Goal: Task Accomplishment & Management: Use online tool/utility

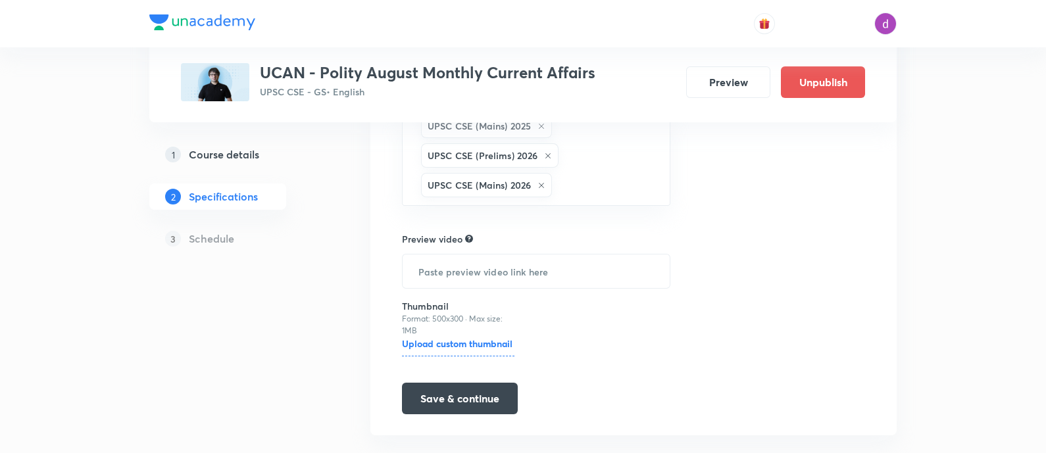
scroll to position [363, 0]
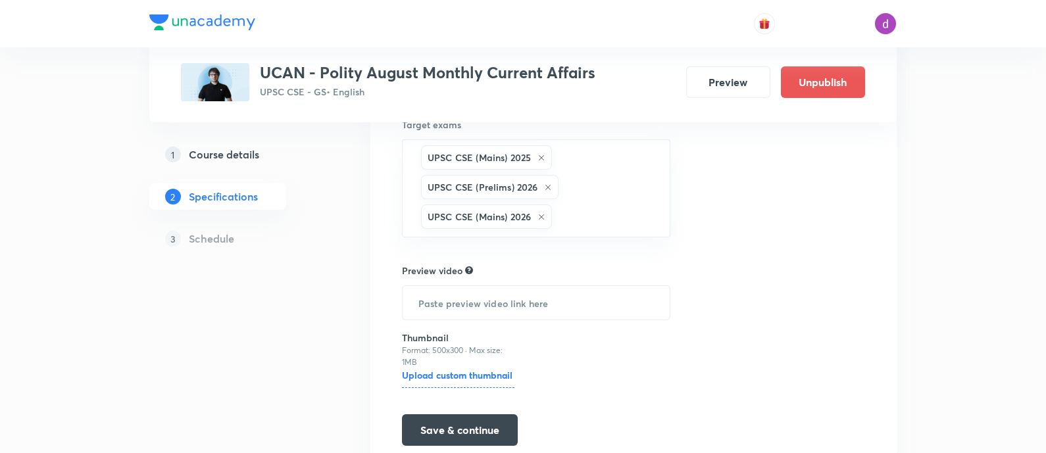
scroll to position [363, 0]
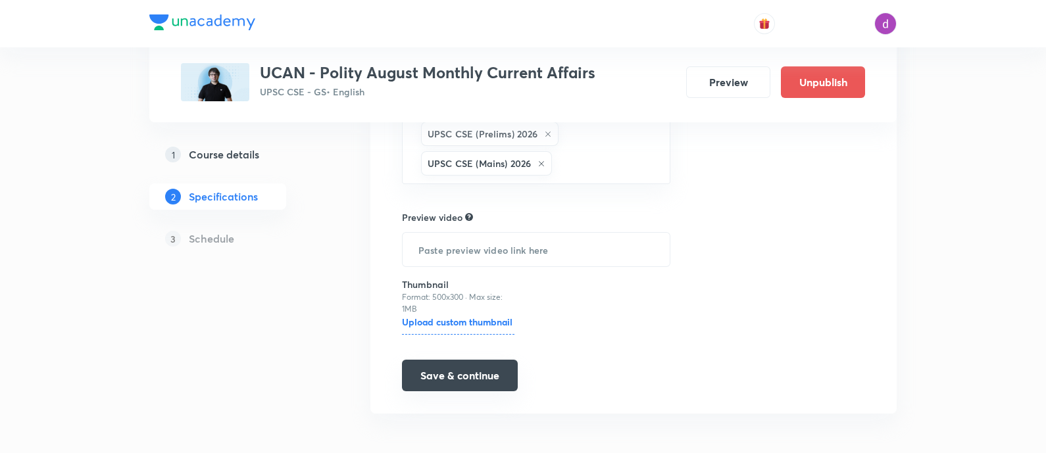
click at [472, 374] on button "Save & continue" at bounding box center [460, 376] width 116 height 32
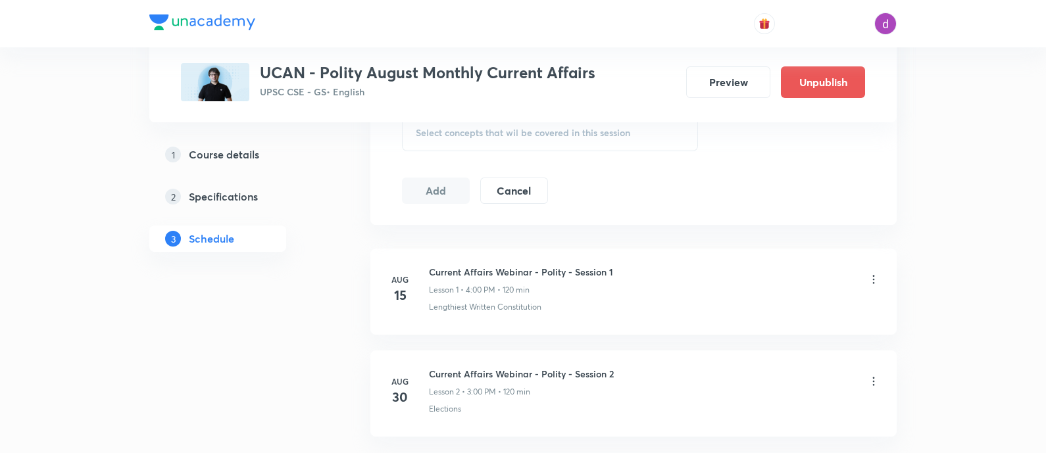
scroll to position [740, 0]
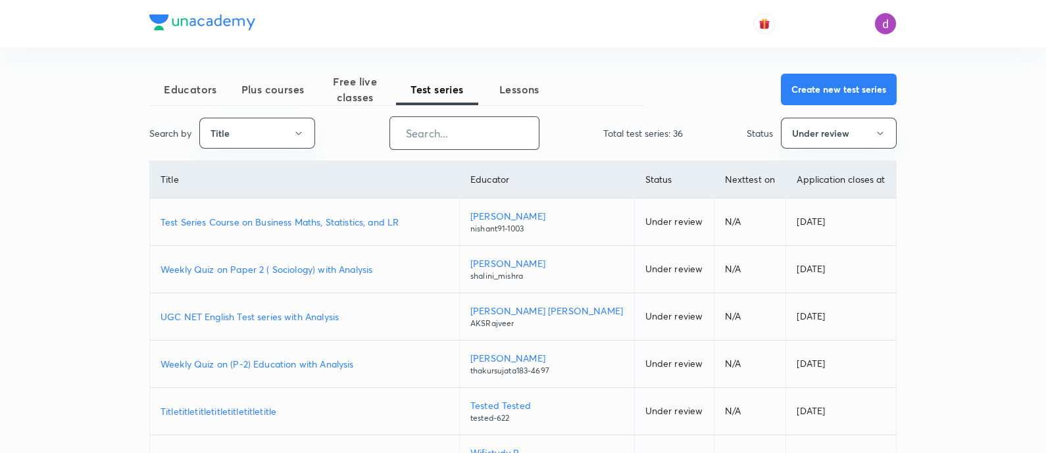
click at [472, 137] on input "text" at bounding box center [464, 133] width 149 height 34
paste input "Iconic Answer Writing Program (Learner's Choice)"
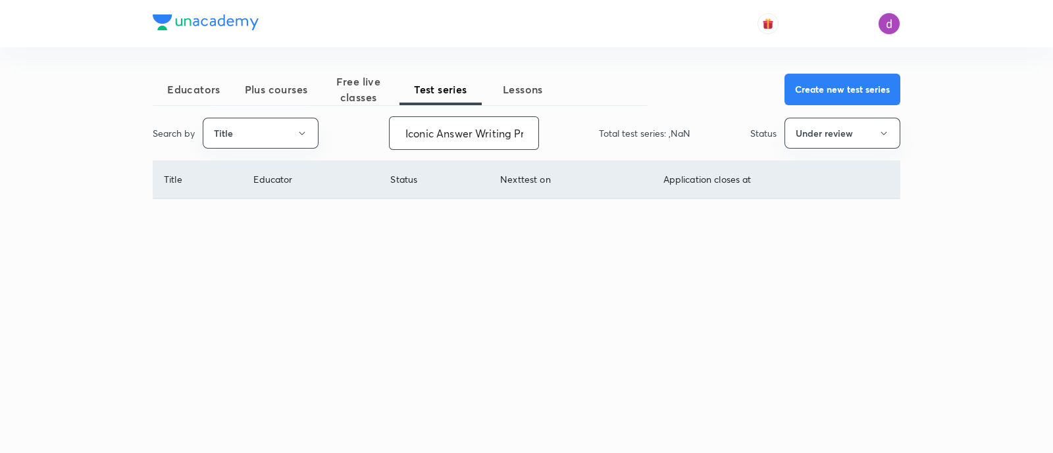
scroll to position [0, 128]
click at [830, 127] on button "Under review" at bounding box center [842, 133] width 116 height 31
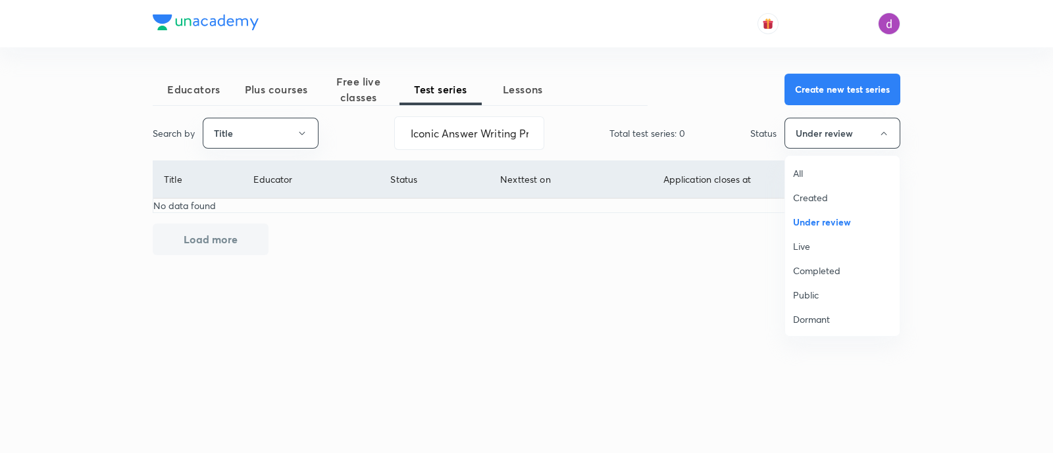
click at [806, 172] on span "All" at bounding box center [842, 173] width 99 height 14
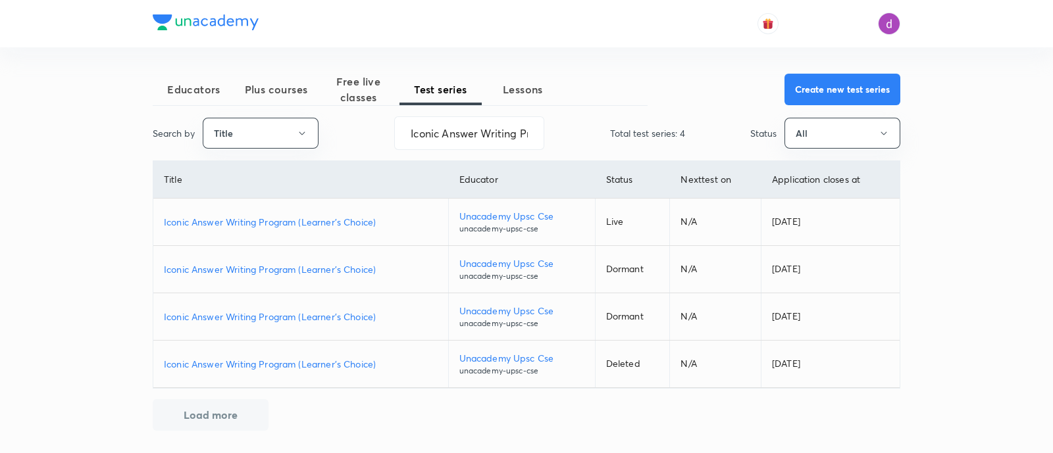
click at [358, 216] on p "Iconic Answer Writing Program (Learner's Choice)" at bounding box center [301, 222] width 274 height 14
click at [487, 124] on input "Iconic Answer Writing Program (Learner's Choice)" at bounding box center [469, 133] width 149 height 34
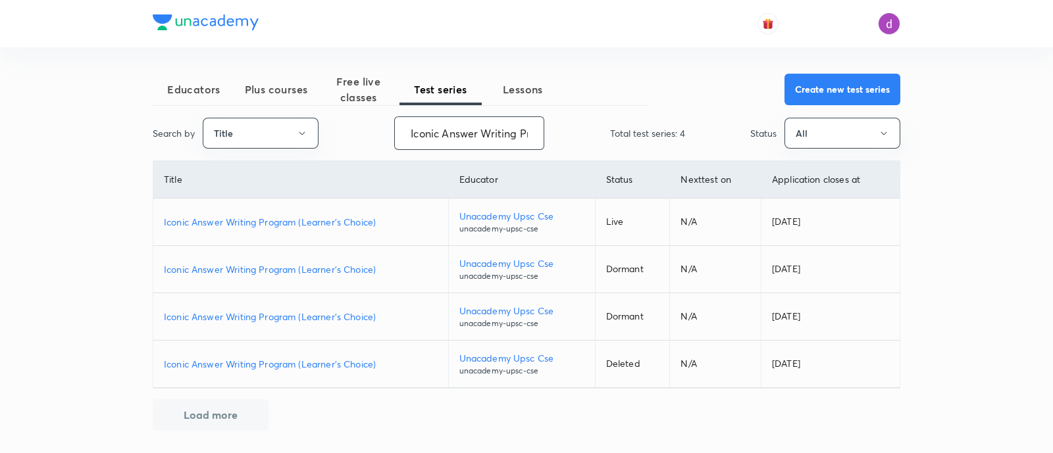
paste input "Daily GS Answer Writing Practice (Iconic"
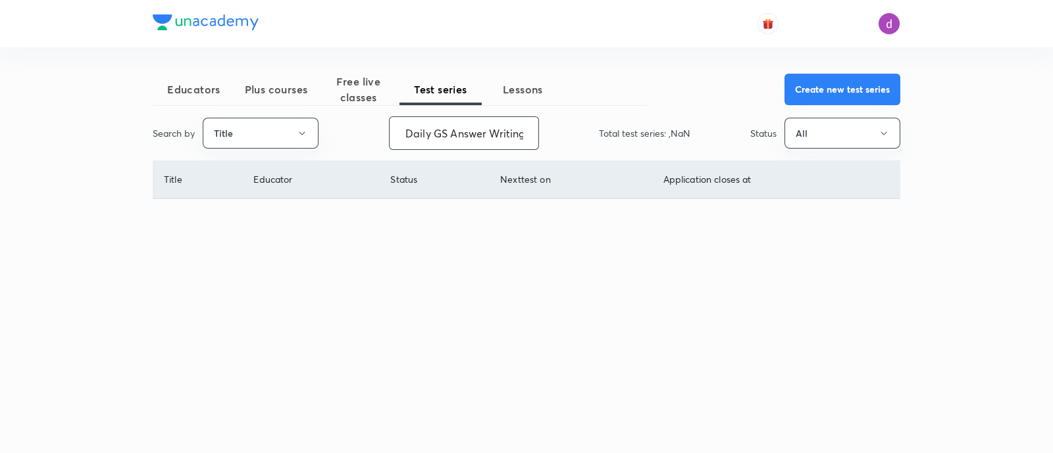
scroll to position [0, 86]
type input "Daily GS Answer Writing Practice (Iconic)"
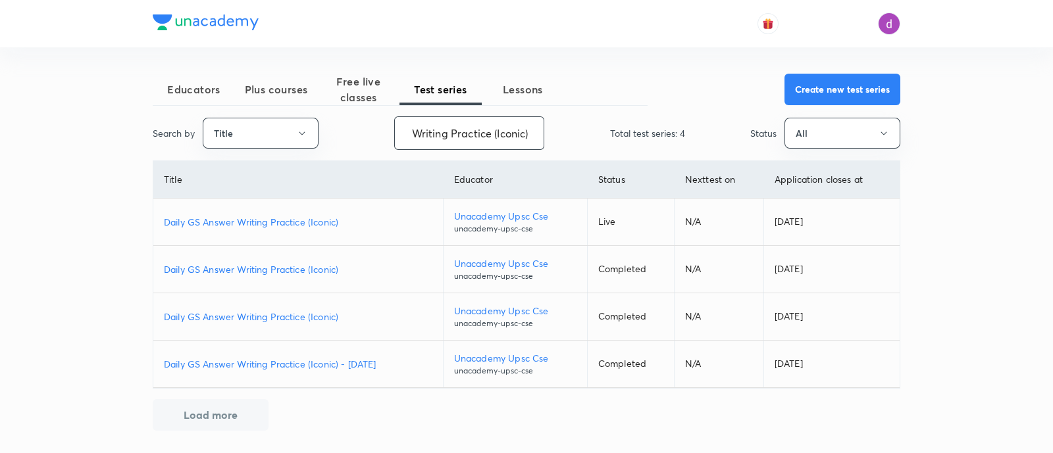
scroll to position [0, 0]
click at [332, 224] on p "Daily GS Answer Writing Practice (Iconic)" at bounding box center [298, 222] width 268 height 14
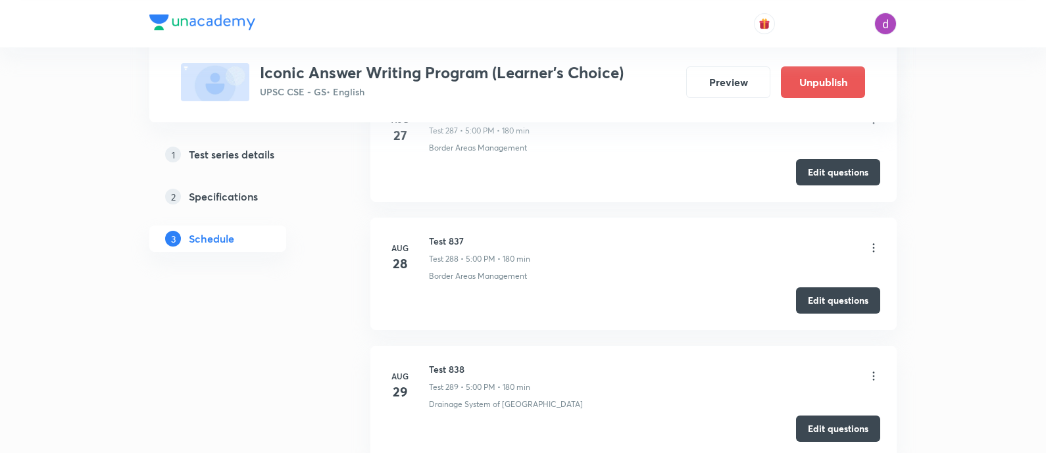
scroll to position [37543, 0]
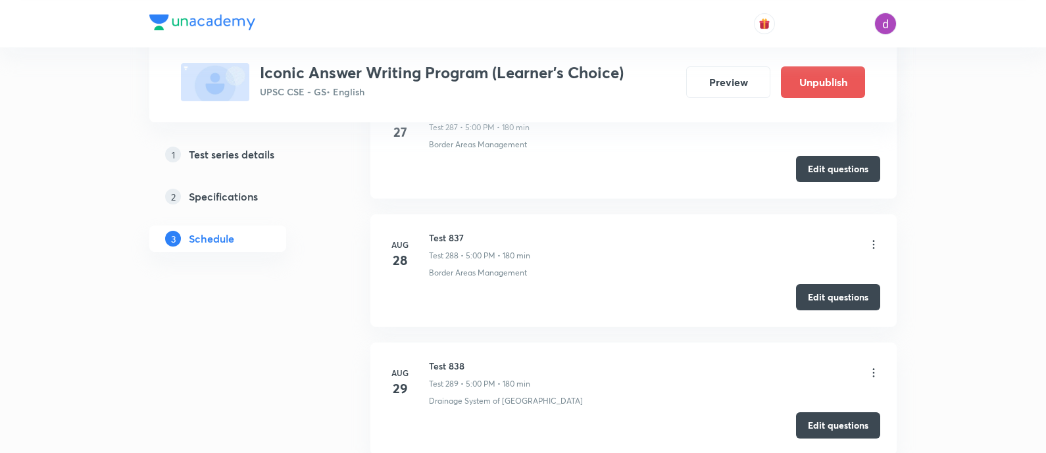
click at [872, 366] on icon at bounding box center [873, 372] width 13 height 13
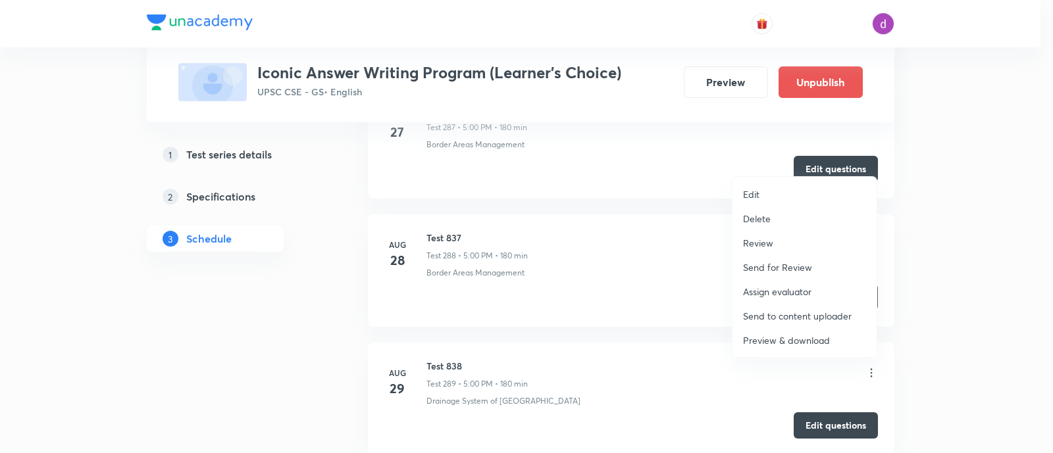
click at [782, 291] on p "Assign evaluator" at bounding box center [777, 292] width 68 height 14
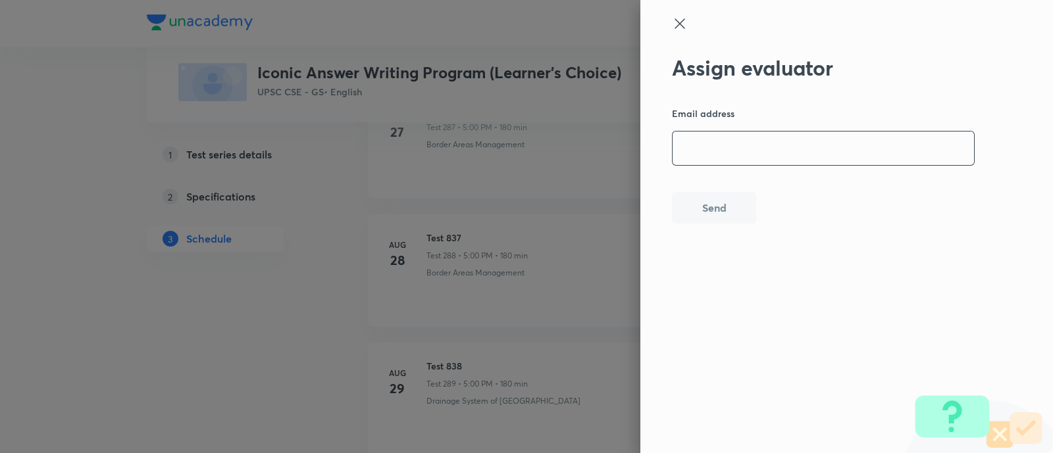
click at [828, 156] on input "email" at bounding box center [822, 149] width 301 height 34
paste input "[EMAIL_ADDRESS][DOMAIN_NAME]"
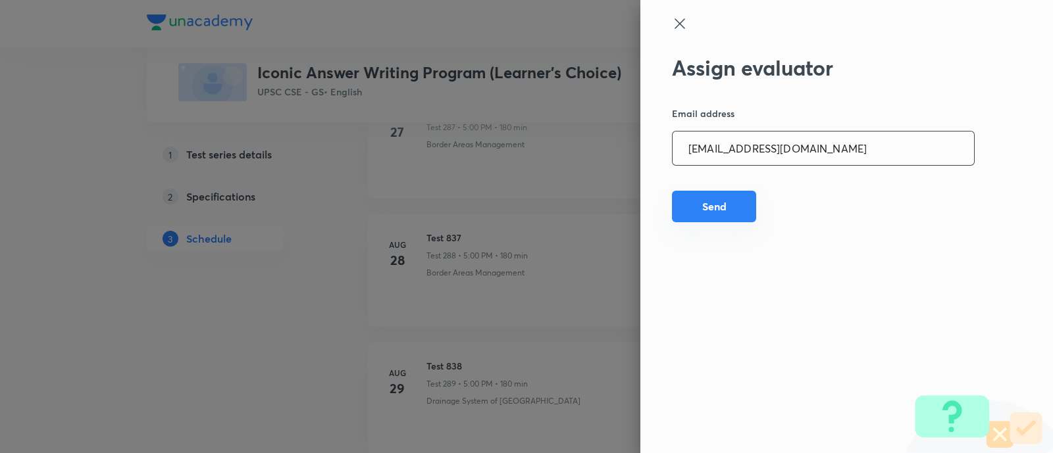
type input "[EMAIL_ADDRESS][DOMAIN_NAME]"
click at [718, 209] on button "Send" at bounding box center [714, 207] width 84 height 32
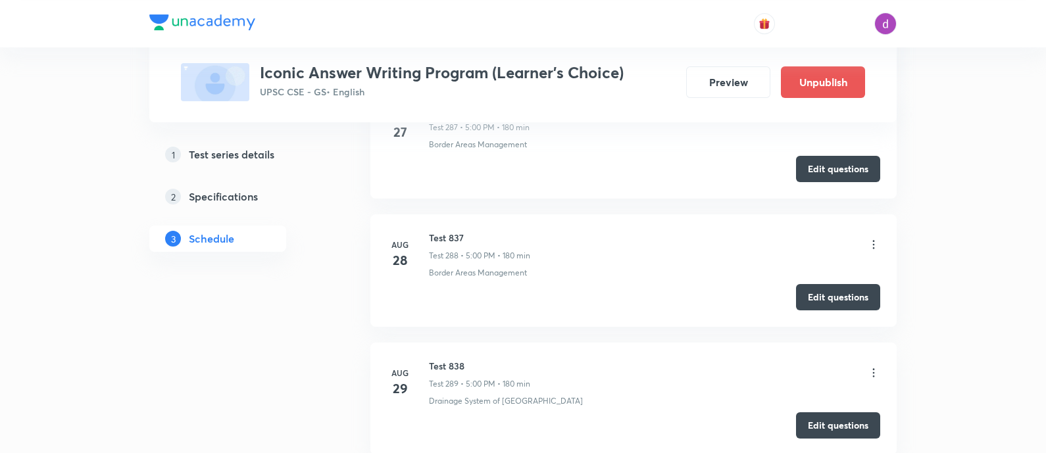
click at [871, 366] on icon at bounding box center [873, 372] width 13 height 13
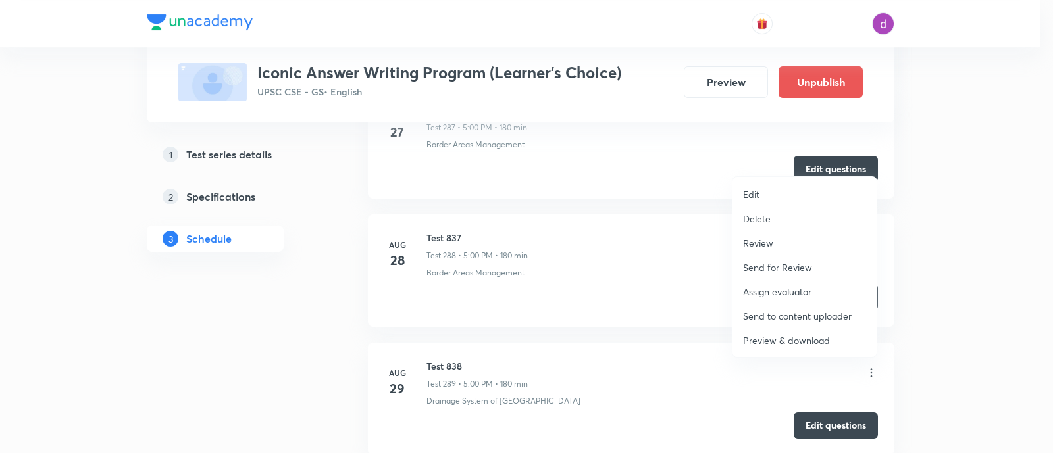
click at [791, 283] on li "Assign evaluator" at bounding box center [804, 292] width 144 height 24
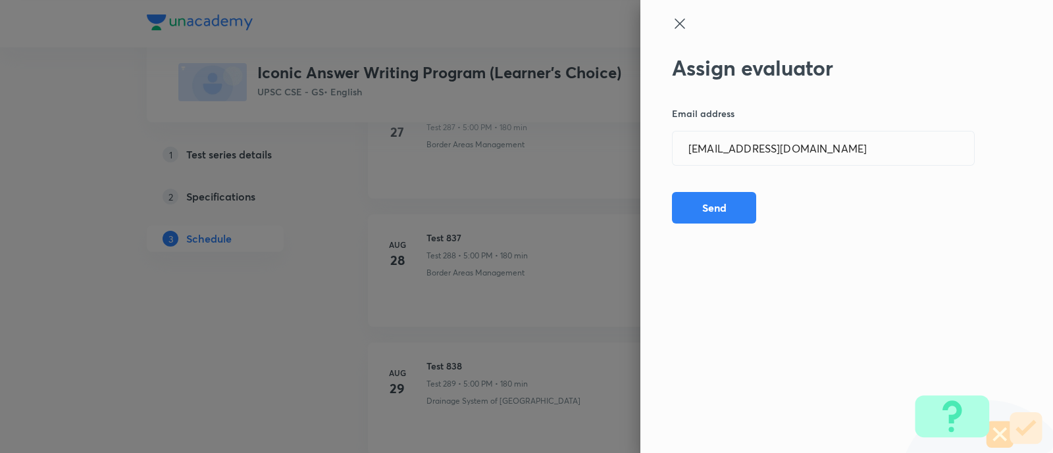
click at [845, 165] on div "hemraj_shinde@rediffmail.com ​" at bounding box center [823, 148] width 303 height 35
click at [847, 152] on input "[EMAIL_ADDRESS][DOMAIN_NAME]" at bounding box center [822, 149] width 301 height 34
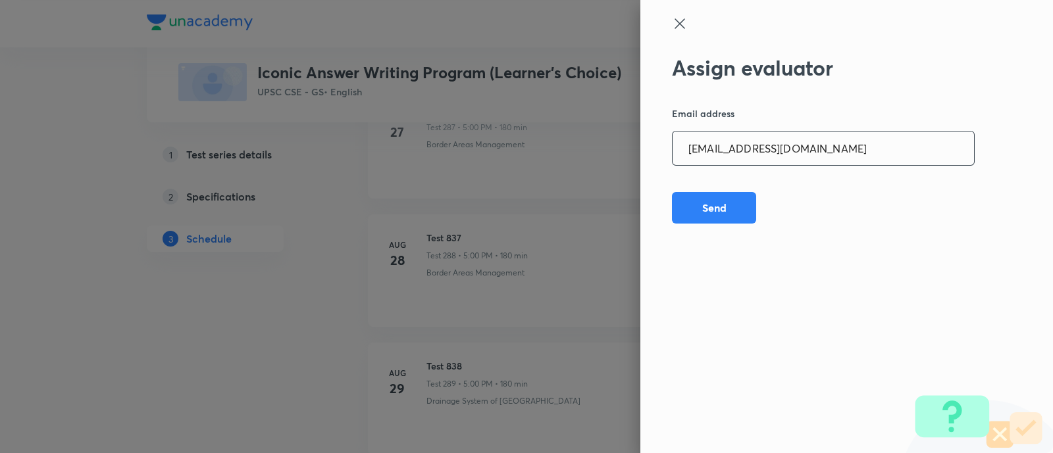
paste input "adv.akash.kumar.pandey@g"
type input "[EMAIL_ADDRESS][DOMAIN_NAME]"
click at [738, 207] on button "Send" at bounding box center [714, 207] width 84 height 32
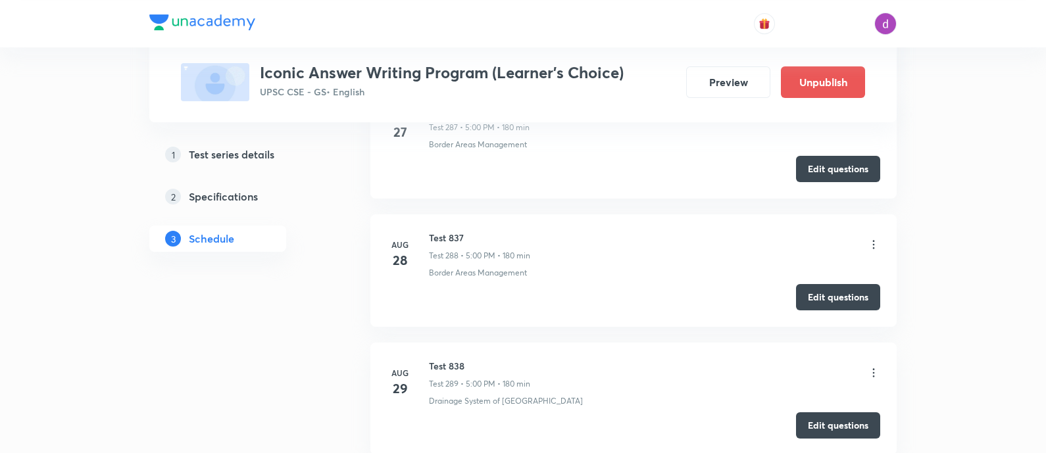
click at [871, 366] on icon at bounding box center [873, 372] width 13 height 13
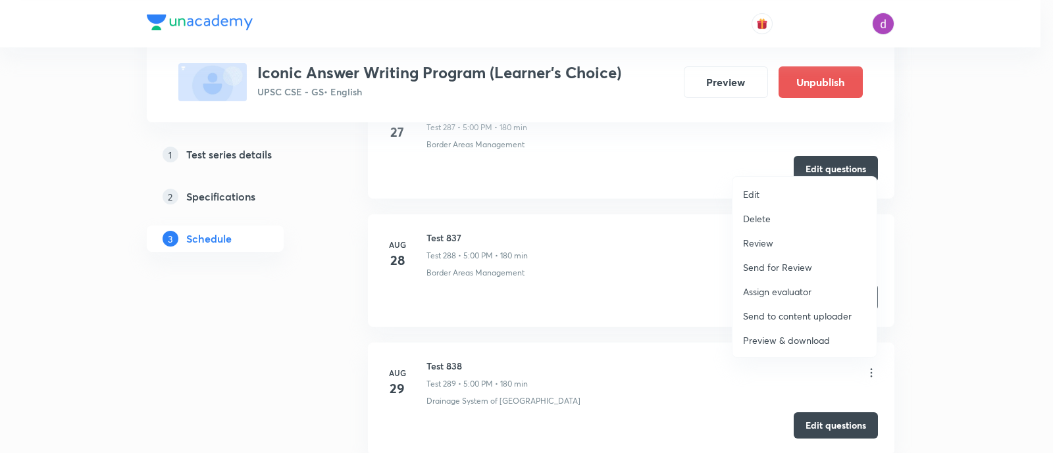
click at [801, 290] on p "Assign evaluator" at bounding box center [777, 292] width 68 height 14
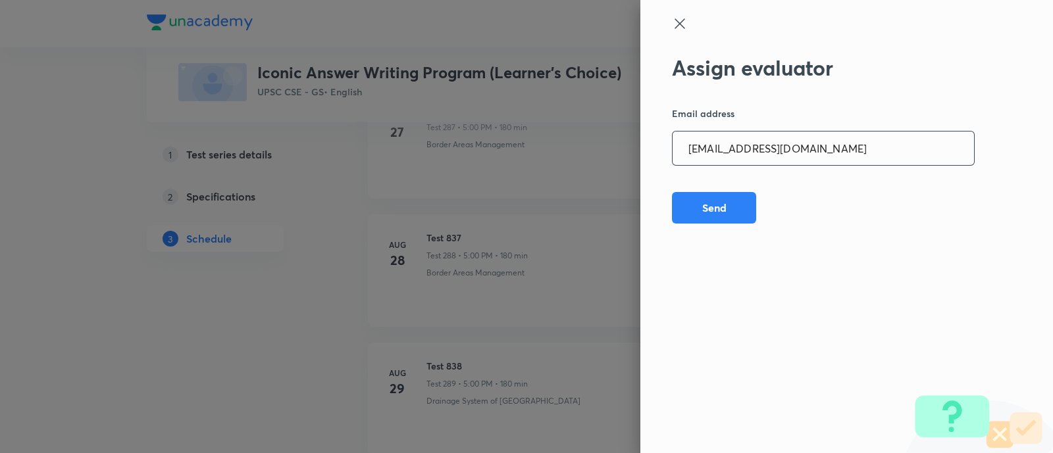
click at [832, 147] on input "[EMAIL_ADDRESS][DOMAIN_NAME]" at bounding box center [822, 149] width 301 height 34
paste input "[PERSON_NAME].ald17"
type input "[PERSON_NAME][EMAIL_ADDRESS][DOMAIN_NAME]"
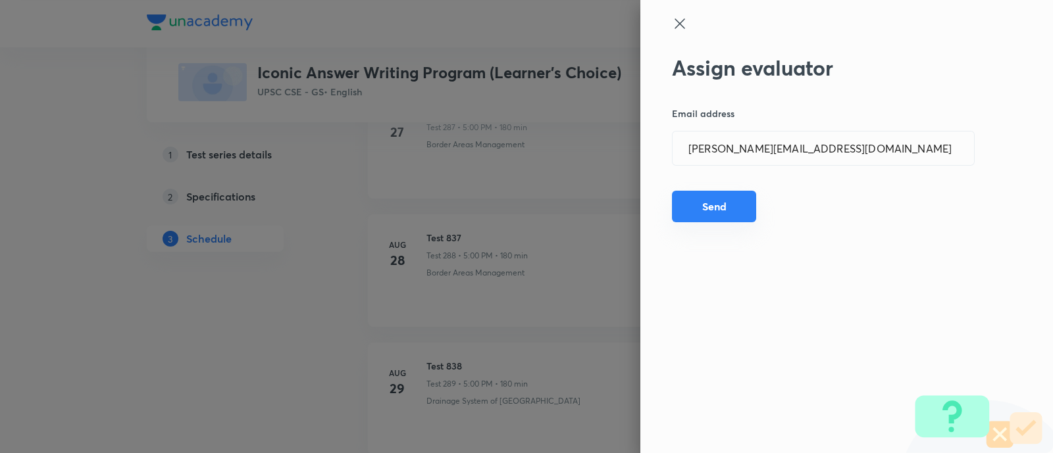
click at [727, 212] on button "Send" at bounding box center [714, 207] width 84 height 32
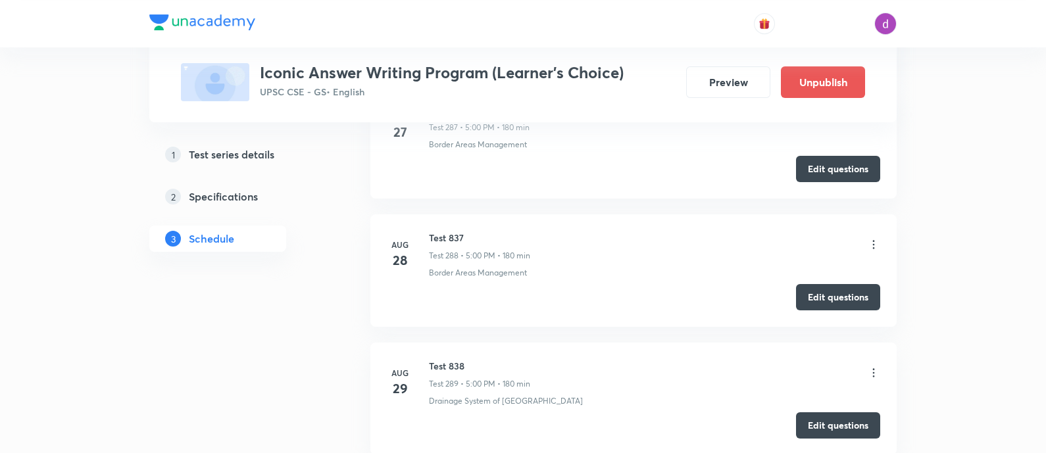
click at [871, 366] on icon at bounding box center [873, 372] width 13 height 13
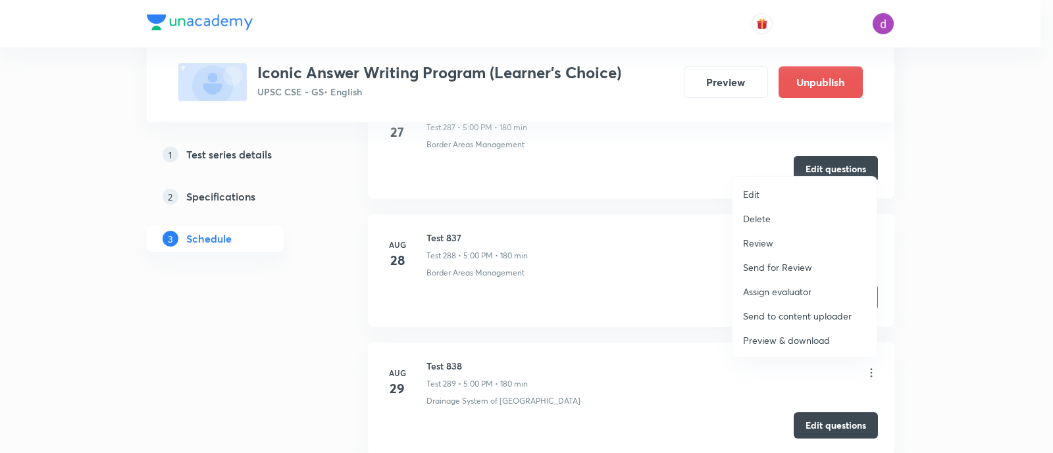
click at [788, 288] on p "Assign evaluator" at bounding box center [777, 292] width 68 height 14
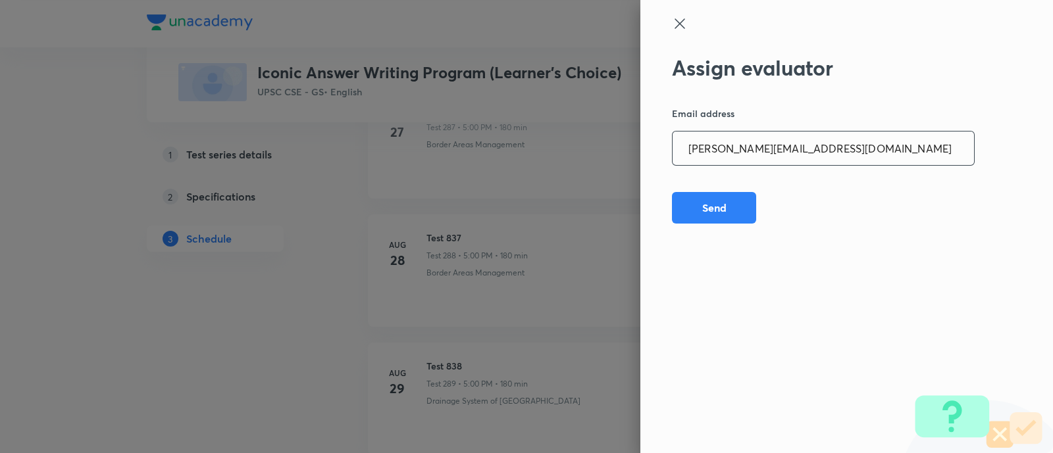
click at [847, 157] on input "[PERSON_NAME][EMAIL_ADDRESS][DOMAIN_NAME]" at bounding box center [822, 149] width 301 height 34
paste input "sagarhirave4"
type input "[EMAIL_ADDRESS][DOMAIN_NAME]"
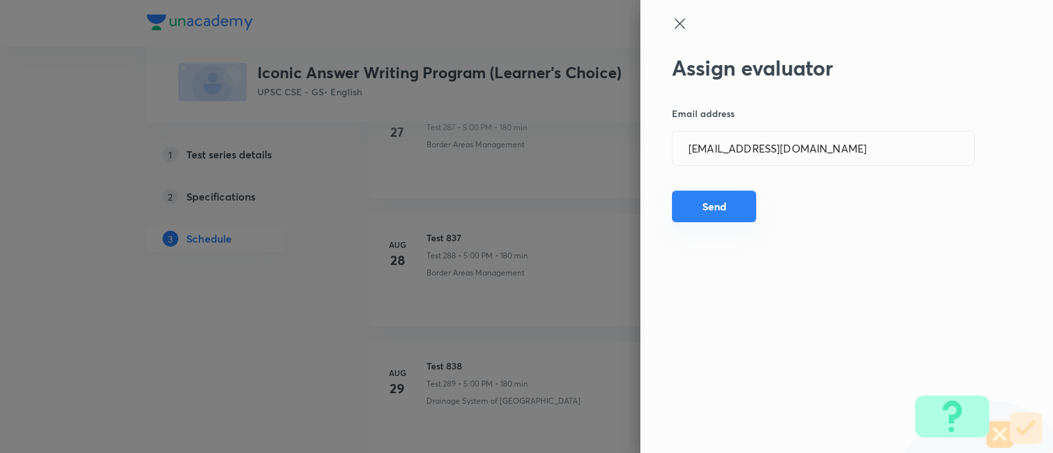
click at [737, 213] on button "Send" at bounding box center [714, 207] width 84 height 32
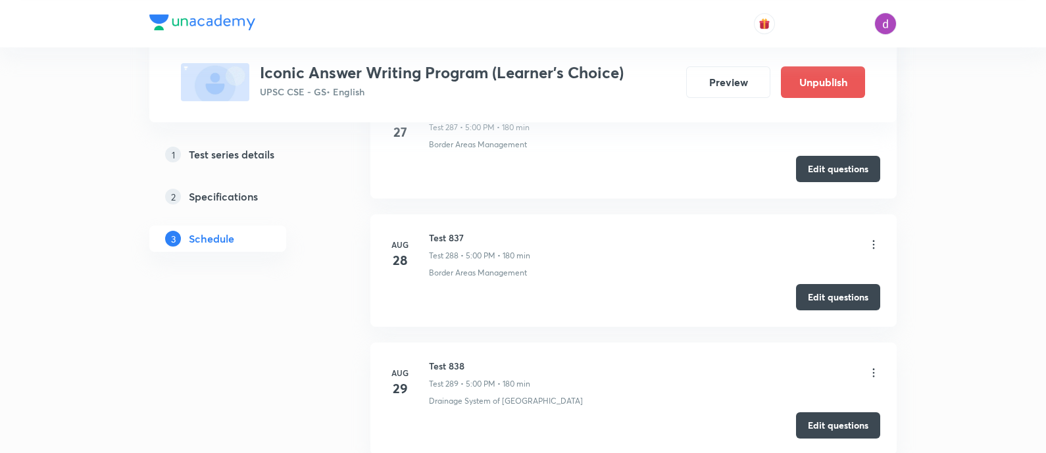
click at [871, 366] on icon at bounding box center [873, 372] width 13 height 13
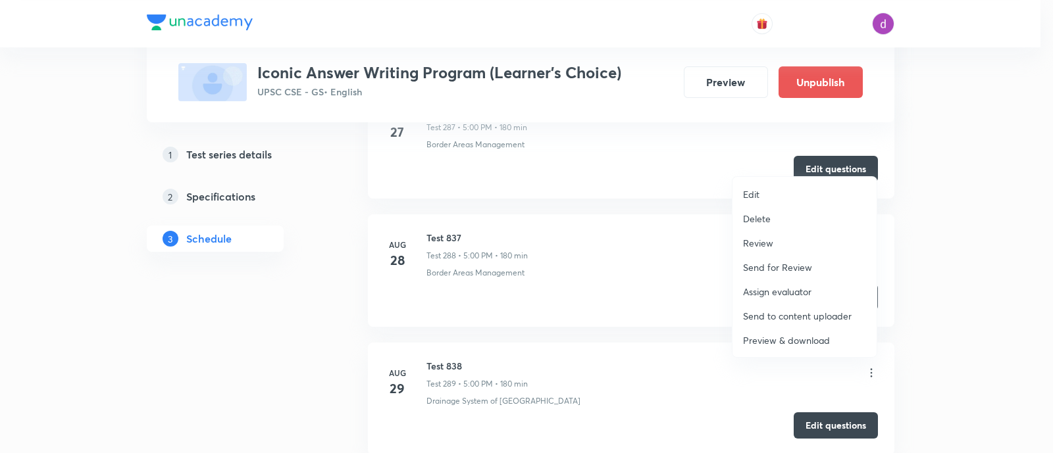
click at [800, 289] on p "Assign evaluator" at bounding box center [777, 292] width 68 height 14
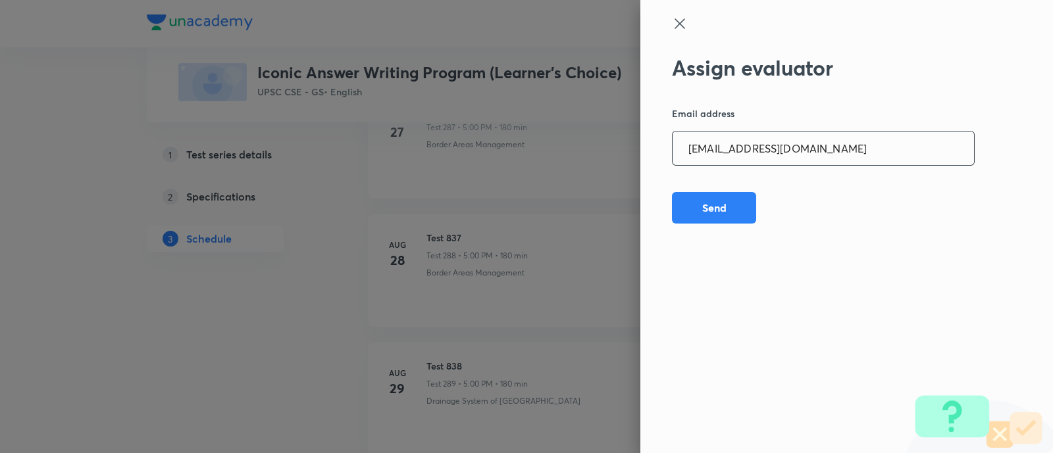
click at [816, 154] on input "[EMAIL_ADDRESS][DOMAIN_NAME]" at bounding box center [822, 149] width 301 height 34
paste input "kkshubham23"
type input "[EMAIL_ADDRESS][DOMAIN_NAME]"
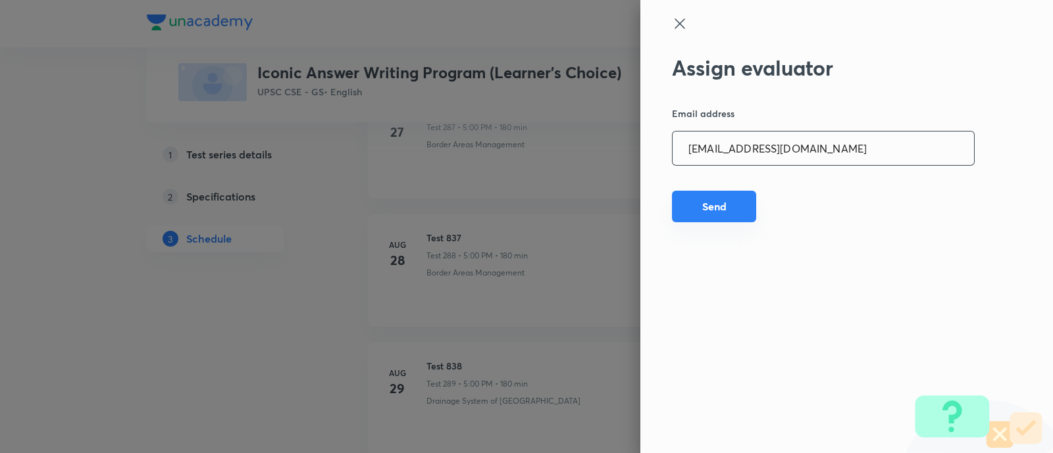
click at [734, 199] on button "Send" at bounding box center [714, 207] width 84 height 32
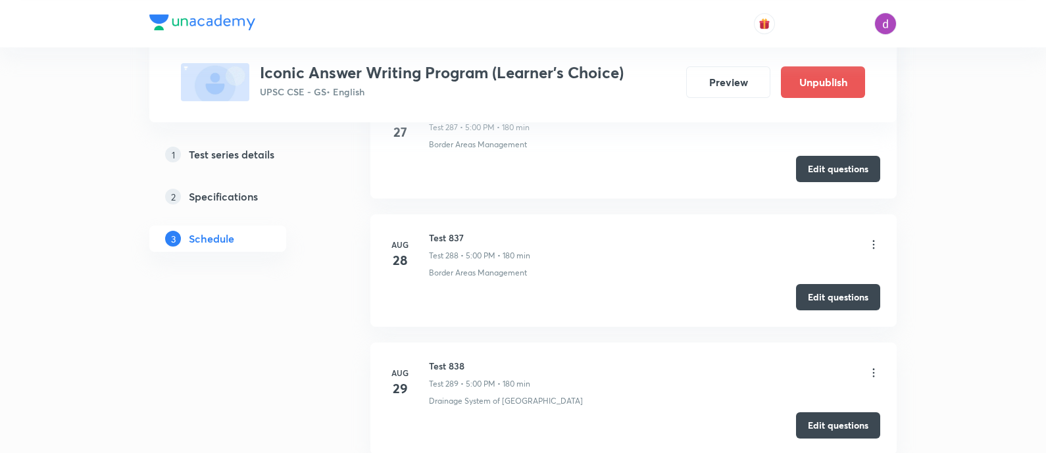
click at [872, 366] on icon at bounding box center [873, 372] width 13 height 13
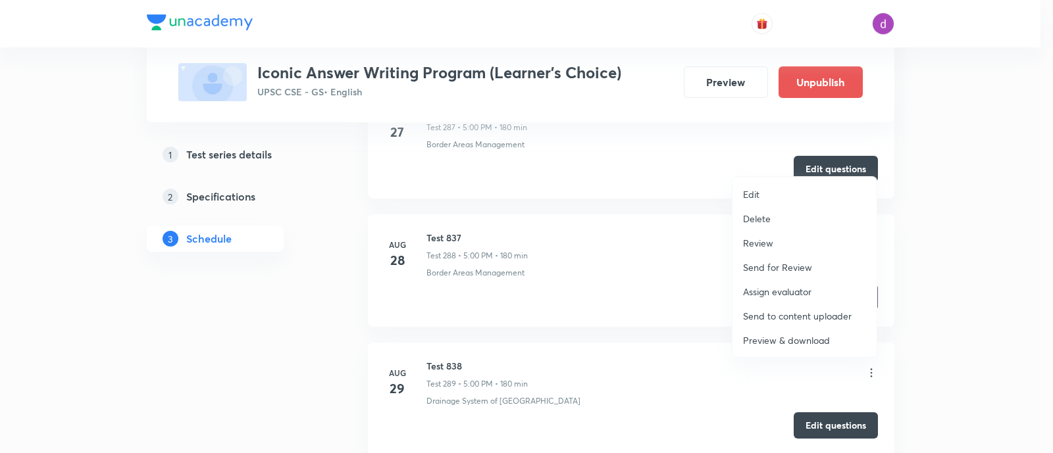
click at [762, 288] on p "Assign evaluator" at bounding box center [777, 292] width 68 height 14
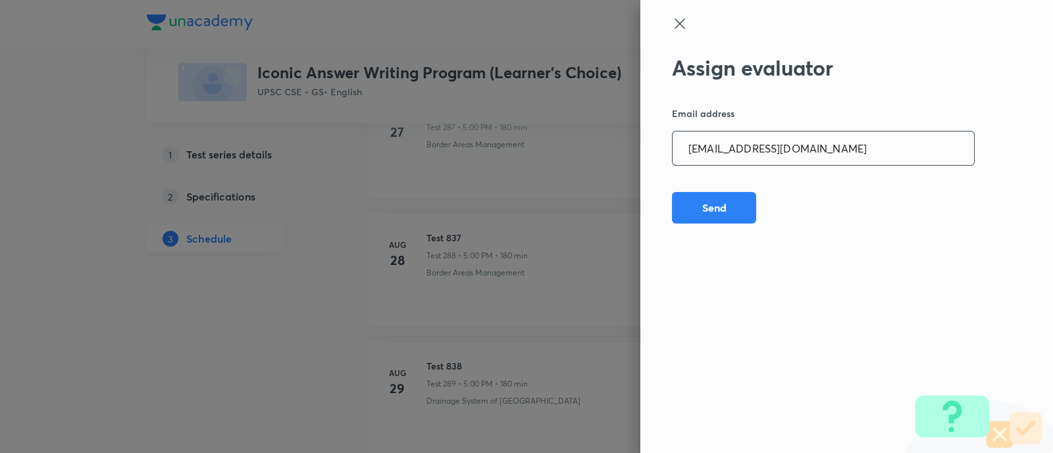
click at [815, 148] on input "[EMAIL_ADDRESS][DOMAIN_NAME]" at bounding box center [822, 149] width 301 height 34
paste input "opawar10"
type input "[EMAIL_ADDRESS][DOMAIN_NAME]"
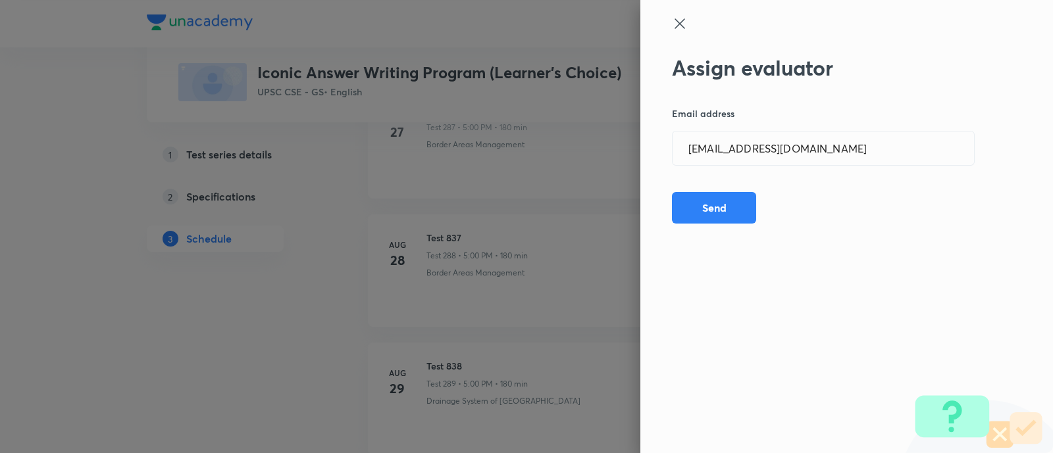
click at [715, 190] on div "Assign evaluator Email address opawar10@gmail.com ​ Send" at bounding box center [846, 226] width 413 height 453
click at [711, 211] on button "Send" at bounding box center [714, 207] width 84 height 32
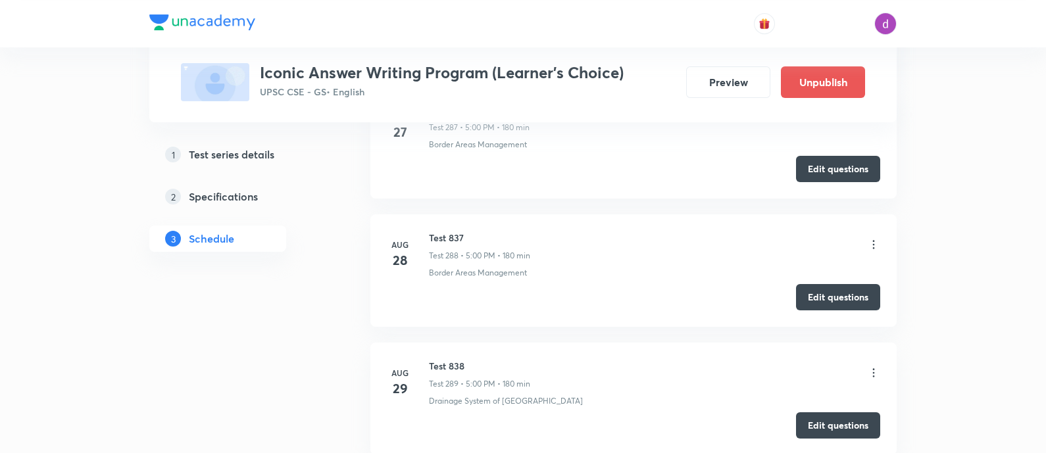
click at [872, 366] on icon at bounding box center [873, 372] width 13 height 13
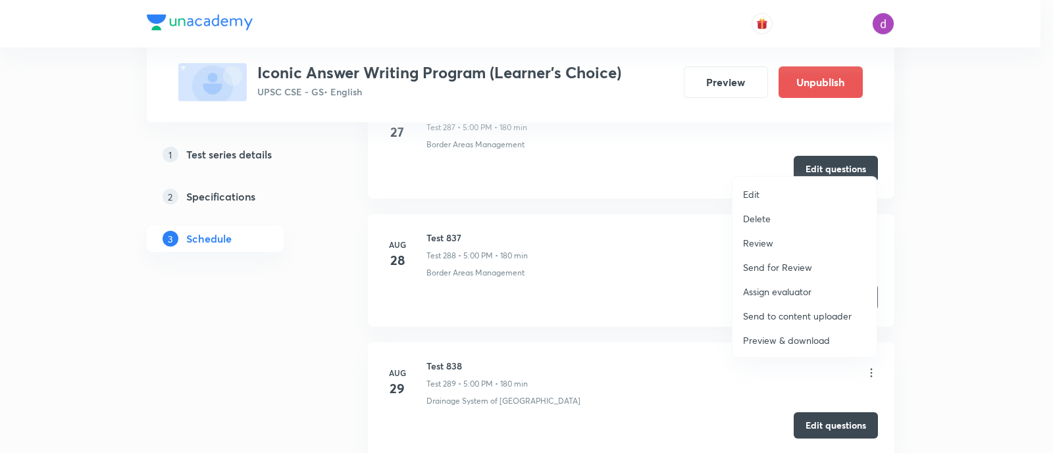
click at [775, 286] on p "Assign evaluator" at bounding box center [777, 292] width 68 height 14
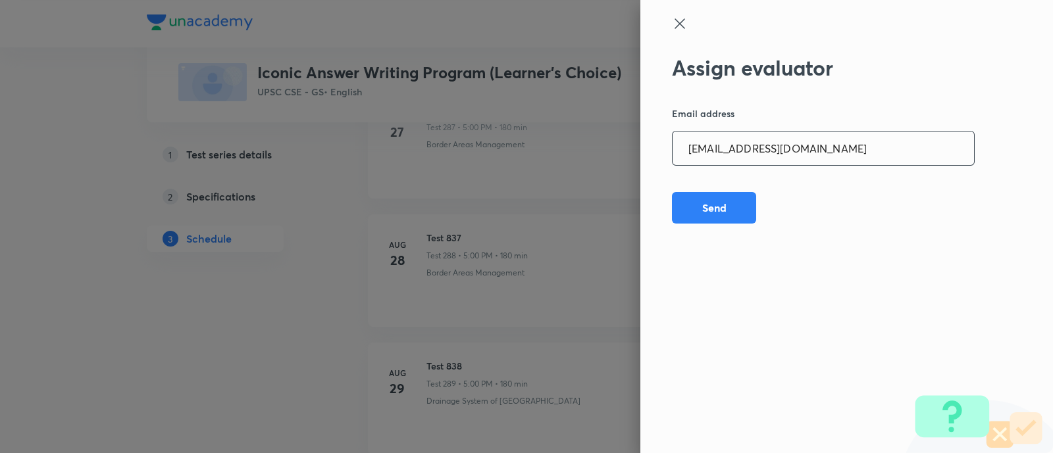
click at [799, 154] on input "[EMAIL_ADDRESS][DOMAIN_NAME]" at bounding box center [822, 149] width 301 height 34
paste input "garimasaharan21"
type input "[EMAIL_ADDRESS][DOMAIN_NAME]"
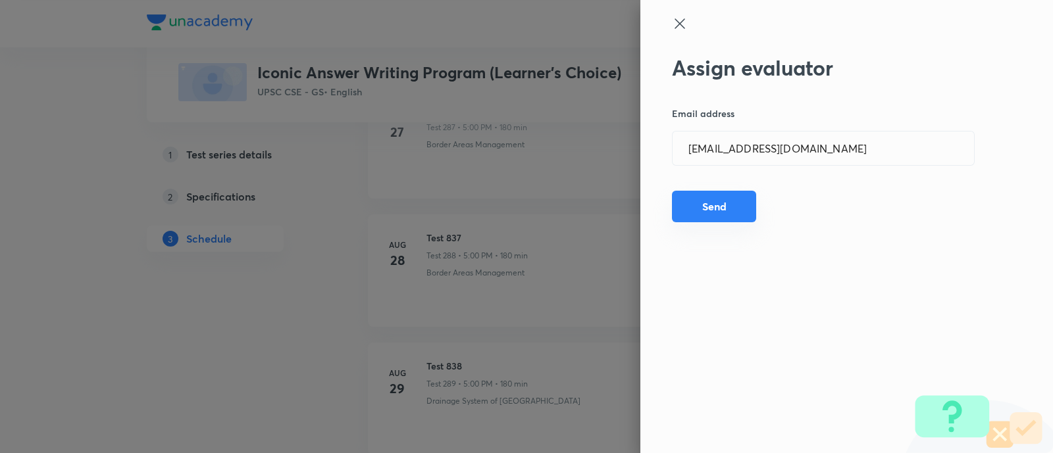
click at [710, 203] on button "Send" at bounding box center [714, 207] width 84 height 32
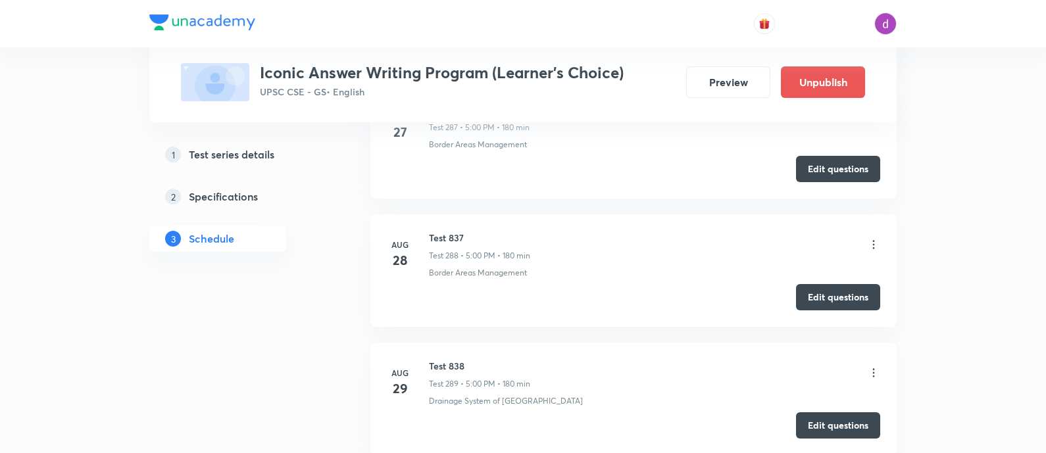
click at [874, 366] on icon at bounding box center [873, 372] width 13 height 13
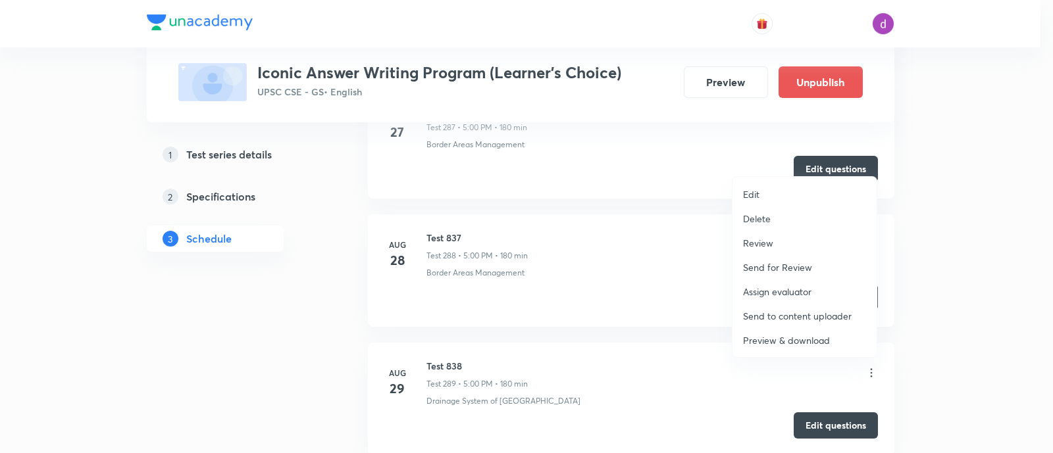
click at [757, 288] on p "Assign evaluator" at bounding box center [777, 292] width 68 height 14
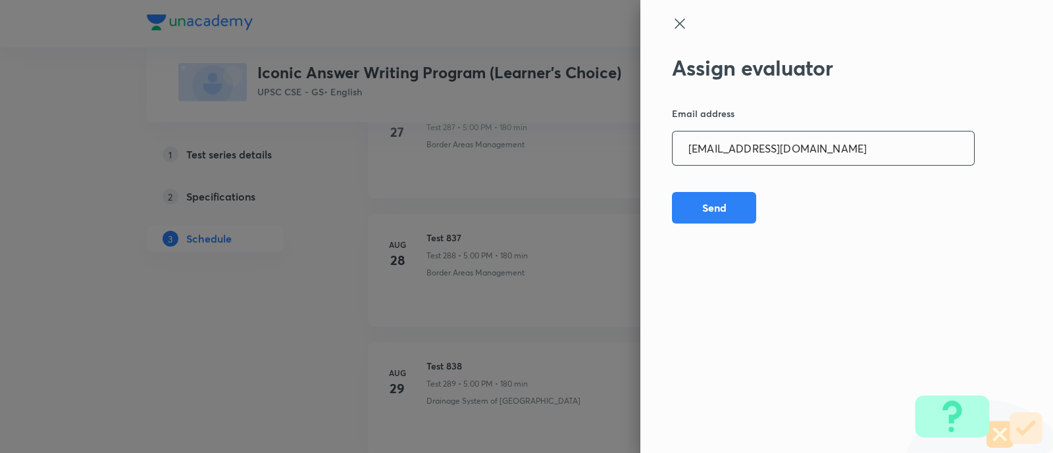
click at [834, 153] on input "[EMAIL_ADDRESS][DOMAIN_NAME]" at bounding box center [822, 149] width 301 height 34
paste input "amrimaji97"
type input "[EMAIL_ADDRESS][DOMAIN_NAME]"
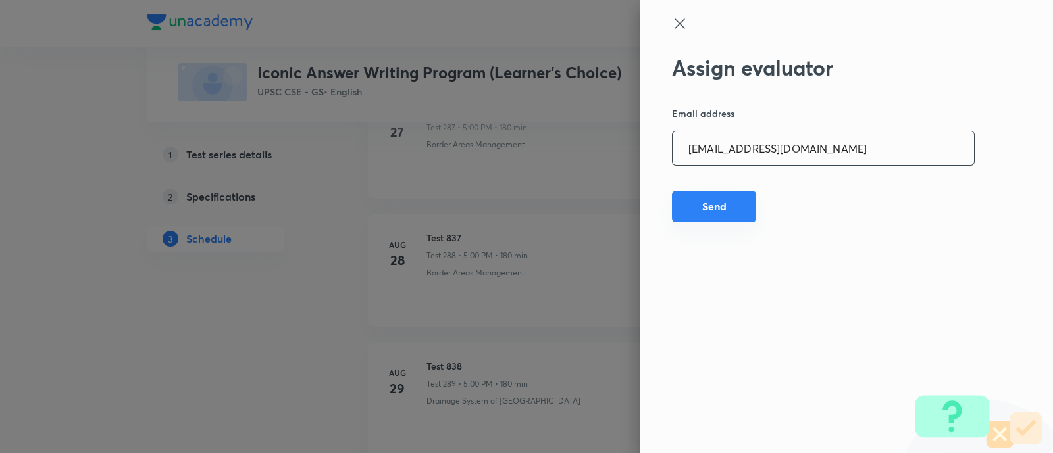
click at [722, 201] on button "Send" at bounding box center [714, 207] width 84 height 32
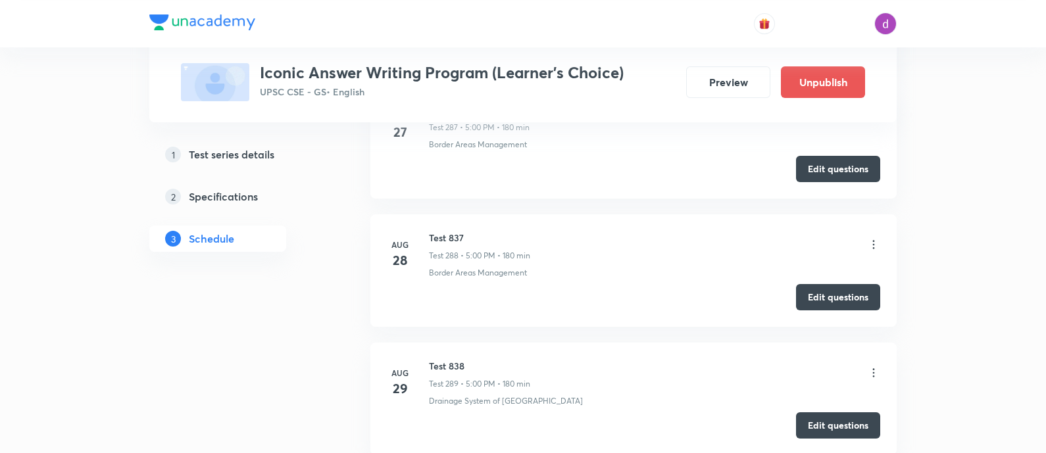
click at [870, 366] on icon at bounding box center [873, 372] width 13 height 13
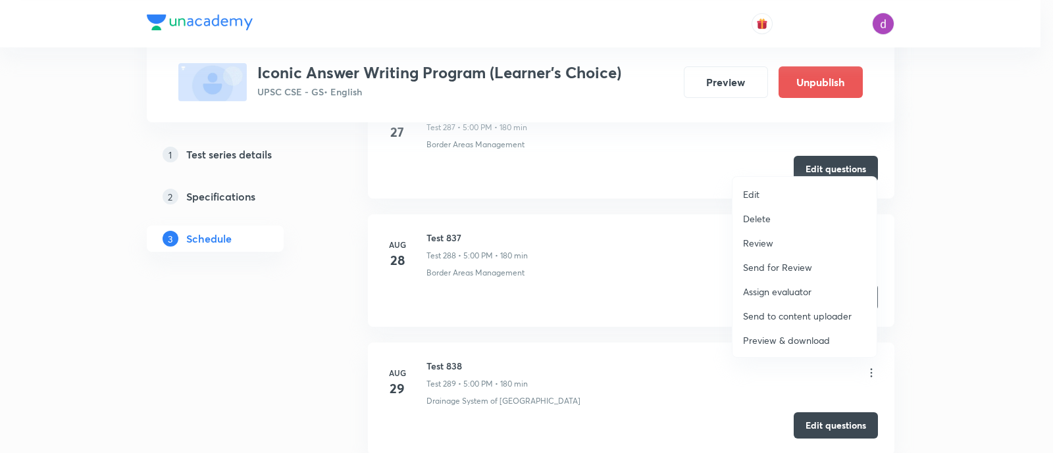
click at [803, 286] on p "Assign evaluator" at bounding box center [777, 292] width 68 height 14
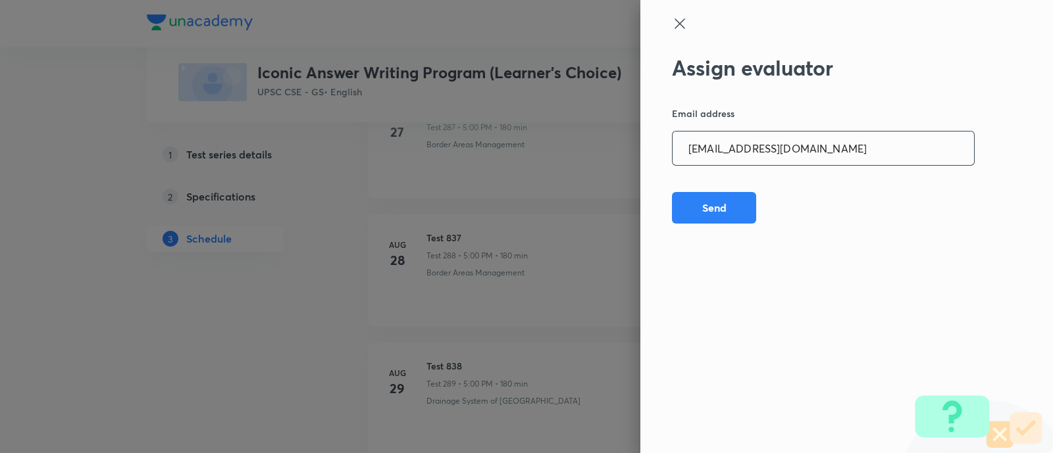
click at [859, 145] on input "[EMAIL_ADDRESS][DOMAIN_NAME]" at bounding box center [822, 149] width 301 height 34
paste input "sanjivkumarbagree"
type input "[EMAIL_ADDRESS][DOMAIN_NAME]"
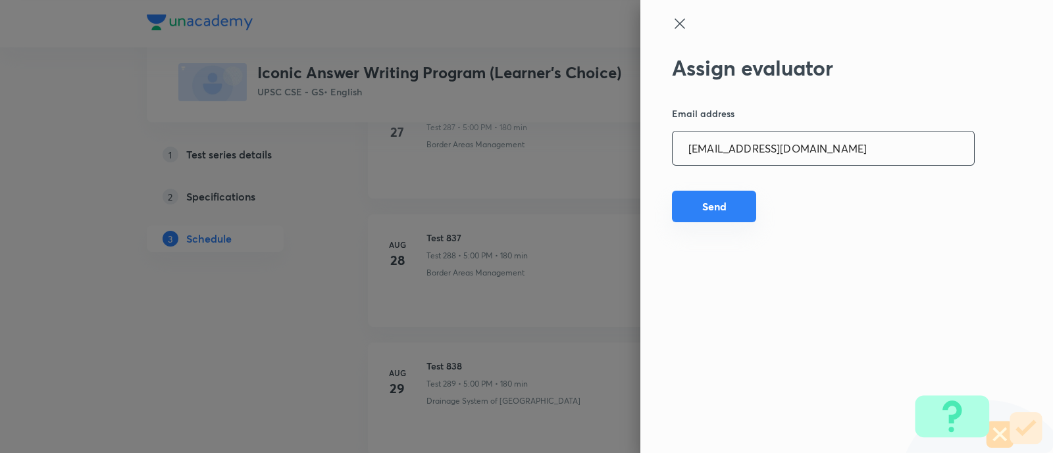
click at [733, 211] on button "Send" at bounding box center [714, 207] width 84 height 32
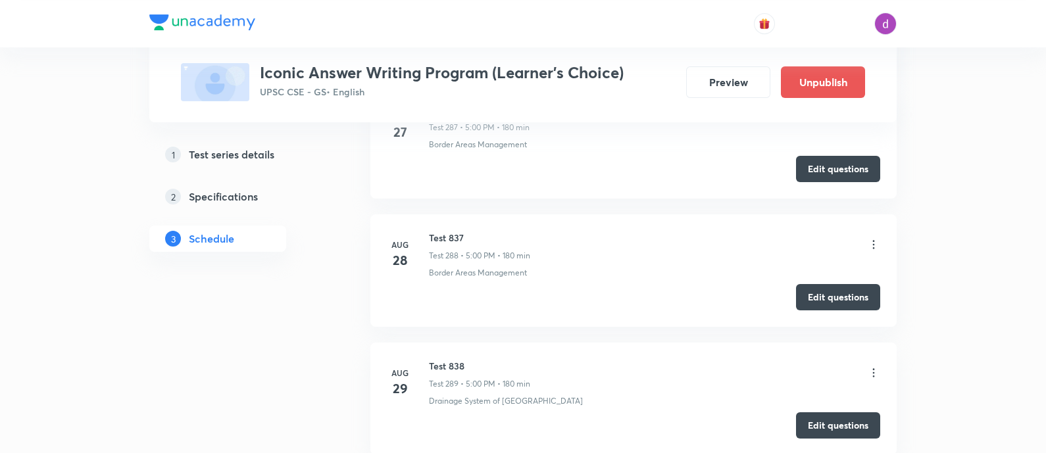
click at [873, 369] on icon at bounding box center [874, 373] width 2 height 9
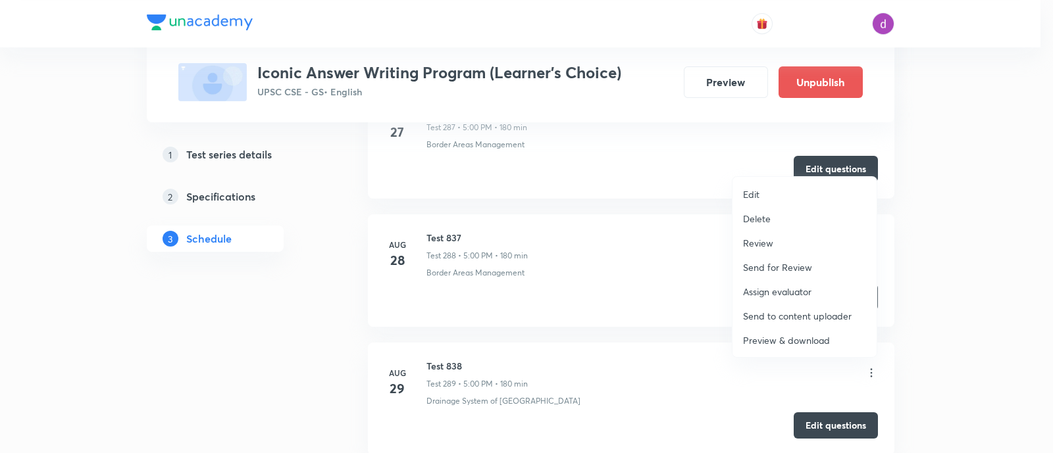
click at [780, 285] on p "Assign evaluator" at bounding box center [777, 292] width 68 height 14
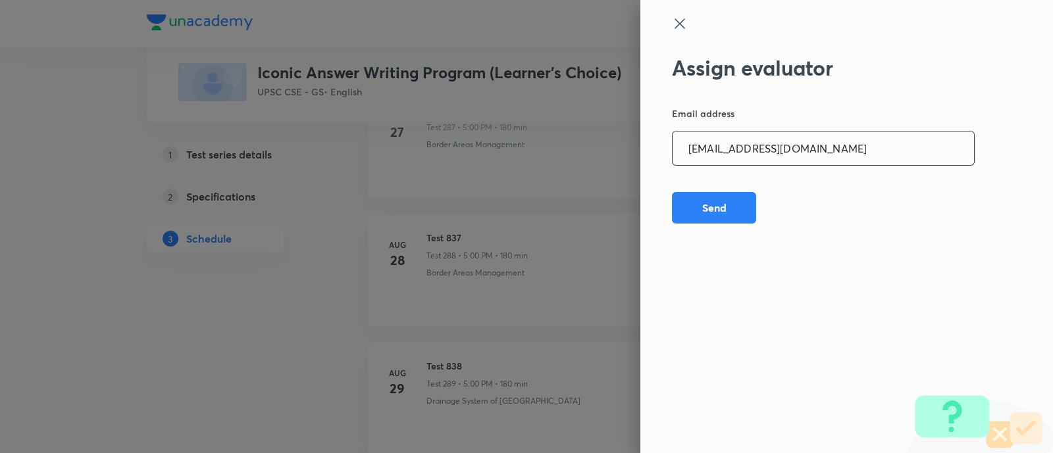
click at [832, 150] on input "[EMAIL_ADDRESS][DOMAIN_NAME]" at bounding box center [822, 149] width 301 height 34
paste input "preethihs1999"
type input "[EMAIL_ADDRESS][DOMAIN_NAME]"
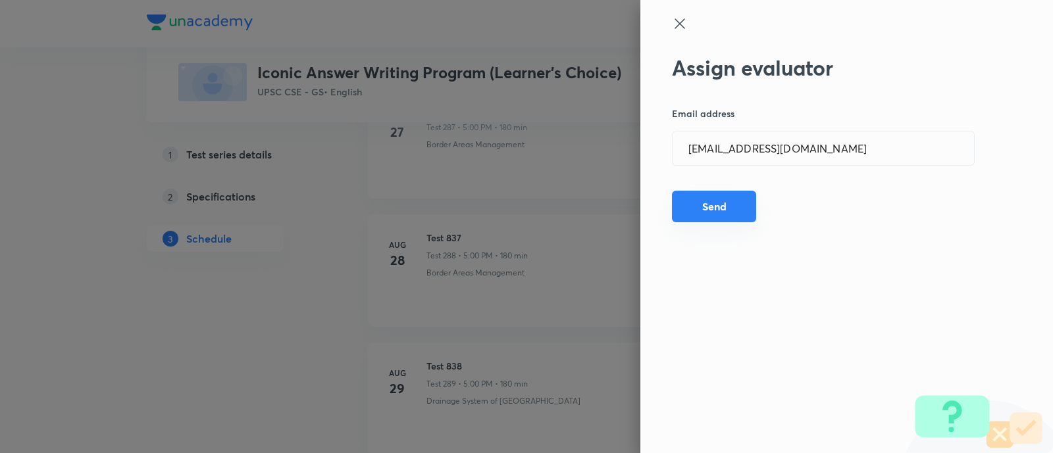
click at [726, 201] on button "Send" at bounding box center [714, 207] width 84 height 32
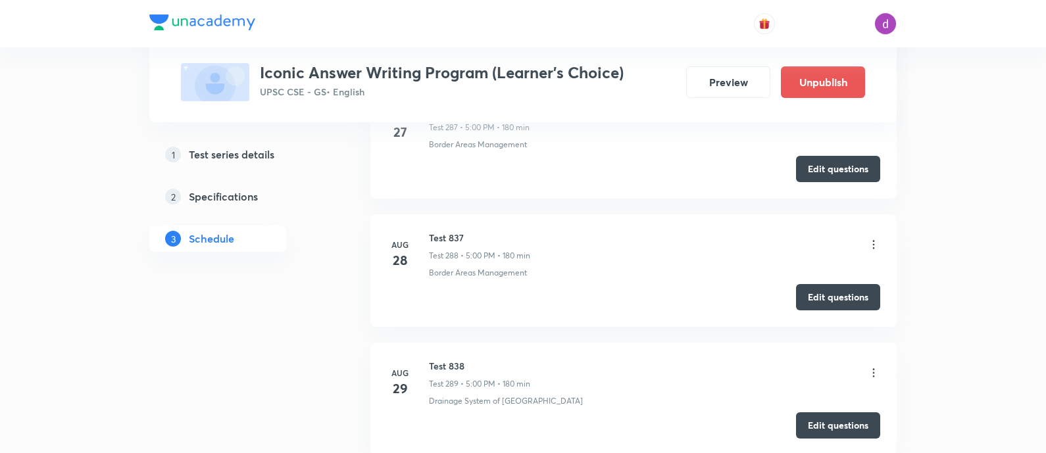
click at [872, 366] on icon at bounding box center [873, 372] width 13 height 13
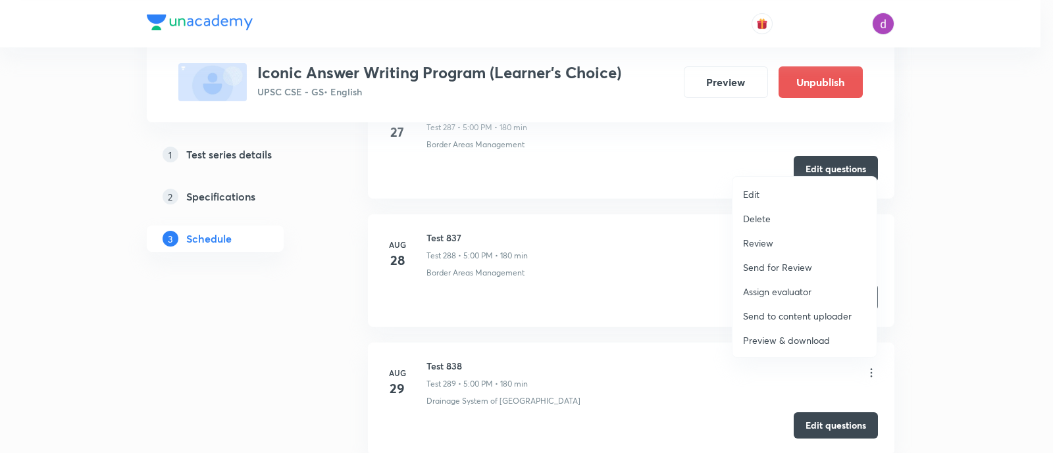
click at [778, 282] on li "Assign evaluator" at bounding box center [804, 292] width 144 height 24
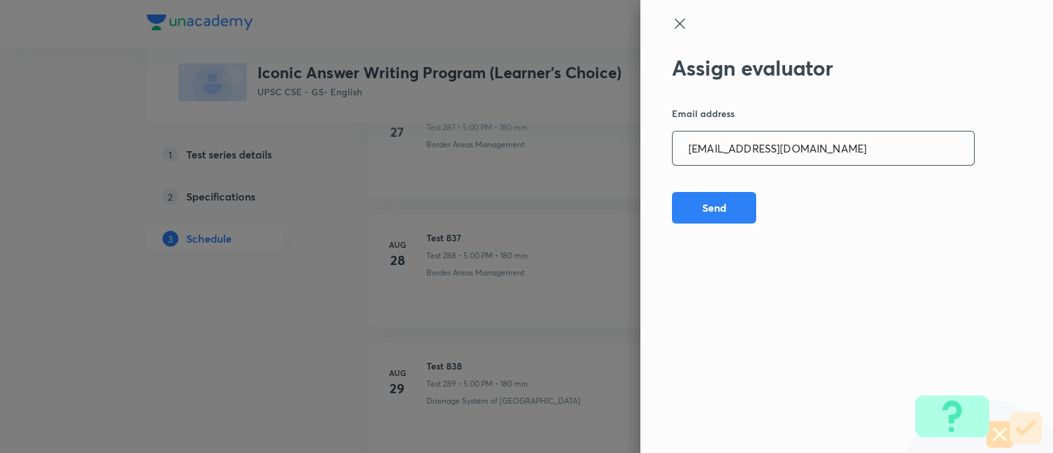
click at [836, 154] on input "[EMAIL_ADDRESS][DOMAIN_NAME]" at bounding box center [822, 149] width 301 height 34
paste input "madhusharma26506"
type input "[EMAIL_ADDRESS][DOMAIN_NAME]"
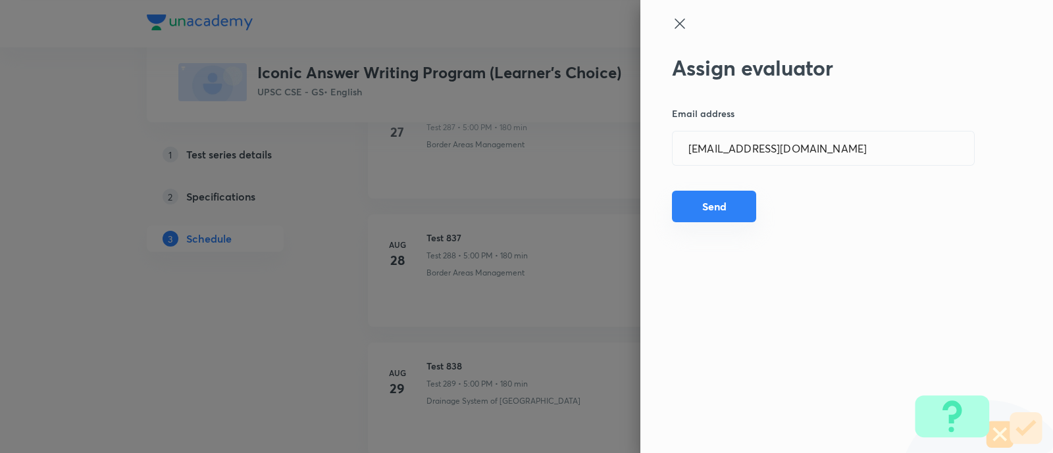
click at [695, 200] on button "Send" at bounding box center [714, 207] width 84 height 32
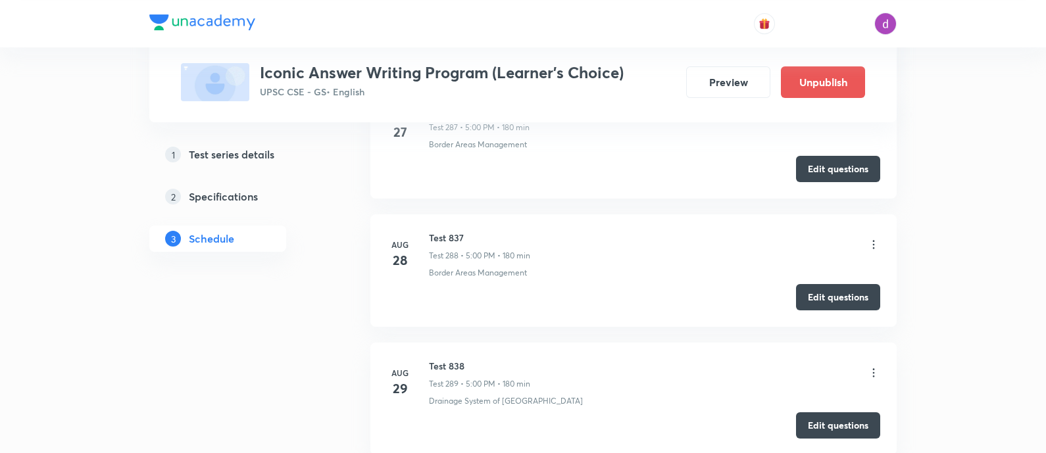
click at [876, 366] on icon at bounding box center [873, 372] width 13 height 13
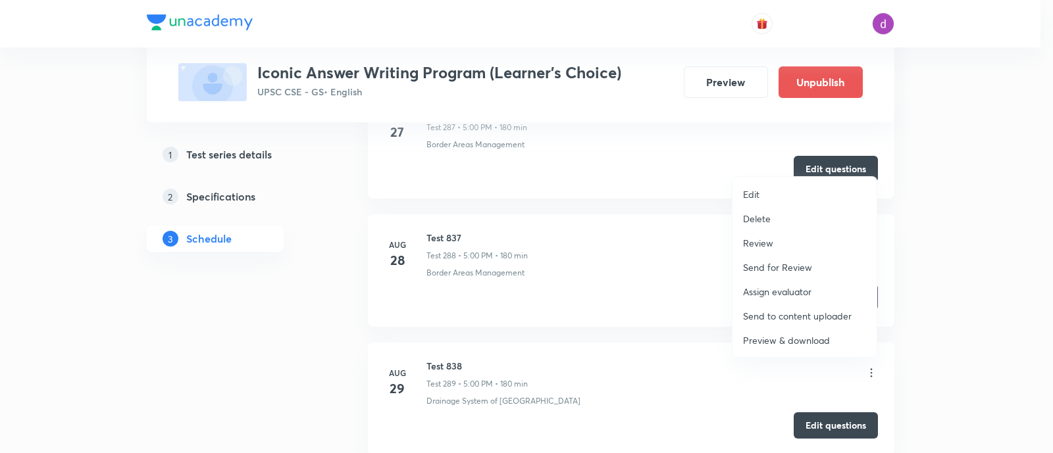
click at [777, 287] on p "Assign evaluator" at bounding box center [777, 292] width 68 height 14
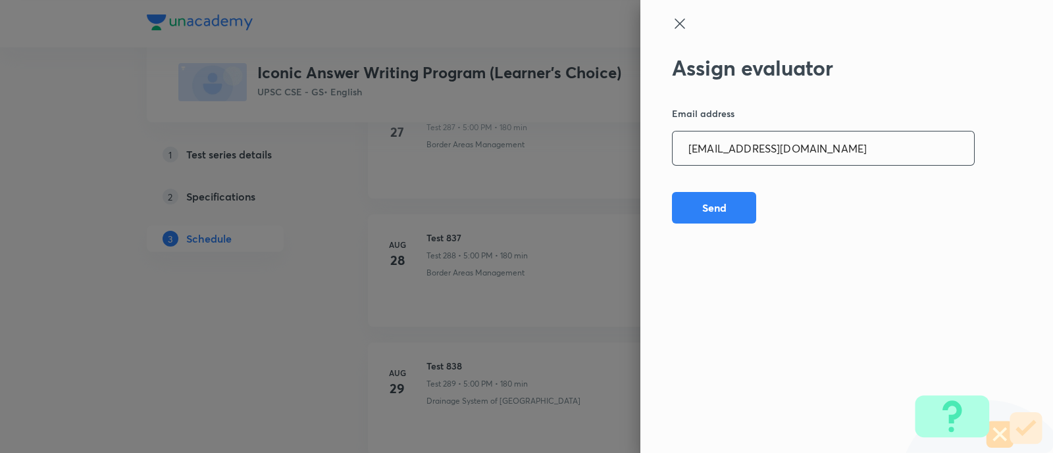
click at [859, 153] on input "[EMAIL_ADDRESS][DOMAIN_NAME]" at bounding box center [822, 149] width 301 height 34
paste input "niharikasinghchauhan125"
type input "[EMAIL_ADDRESS][DOMAIN_NAME]"
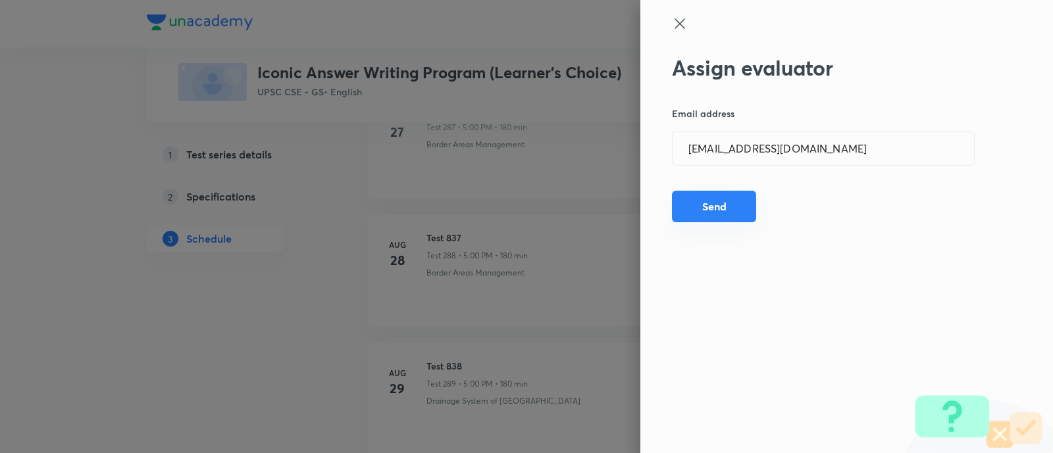
click at [730, 202] on button "Send" at bounding box center [714, 207] width 84 height 32
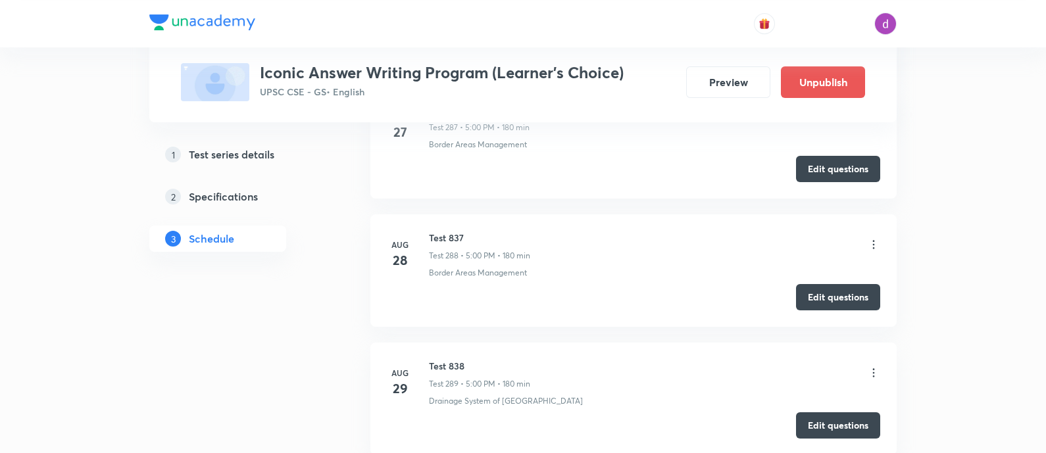
click at [870, 366] on icon at bounding box center [873, 372] width 13 height 13
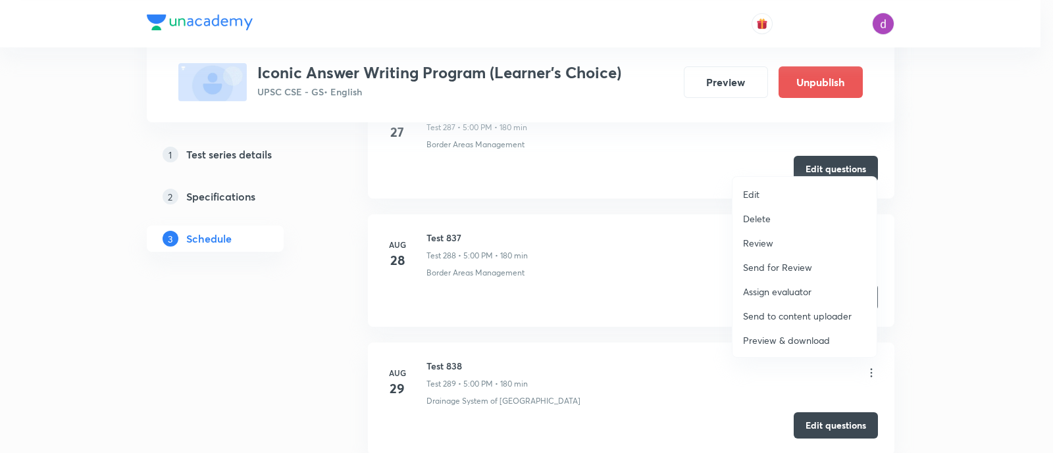
click at [777, 291] on p "Assign evaluator" at bounding box center [777, 292] width 68 height 14
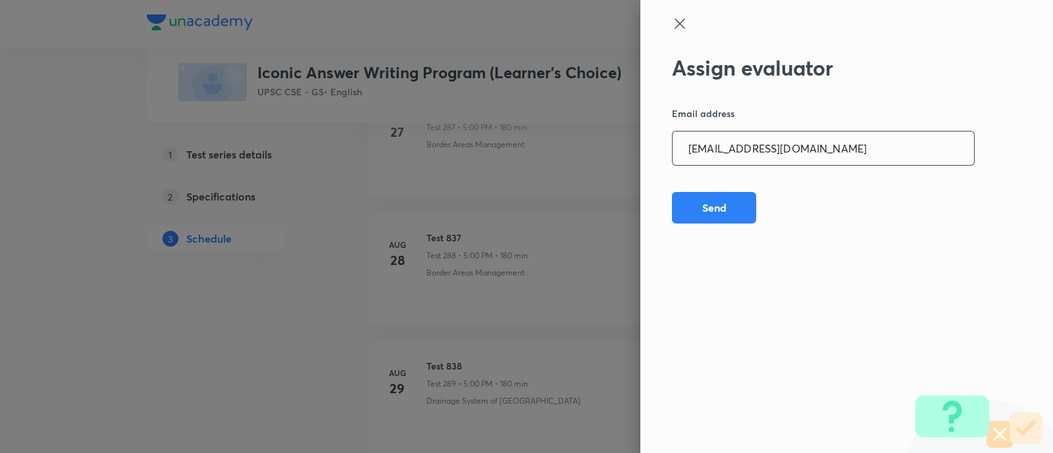
click at [834, 154] on input "[EMAIL_ADDRESS][DOMAIN_NAME]" at bounding box center [822, 149] width 301 height 34
paste input "sheetalbhambhu"
type input "[EMAIL_ADDRESS][DOMAIN_NAME]"
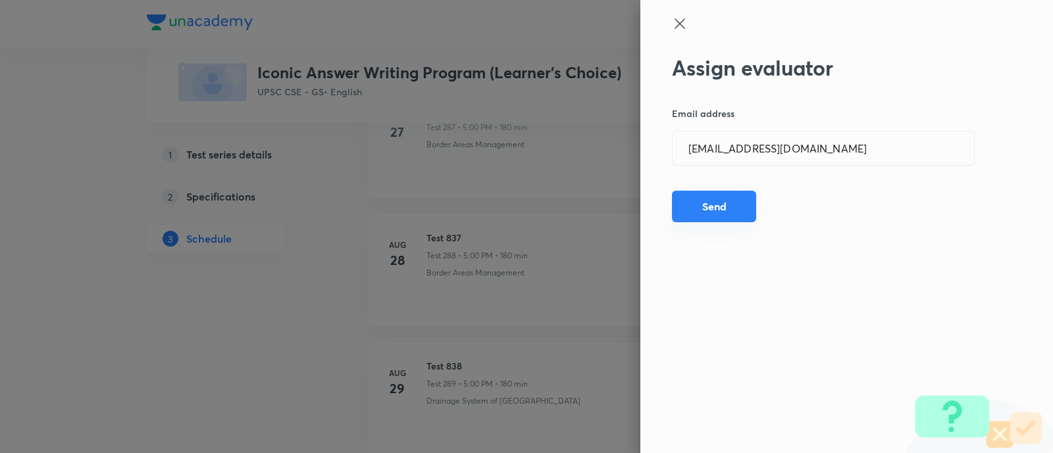
click at [699, 209] on button "Send" at bounding box center [714, 207] width 84 height 32
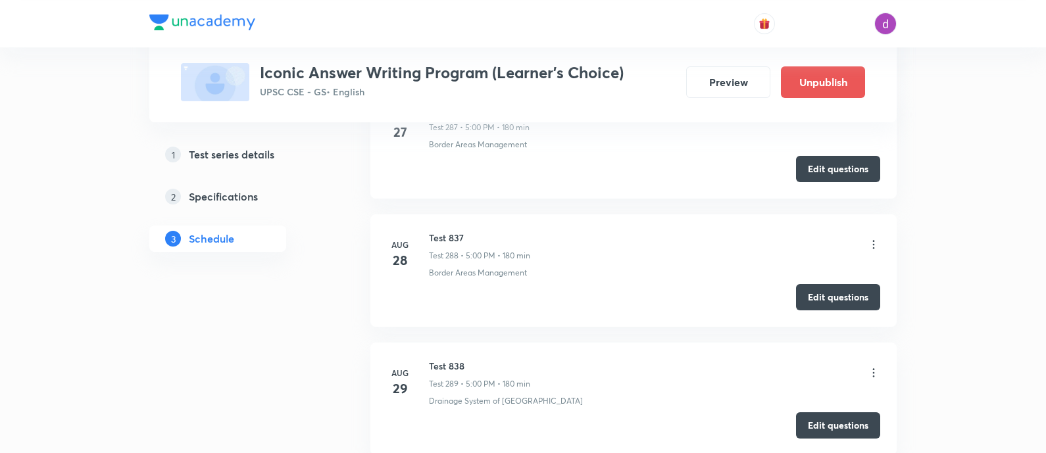
click at [871, 366] on icon at bounding box center [873, 372] width 13 height 13
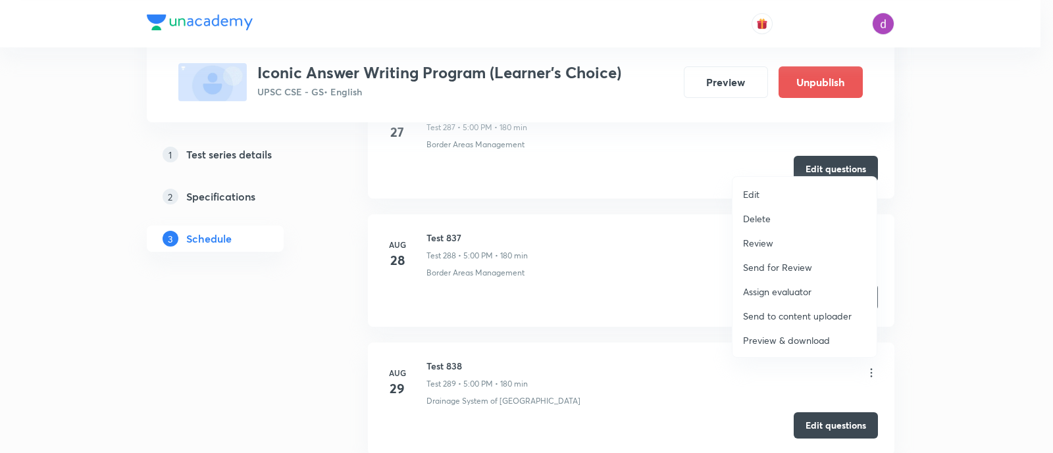
click at [753, 288] on p "Assign evaluator" at bounding box center [777, 292] width 68 height 14
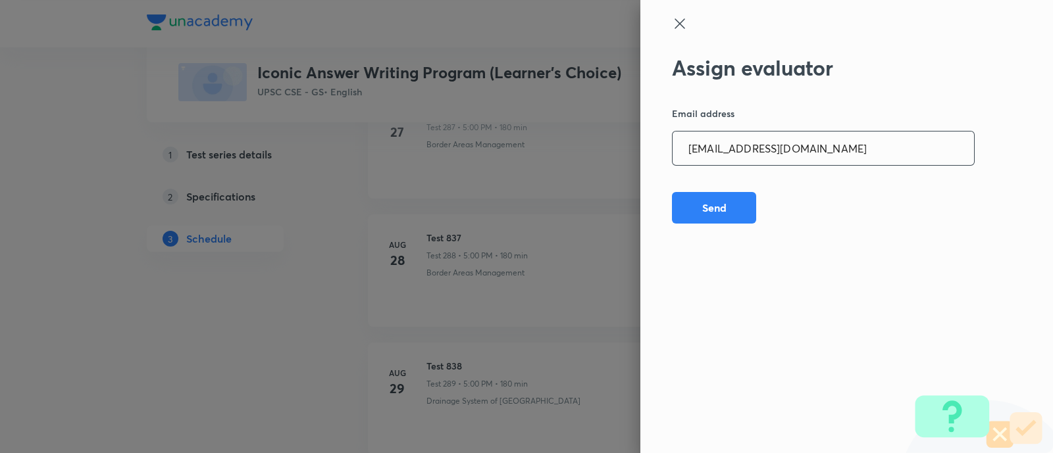
click at [806, 146] on input "[EMAIL_ADDRESS][DOMAIN_NAME]" at bounding box center [822, 149] width 301 height 34
paste input "rahulagrawal23476"
type input "[EMAIL_ADDRESS][DOMAIN_NAME]"
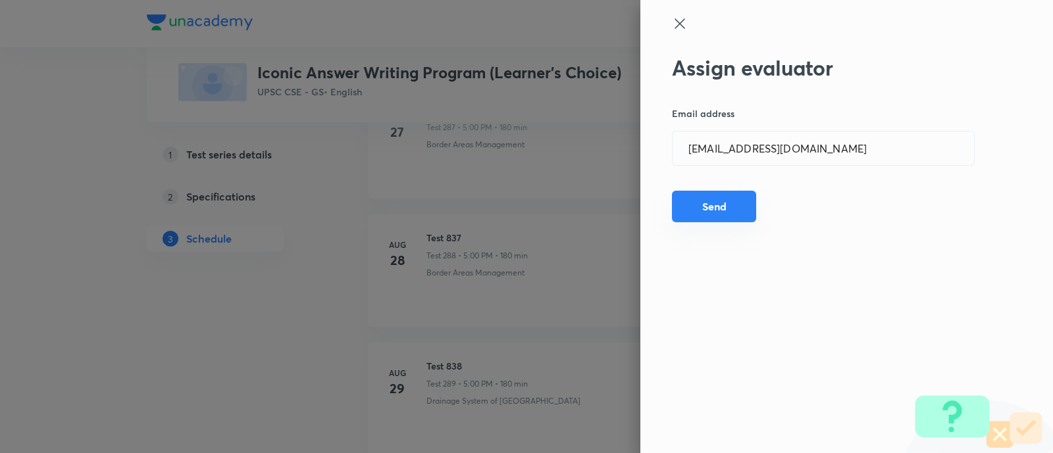
click at [728, 206] on button "Send" at bounding box center [714, 207] width 84 height 32
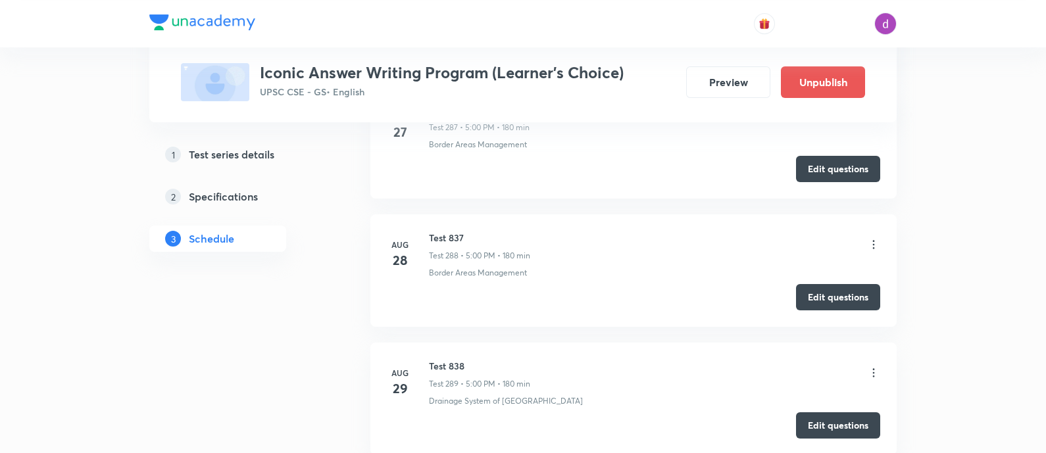
click at [872, 366] on icon at bounding box center [873, 372] width 13 height 13
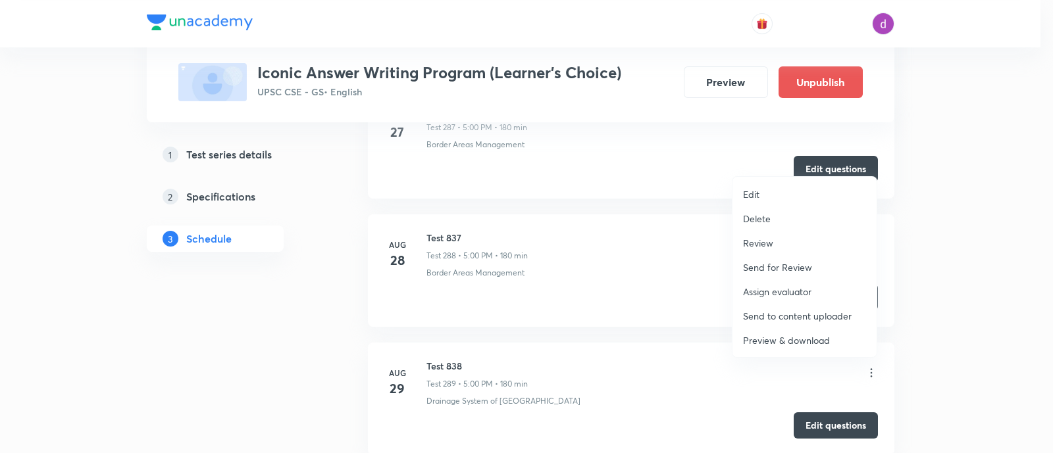
click at [767, 290] on p "Assign evaluator" at bounding box center [777, 292] width 68 height 14
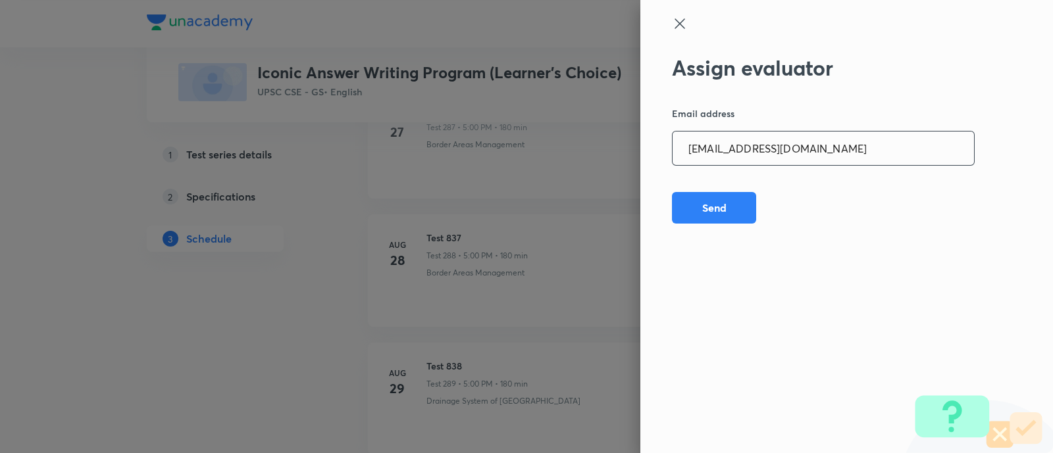
click at [859, 151] on input "[EMAIL_ADDRESS][DOMAIN_NAME]" at bounding box center [822, 149] width 301 height 34
paste input "npmainsevaluation"
type input "[EMAIL_ADDRESS][DOMAIN_NAME]"
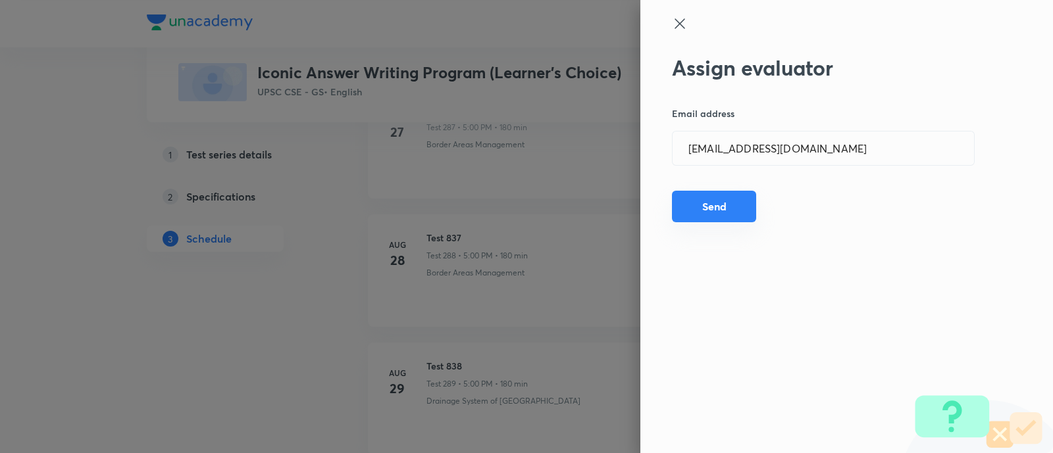
click at [733, 202] on button "Send" at bounding box center [714, 207] width 84 height 32
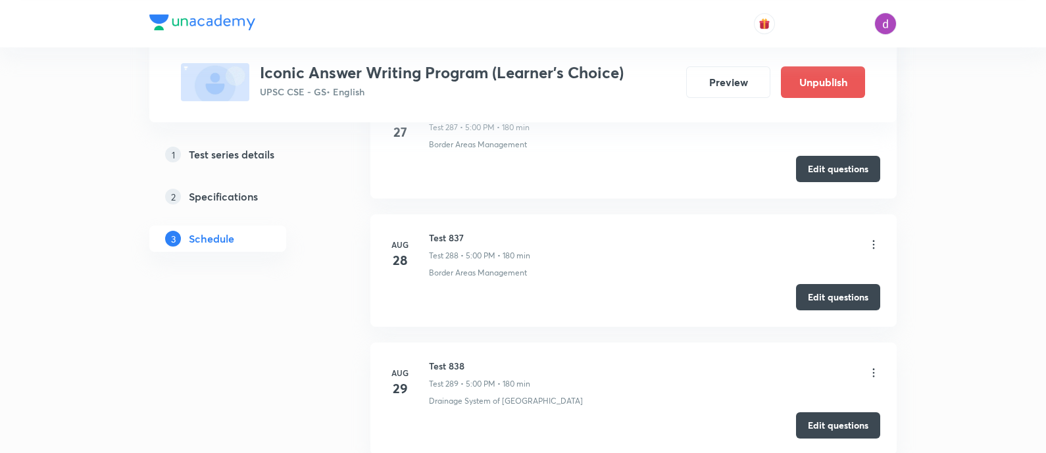
click at [874, 366] on icon at bounding box center [873, 372] width 13 height 13
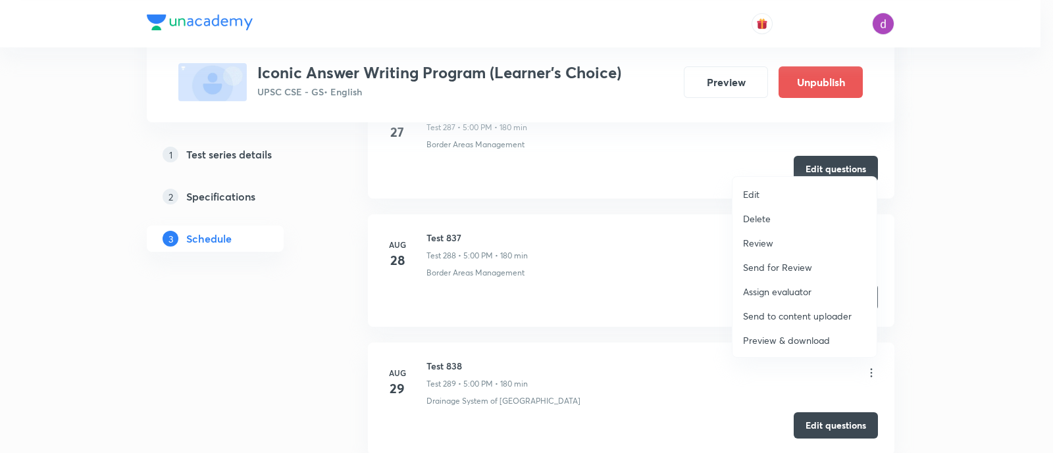
click at [768, 286] on p "Assign evaluator" at bounding box center [777, 292] width 68 height 14
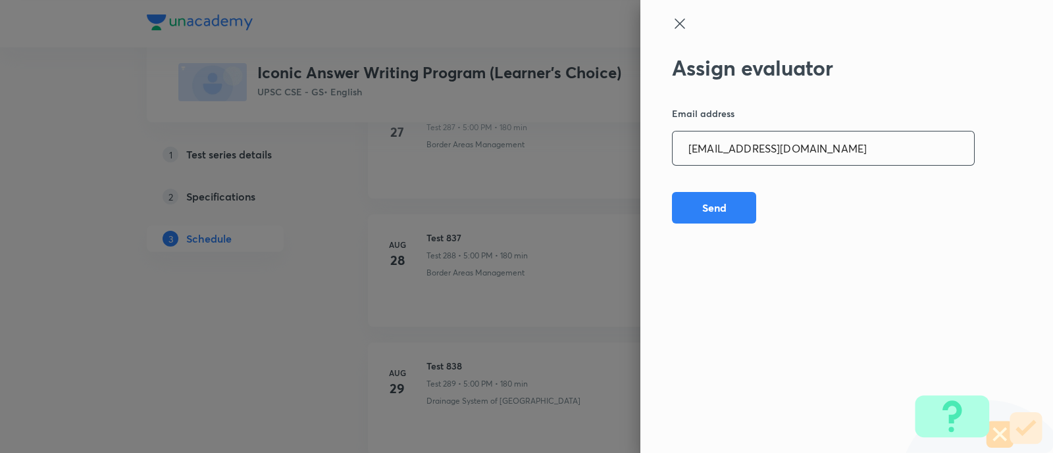
click at [813, 153] on input "[EMAIL_ADDRESS][DOMAIN_NAME]" at bounding box center [822, 149] width 301 height 34
paste input "sharuyadavias2021"
type input "[EMAIL_ADDRESS][DOMAIN_NAME]"
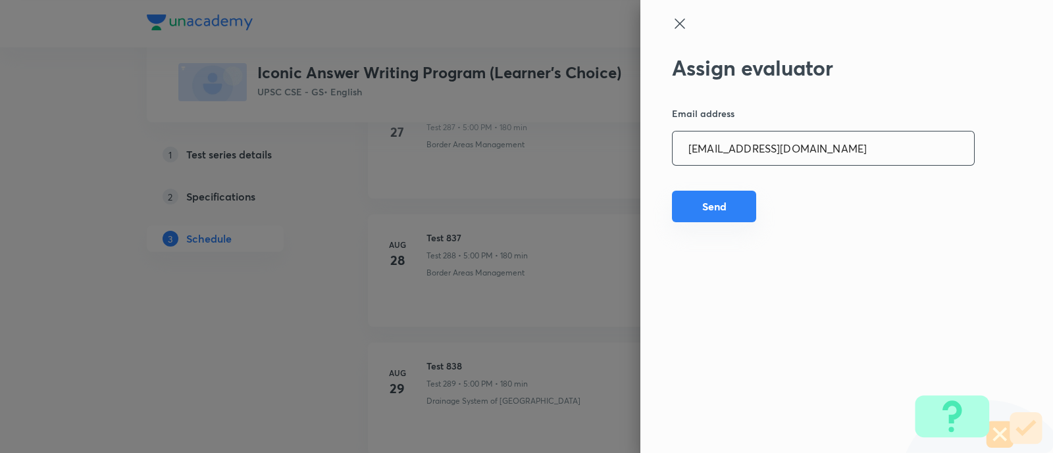
click at [734, 207] on button "Send" at bounding box center [714, 207] width 84 height 32
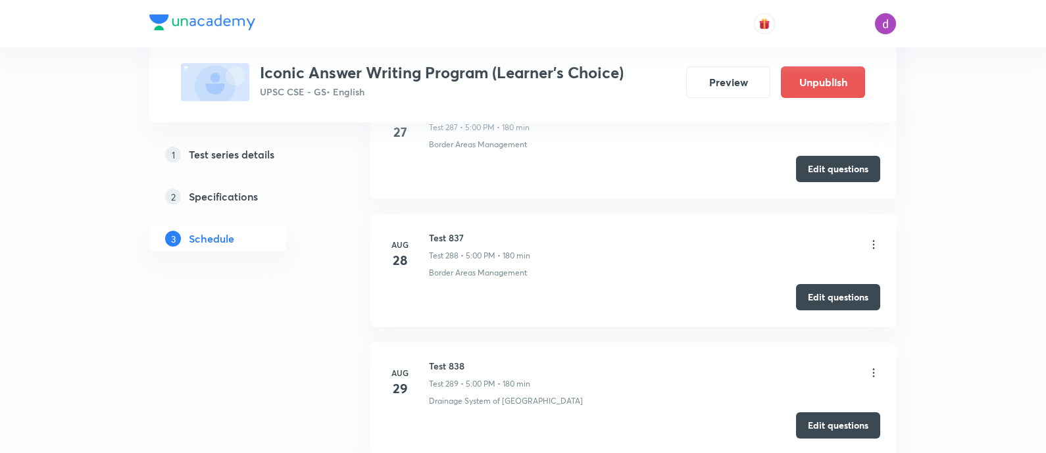
click at [876, 366] on icon at bounding box center [873, 372] width 13 height 13
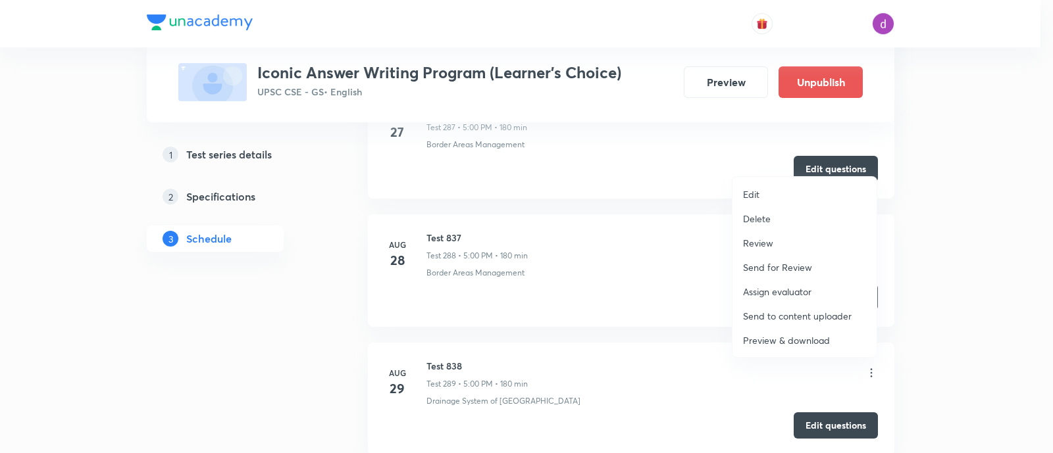
click at [786, 284] on li "Assign evaluator" at bounding box center [804, 292] width 144 height 24
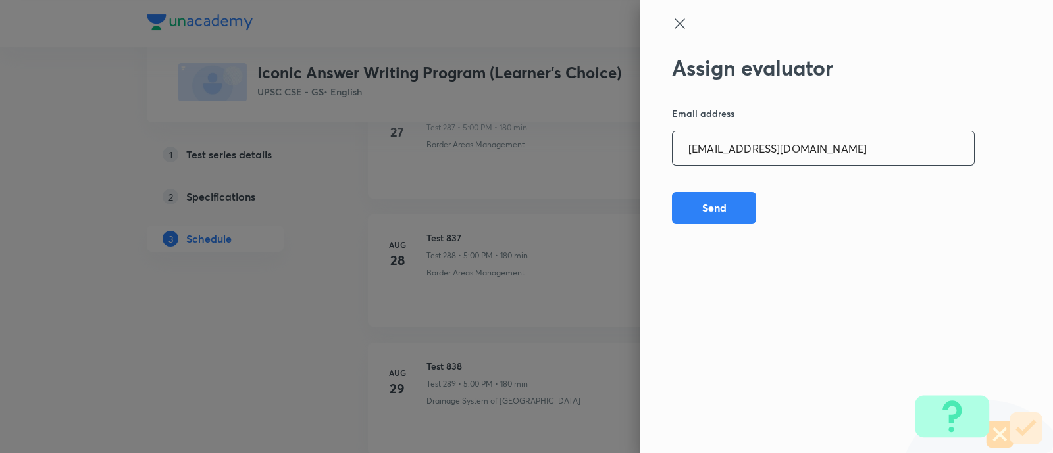
click at [820, 143] on input "[EMAIL_ADDRESS][DOMAIN_NAME]" at bounding box center [822, 149] width 301 height 34
paste input "adarshkraao"
type input "[EMAIL_ADDRESS][DOMAIN_NAME]"
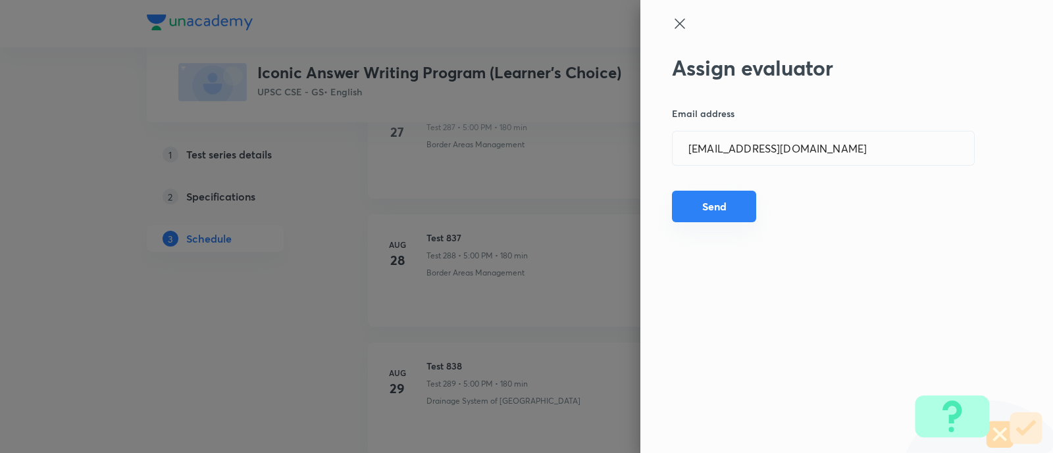
click at [703, 212] on button "Send" at bounding box center [714, 207] width 84 height 32
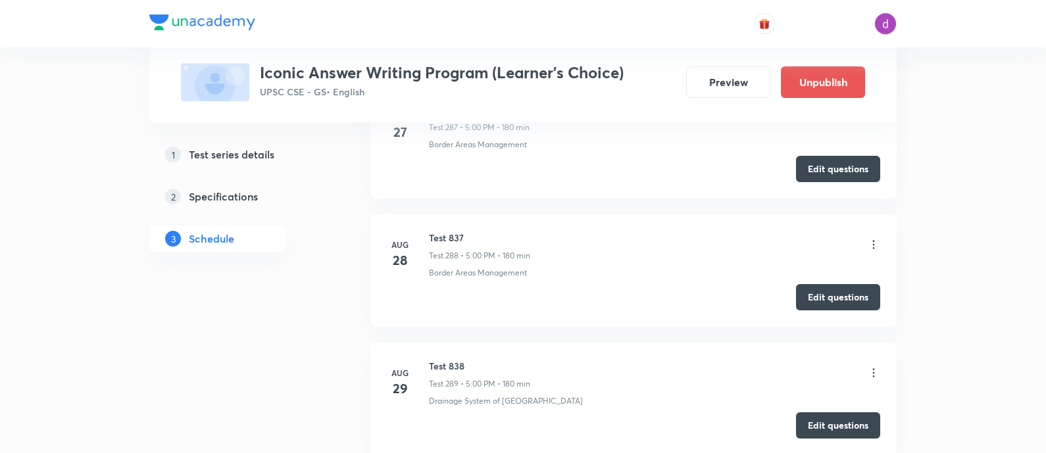
click at [872, 366] on icon at bounding box center [873, 372] width 13 height 13
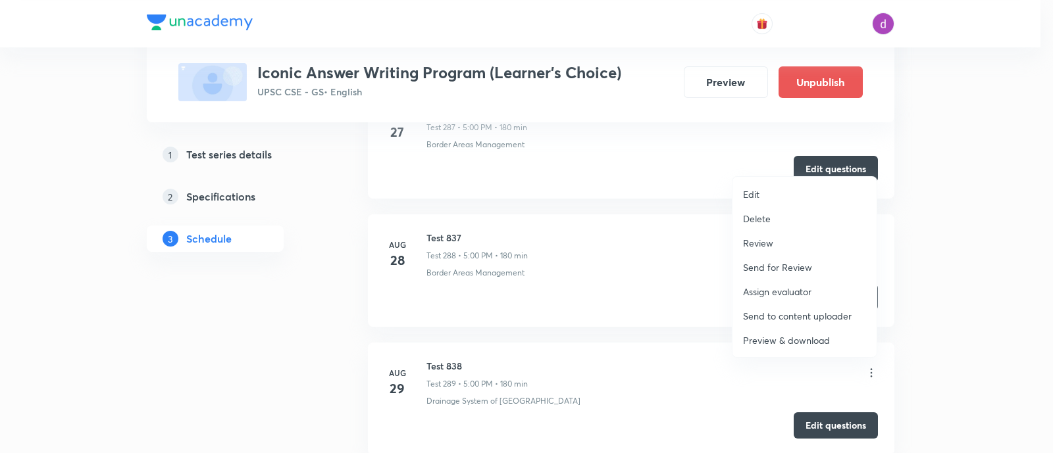
click at [784, 289] on p "Assign evaluator" at bounding box center [777, 292] width 68 height 14
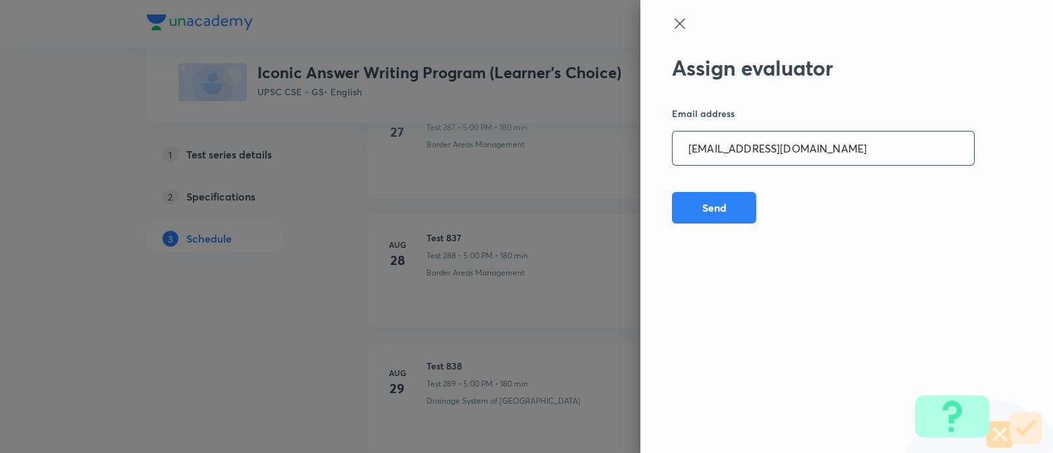
click at [842, 156] on input "[EMAIL_ADDRESS][DOMAIN_NAME]" at bounding box center [822, 149] width 301 height 34
paste input "Mailspratyush"
type input "[EMAIL_ADDRESS][DOMAIN_NAME]"
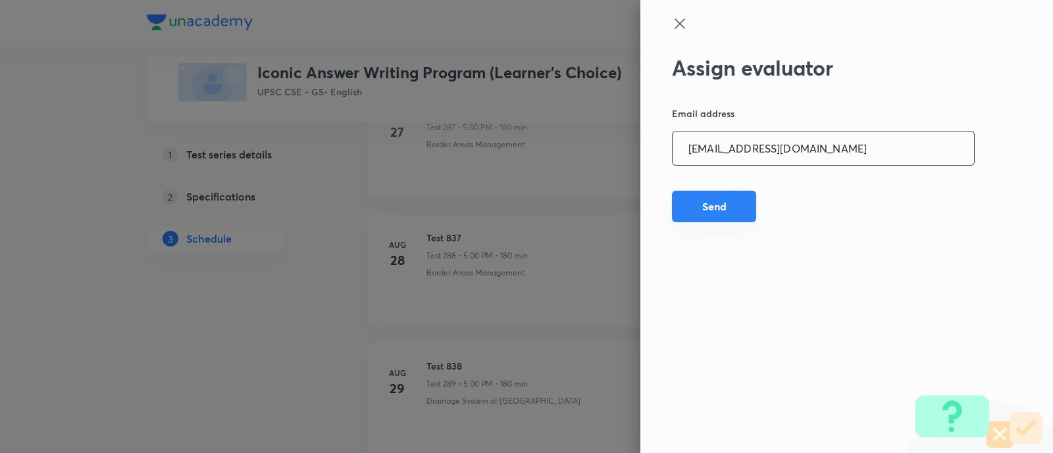
click at [738, 192] on button "Send" at bounding box center [714, 207] width 84 height 32
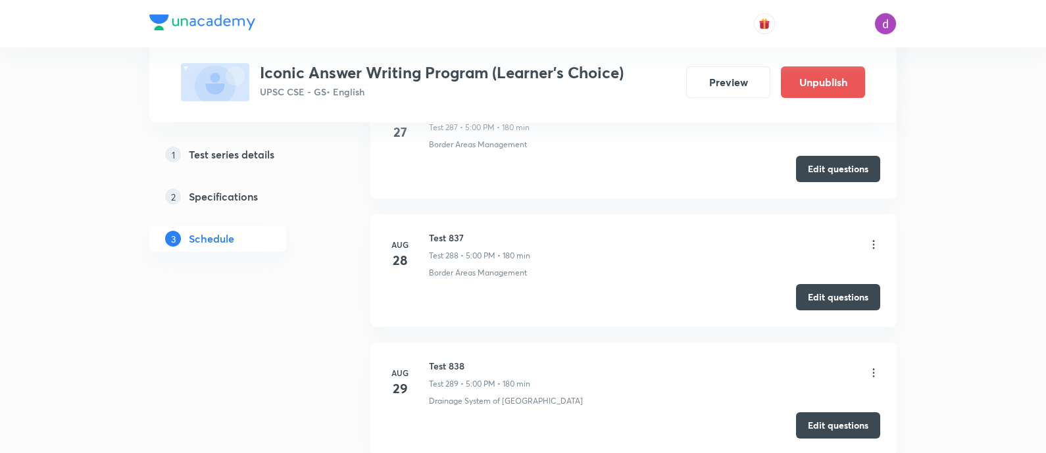
click at [449, 359] on h6 "Test 838" at bounding box center [479, 366] width 101 height 14
copy h6 "Test 838"
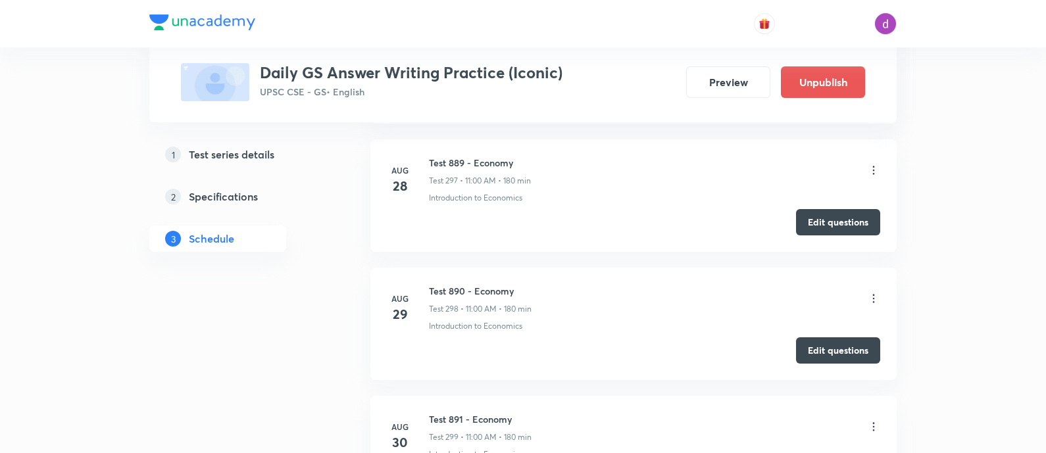
scroll to position [38615, 0]
click at [873, 291] on icon at bounding box center [873, 297] width 13 height 13
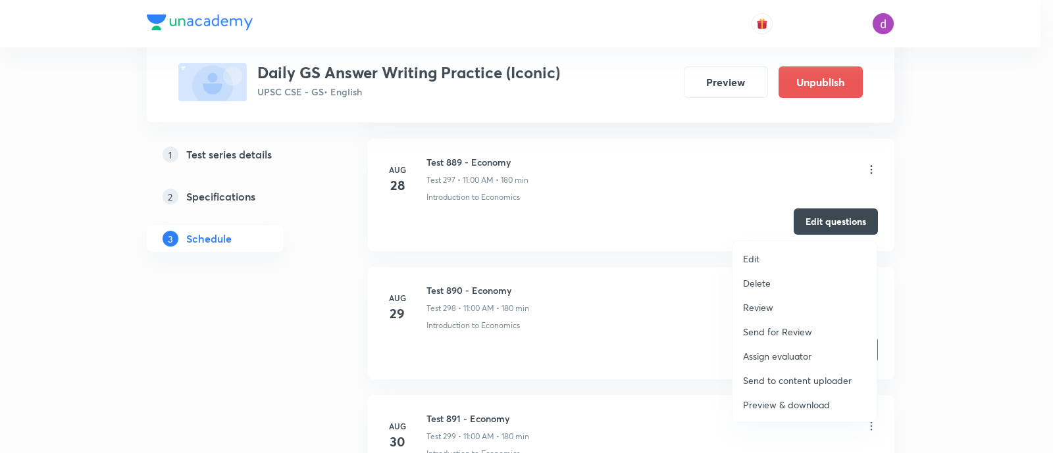
click at [770, 355] on p "Assign evaluator" at bounding box center [777, 356] width 68 height 14
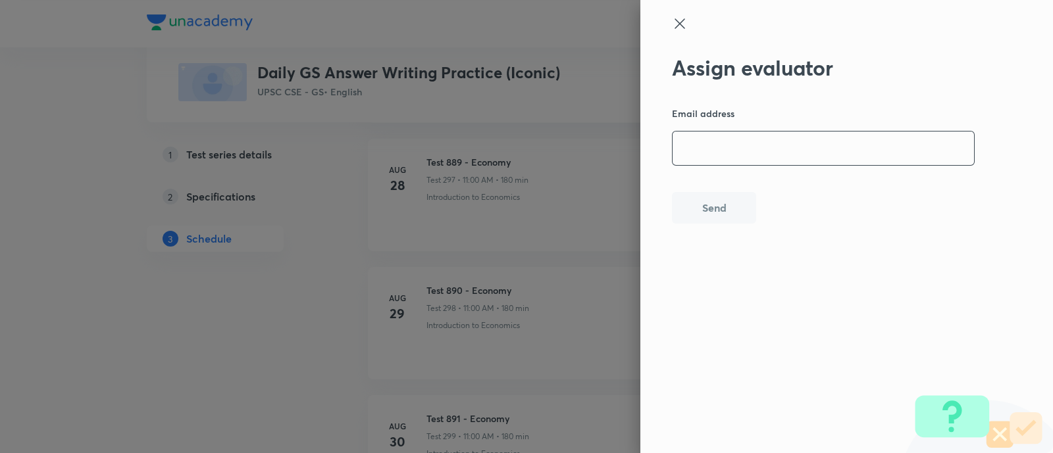
click at [797, 156] on input "email" at bounding box center [822, 149] width 301 height 34
paste input "[EMAIL_ADDRESS][DOMAIN_NAME]"
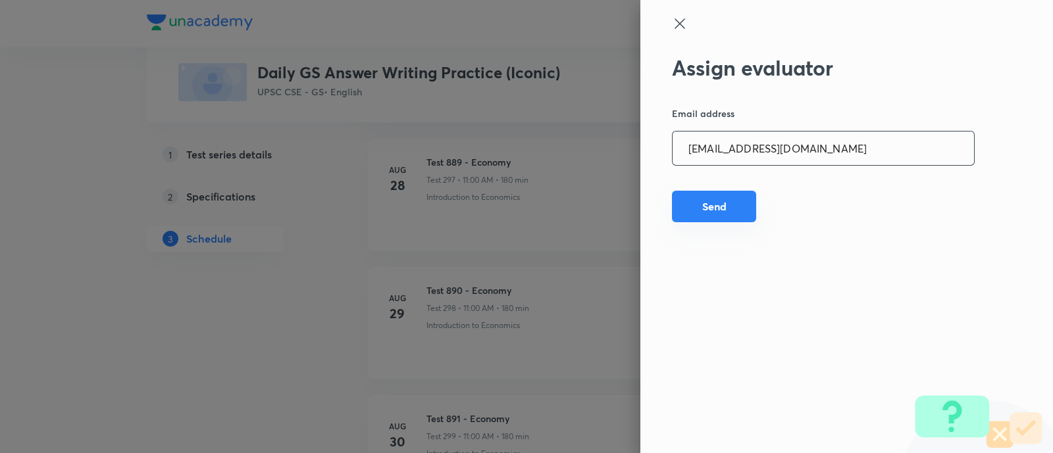
type input "[EMAIL_ADDRESS][DOMAIN_NAME]"
click at [705, 212] on button "Send" at bounding box center [714, 207] width 84 height 32
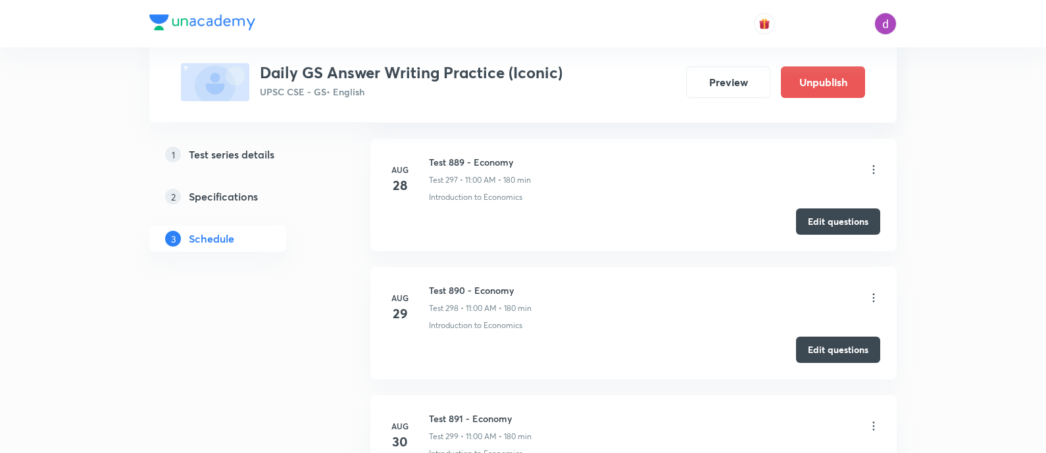
click at [874, 291] on icon at bounding box center [873, 297] width 13 height 13
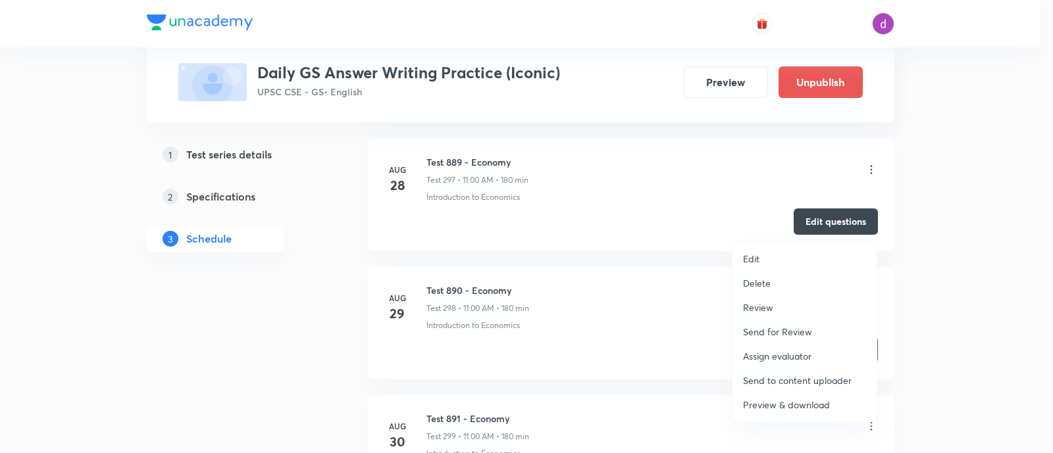
click at [774, 353] on p "Assign evaluator" at bounding box center [777, 356] width 68 height 14
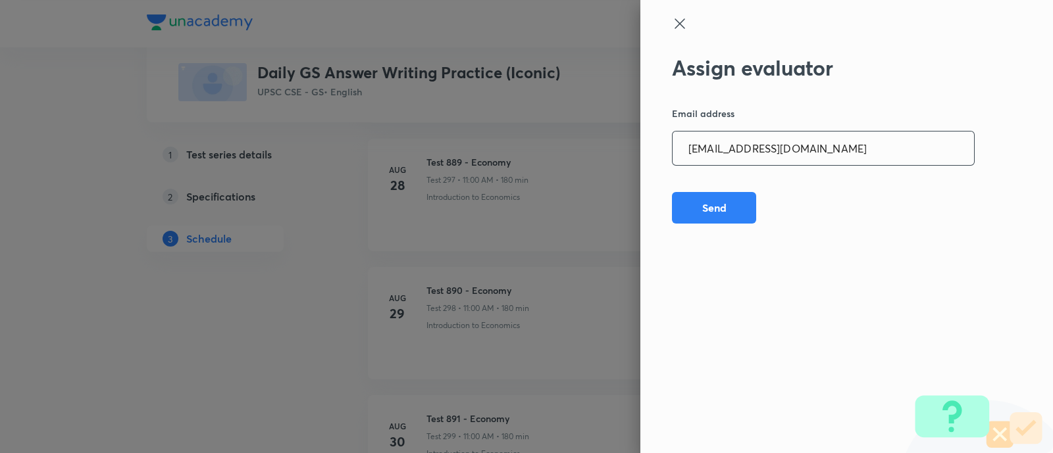
click at [870, 155] on input "[EMAIL_ADDRESS][DOMAIN_NAME]" at bounding box center [822, 149] width 301 height 34
paste input "adv.akash.kumar.pandey@g"
type input "[EMAIL_ADDRESS][DOMAIN_NAME]"
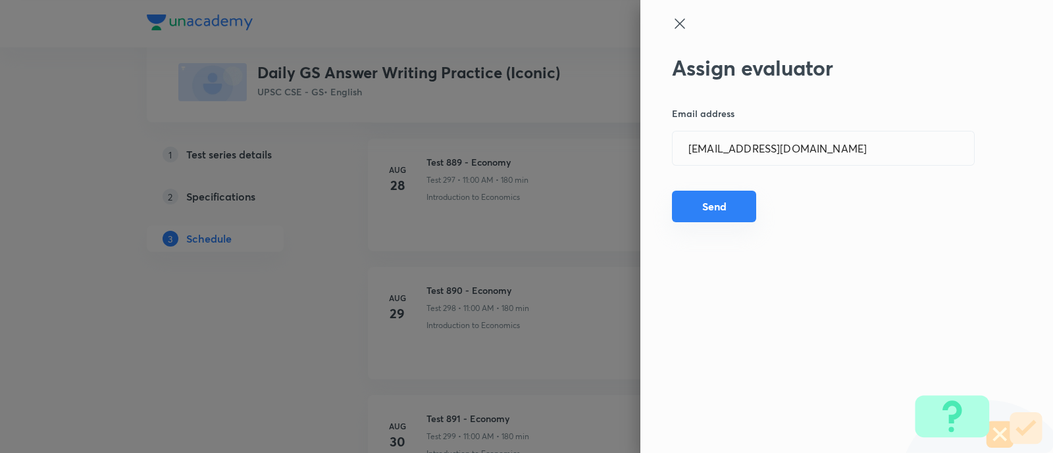
click at [713, 201] on button "Send" at bounding box center [714, 207] width 84 height 32
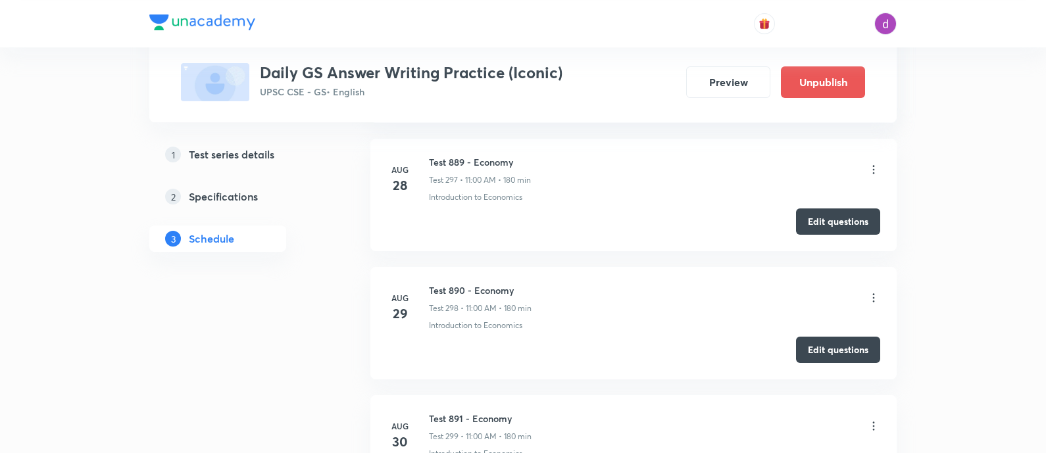
click at [874, 291] on icon at bounding box center [873, 297] width 13 height 13
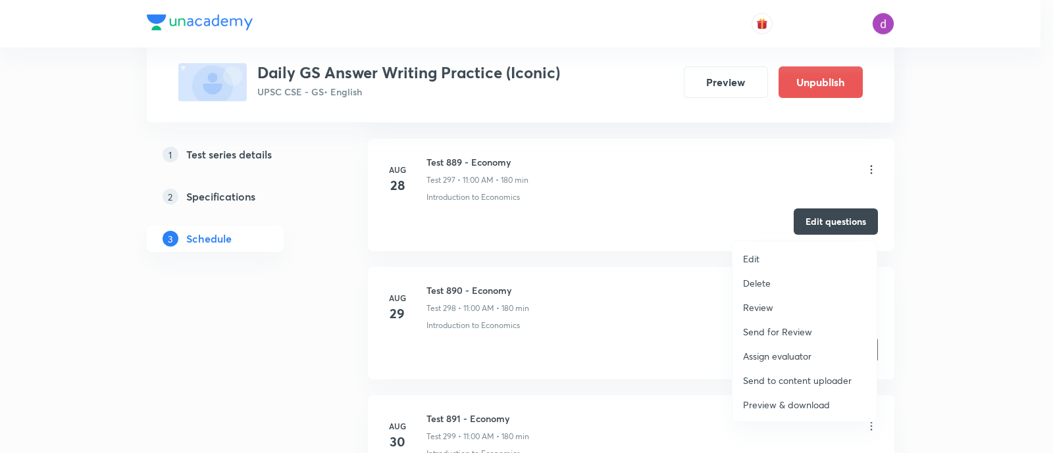
click at [792, 349] on p "Assign evaluator" at bounding box center [777, 356] width 68 height 14
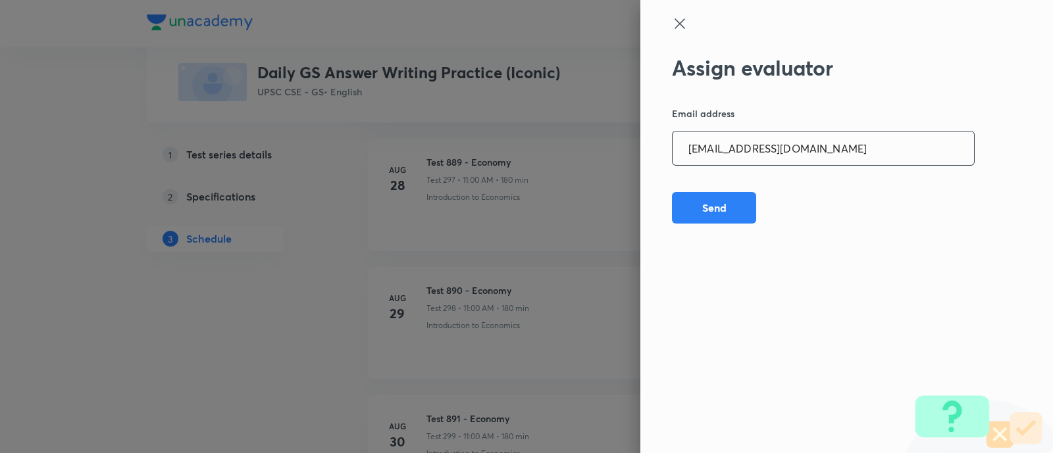
click at [842, 155] on input "[EMAIL_ADDRESS][DOMAIN_NAME]" at bounding box center [822, 149] width 301 height 34
paste input "[PERSON_NAME].ald17"
type input "[PERSON_NAME][EMAIL_ADDRESS][DOMAIN_NAME]"
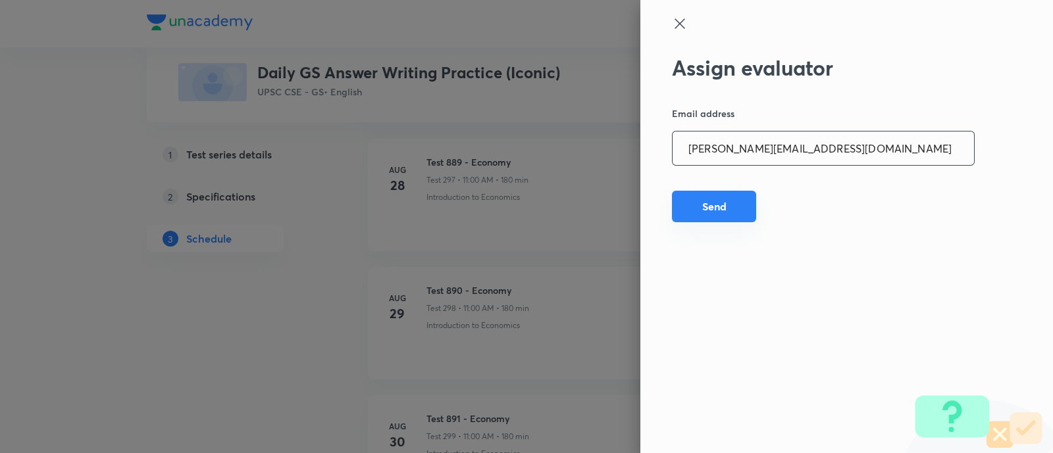
click at [720, 216] on button "Send" at bounding box center [714, 207] width 84 height 32
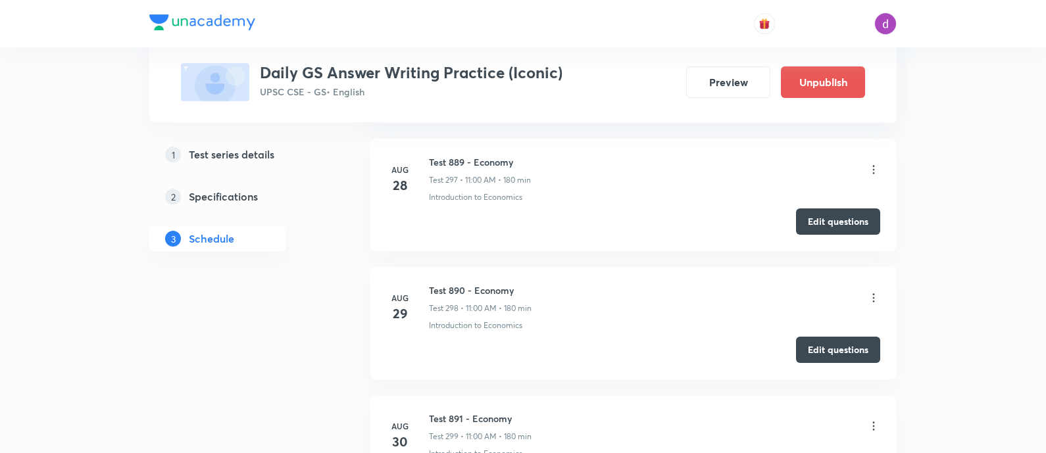
click at [878, 291] on icon at bounding box center [873, 297] width 13 height 13
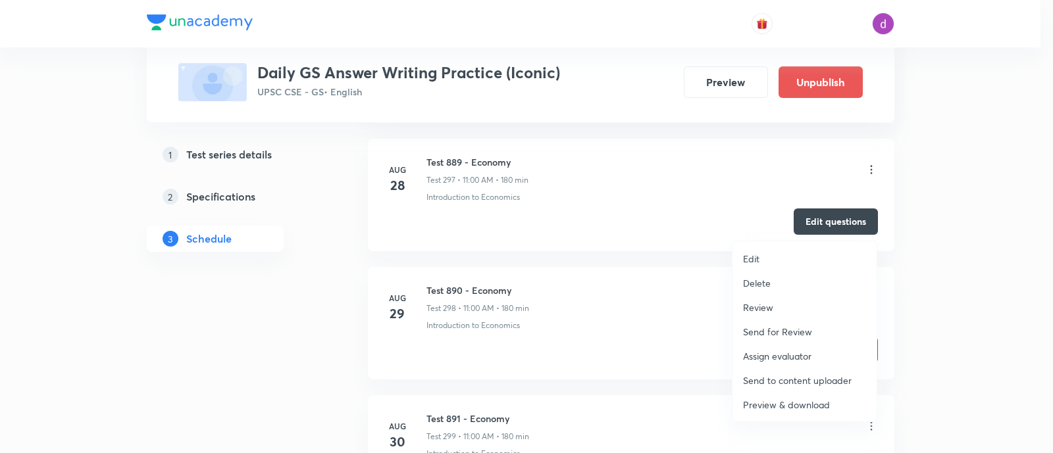
click at [793, 352] on p "Assign evaluator" at bounding box center [777, 356] width 68 height 14
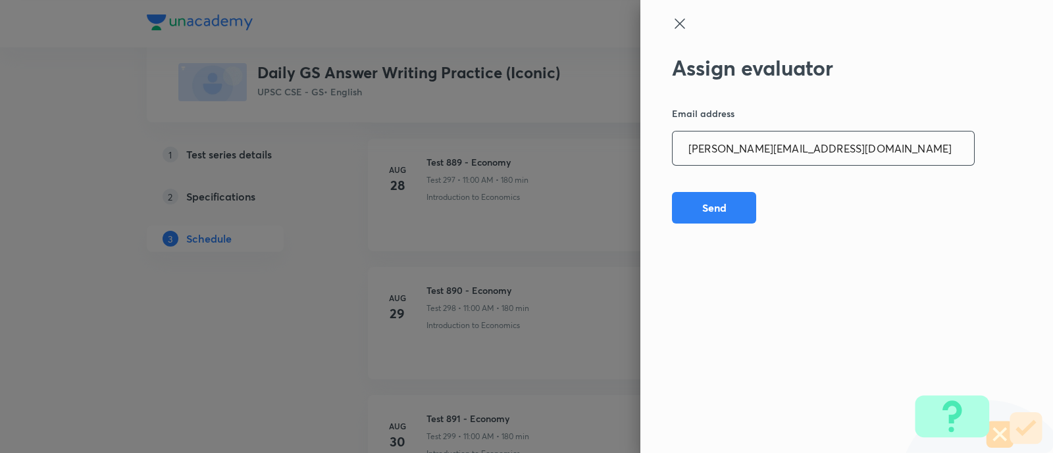
click at [842, 142] on input "[PERSON_NAME][EMAIL_ADDRESS][DOMAIN_NAME]" at bounding box center [822, 149] width 301 height 34
paste input "sagarhirave4"
type input "[EMAIL_ADDRESS][DOMAIN_NAME]"
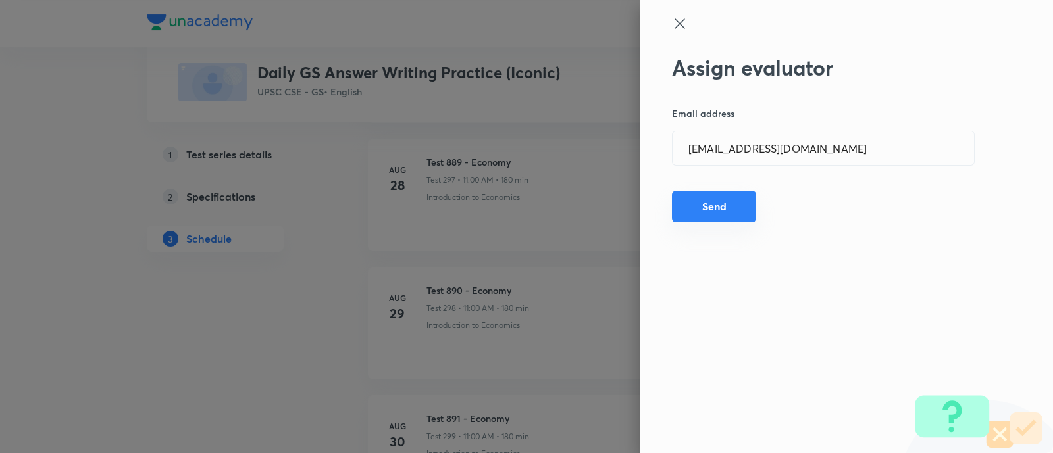
click at [728, 201] on button "Send" at bounding box center [714, 207] width 84 height 32
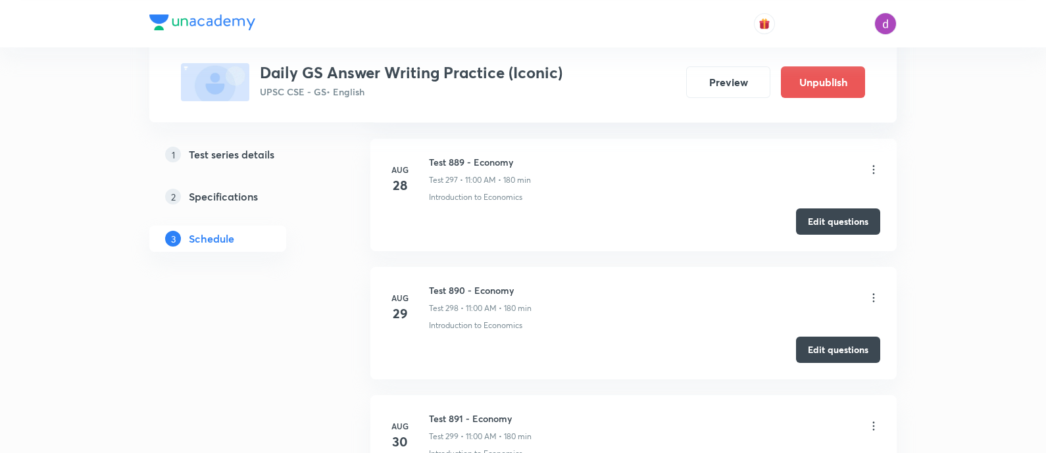
click at [873, 294] on icon at bounding box center [874, 298] width 2 height 9
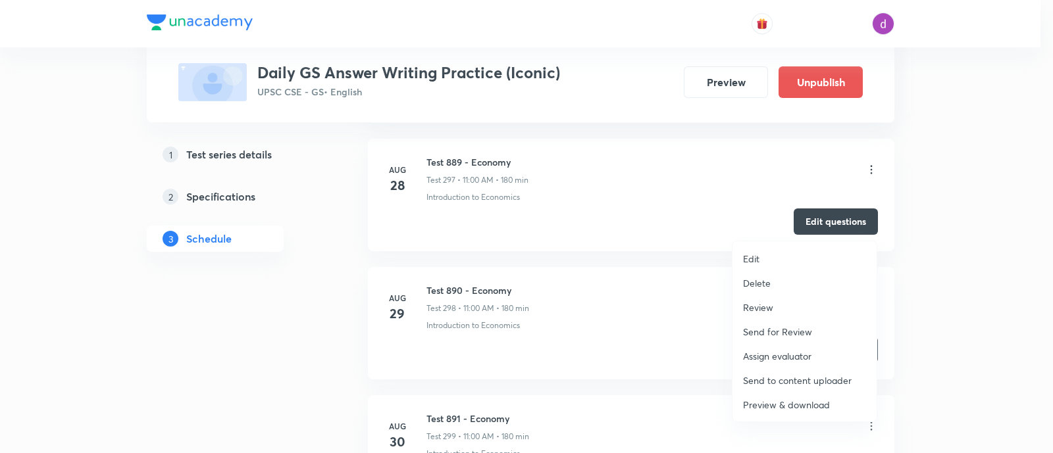
click at [807, 349] on p "Assign evaluator" at bounding box center [777, 356] width 68 height 14
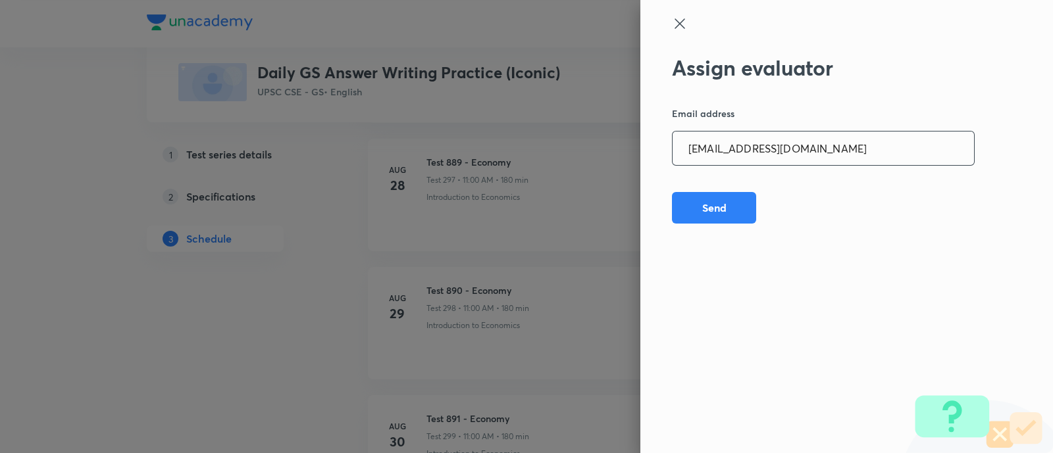
click at [834, 157] on input "[EMAIL_ADDRESS][DOMAIN_NAME]" at bounding box center [822, 149] width 301 height 34
paste input "kkshubham23"
type input "[EMAIL_ADDRESS][DOMAIN_NAME]"
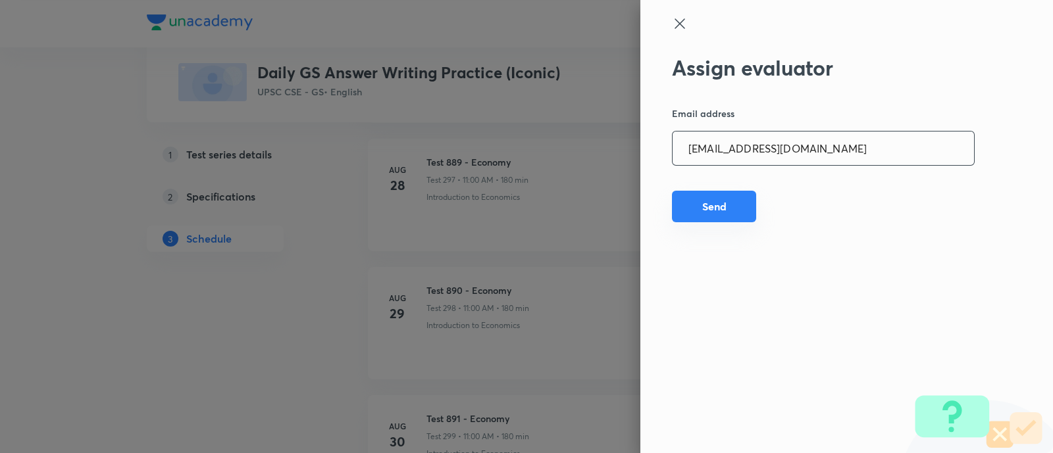
click at [734, 198] on button "Send" at bounding box center [714, 207] width 84 height 32
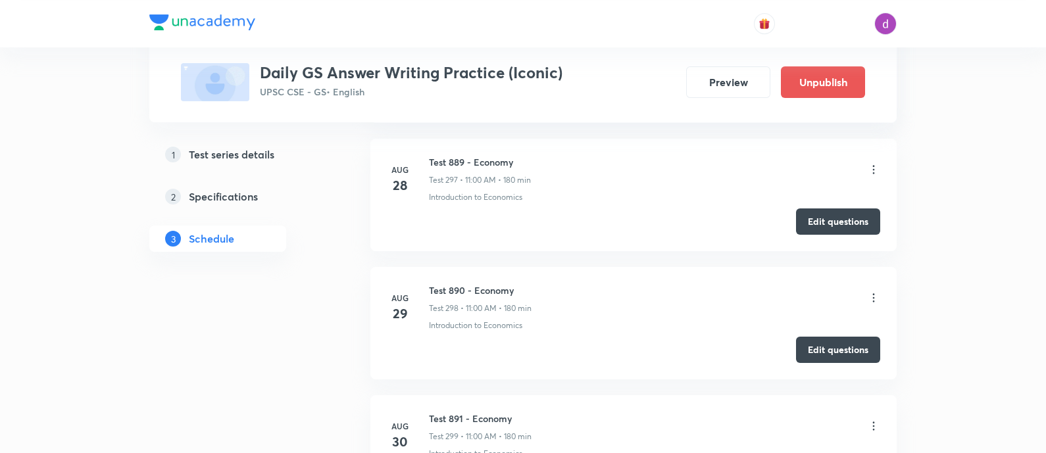
click at [873, 294] on icon at bounding box center [874, 298] width 2 height 9
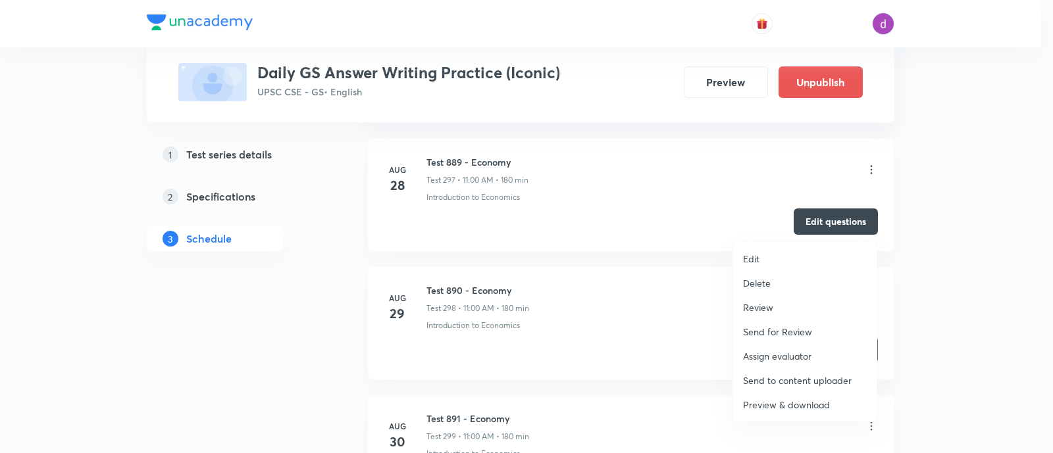
click at [769, 352] on p "Assign evaluator" at bounding box center [777, 356] width 68 height 14
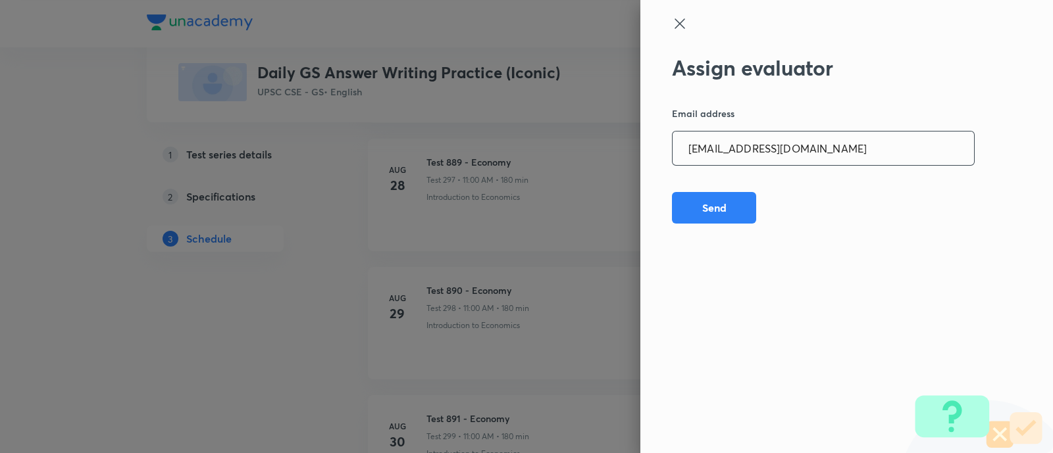
click at [834, 144] on input "[EMAIL_ADDRESS][DOMAIN_NAME]" at bounding box center [822, 149] width 301 height 34
paste input "opawar10"
type input "[EMAIL_ADDRESS][DOMAIN_NAME]"
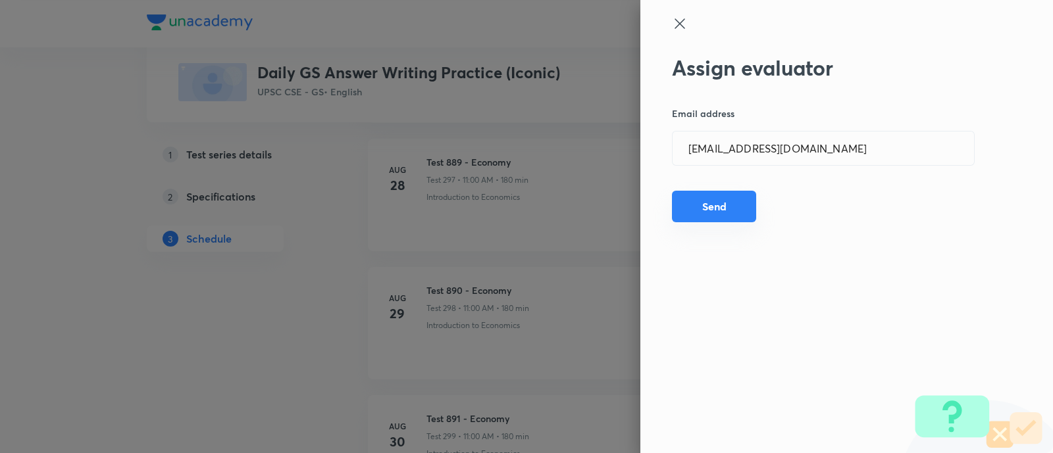
click at [711, 210] on button "Send" at bounding box center [714, 207] width 84 height 32
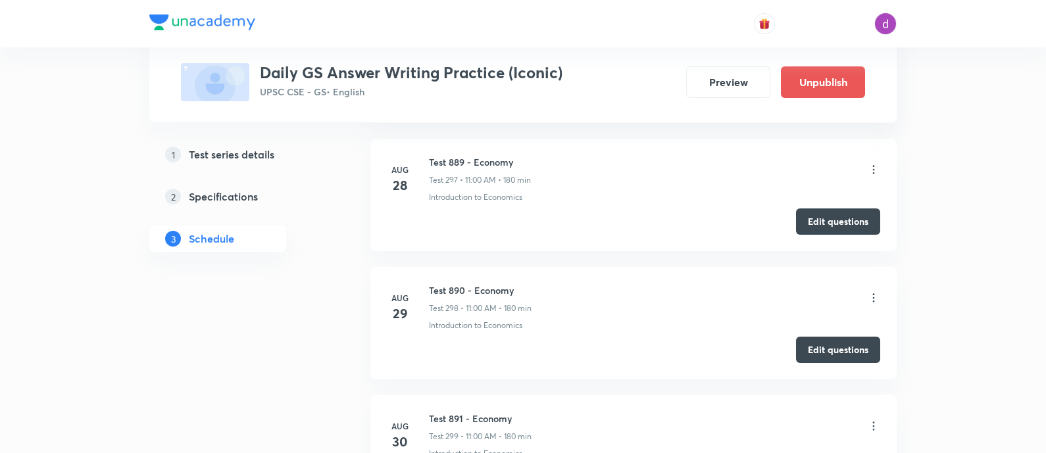
click at [868, 291] on icon at bounding box center [873, 297] width 13 height 13
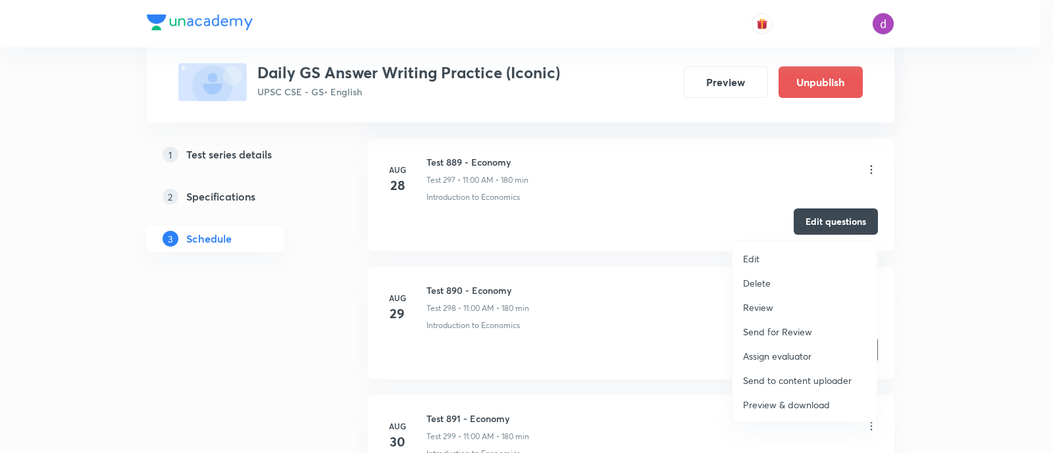
click at [782, 353] on p "Assign evaluator" at bounding box center [777, 356] width 68 height 14
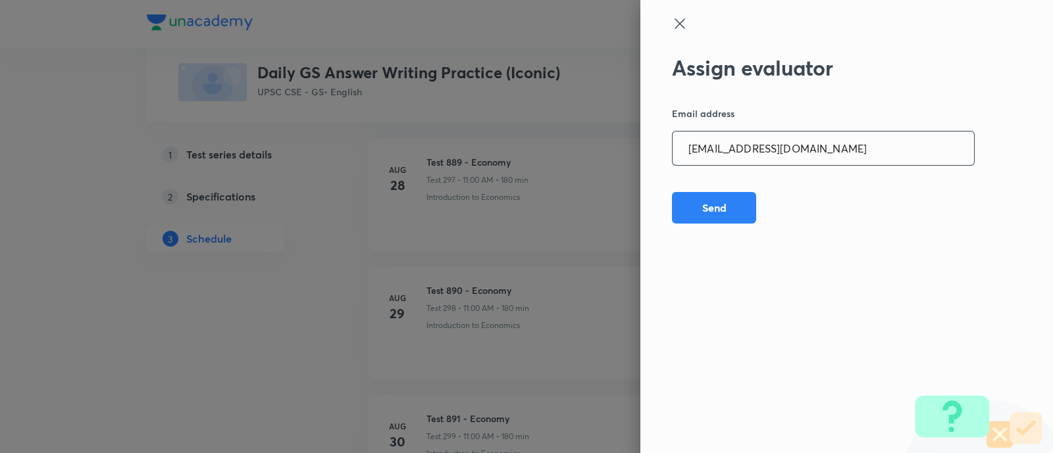
click at [820, 156] on input "[EMAIL_ADDRESS][DOMAIN_NAME]" at bounding box center [822, 149] width 301 height 34
paste input "garimasaharan21"
type input "[EMAIL_ADDRESS][DOMAIN_NAME]"
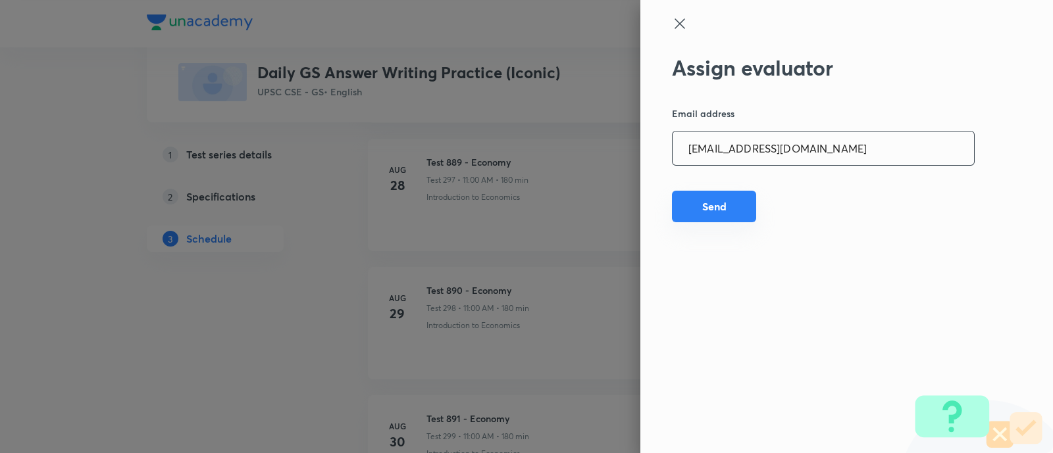
click at [715, 207] on button "Send" at bounding box center [714, 207] width 84 height 32
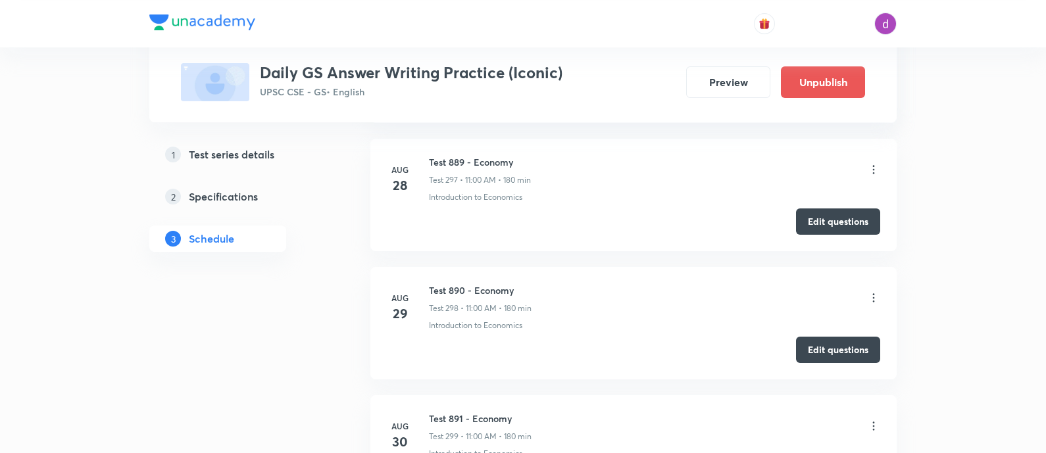
click at [873, 291] on icon at bounding box center [873, 297] width 13 height 13
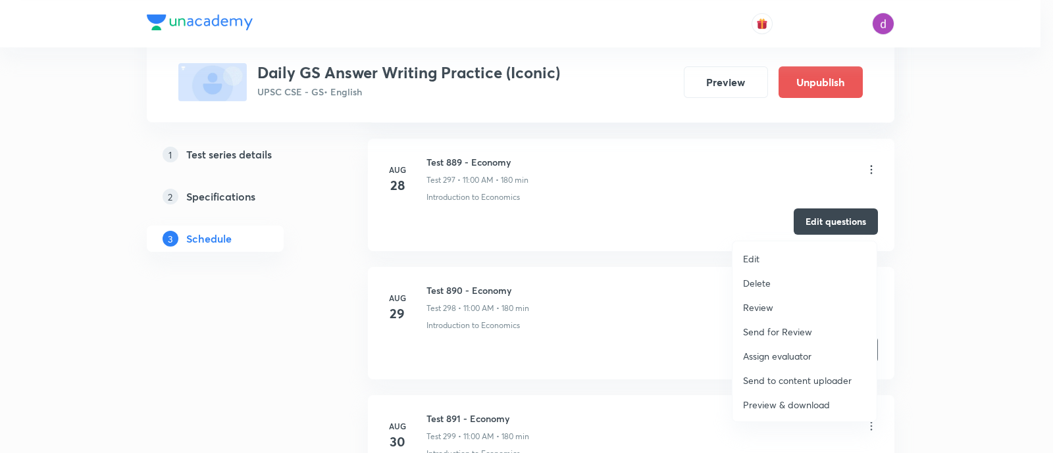
click at [749, 351] on p "Assign evaluator" at bounding box center [777, 356] width 68 height 14
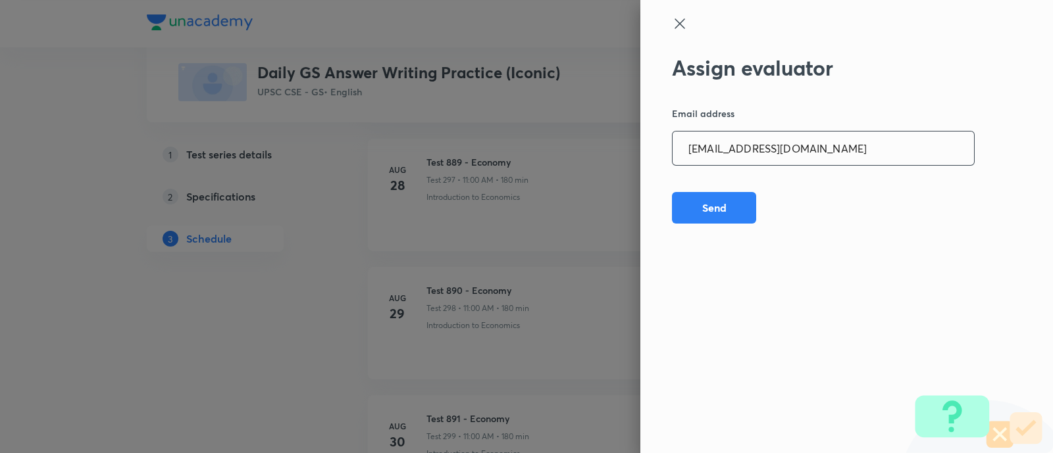
click at [802, 152] on input "[EMAIL_ADDRESS][DOMAIN_NAME]" at bounding box center [822, 149] width 301 height 34
paste input "amrimaji97"
type input "[EMAIL_ADDRESS][DOMAIN_NAME]"
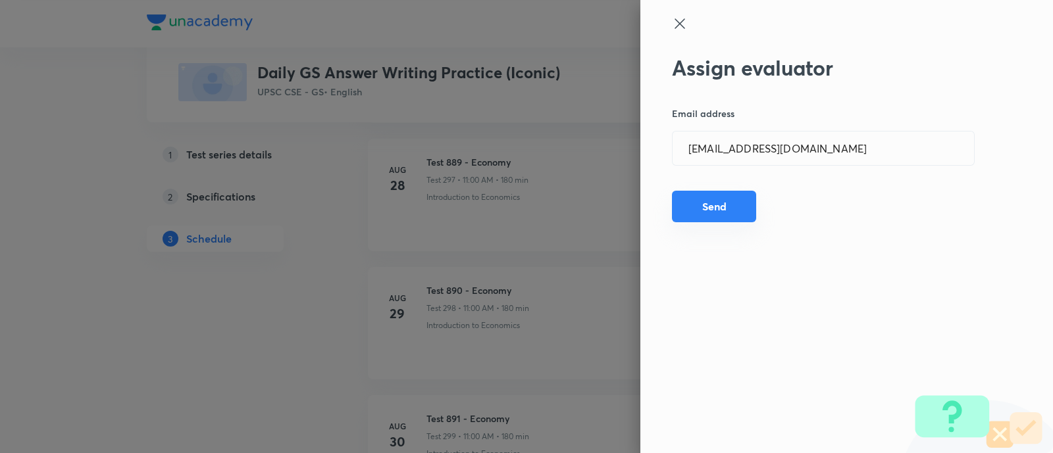
click at [705, 201] on button "Send" at bounding box center [714, 207] width 84 height 32
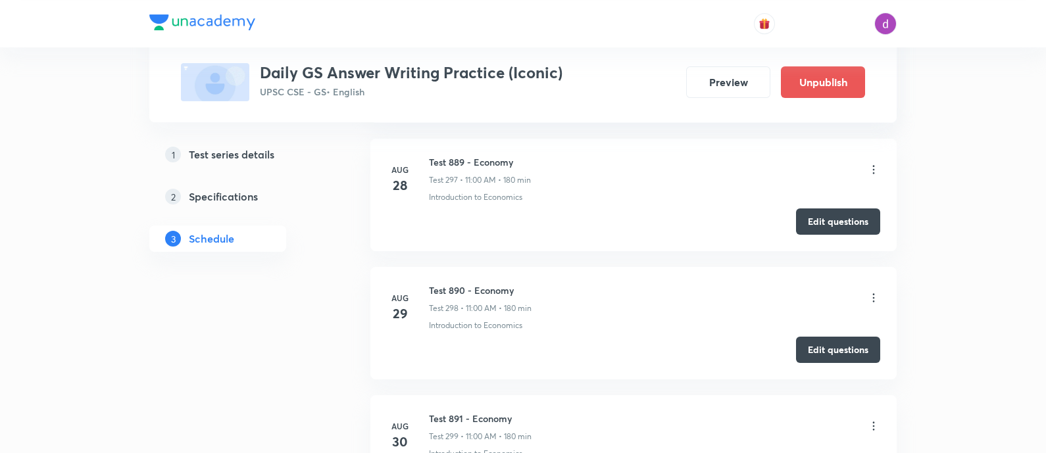
click at [872, 291] on icon at bounding box center [873, 297] width 13 height 13
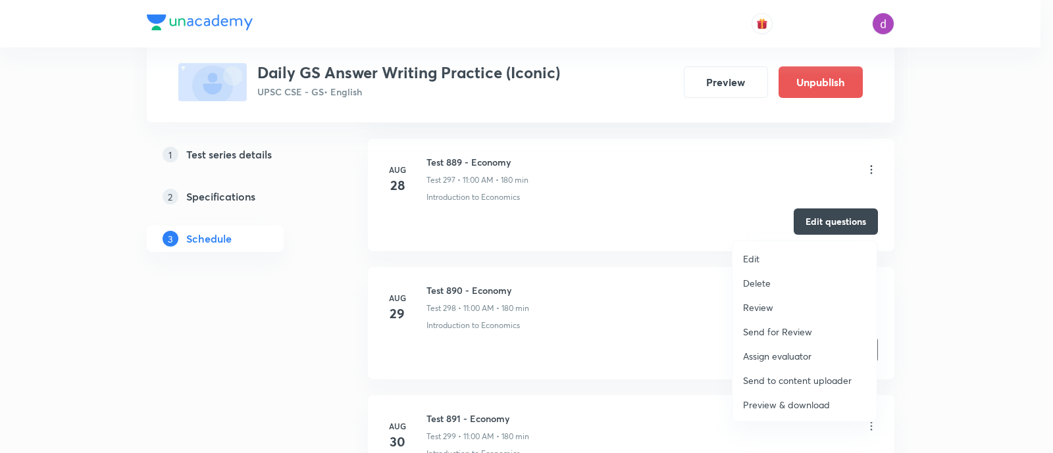
click at [779, 353] on p "Assign evaluator" at bounding box center [777, 356] width 68 height 14
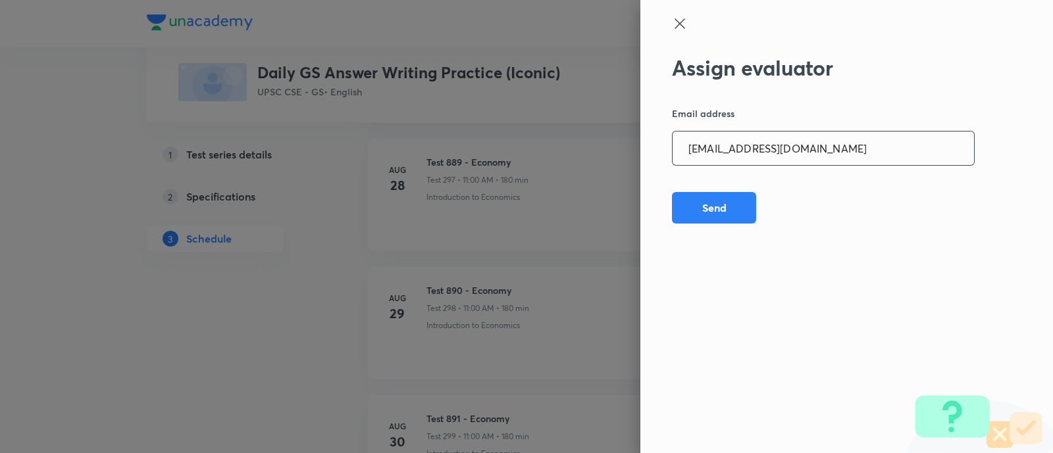
click at [832, 140] on input "[EMAIL_ADDRESS][DOMAIN_NAME]" at bounding box center [822, 149] width 301 height 34
paste input "sanjivkumarbagree"
type input "[EMAIL_ADDRESS][DOMAIN_NAME]"
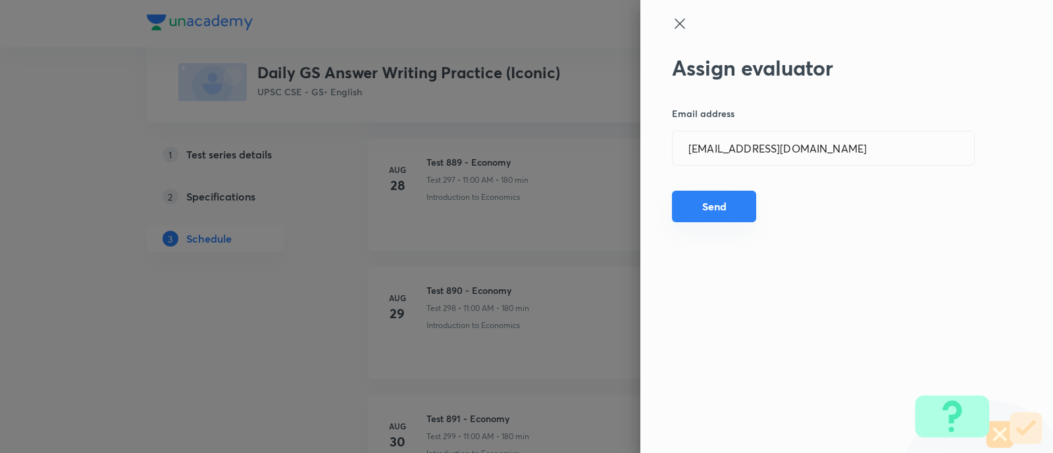
click at [704, 213] on button "Send" at bounding box center [714, 207] width 84 height 32
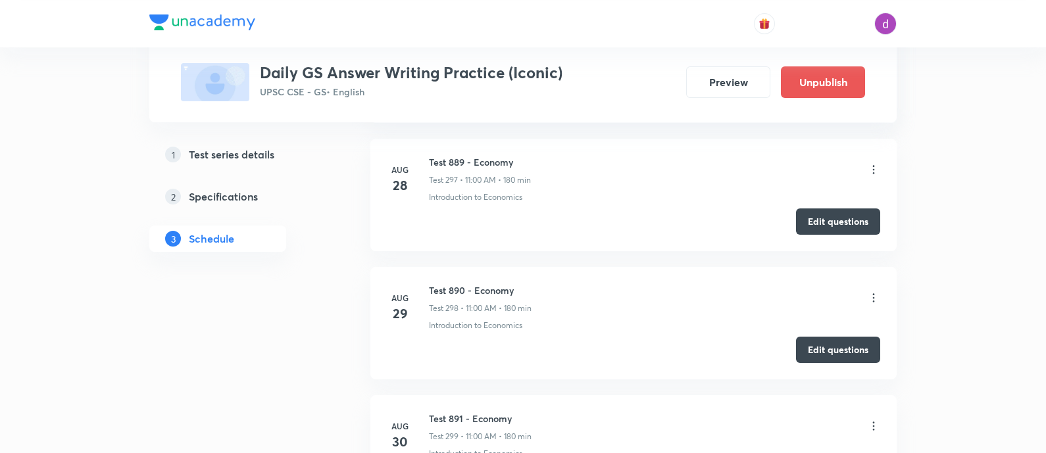
click at [868, 291] on icon at bounding box center [873, 297] width 13 height 13
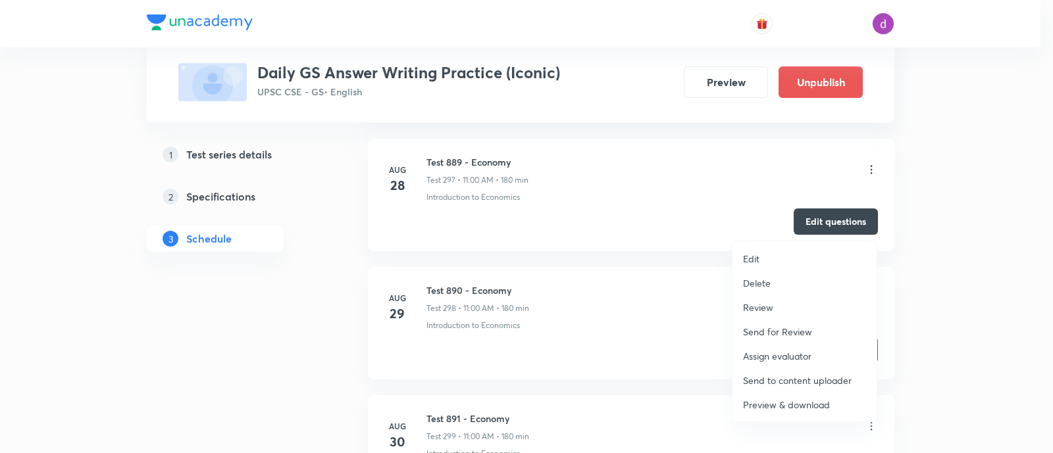
click at [774, 356] on p "Assign evaluator" at bounding box center [777, 356] width 68 height 14
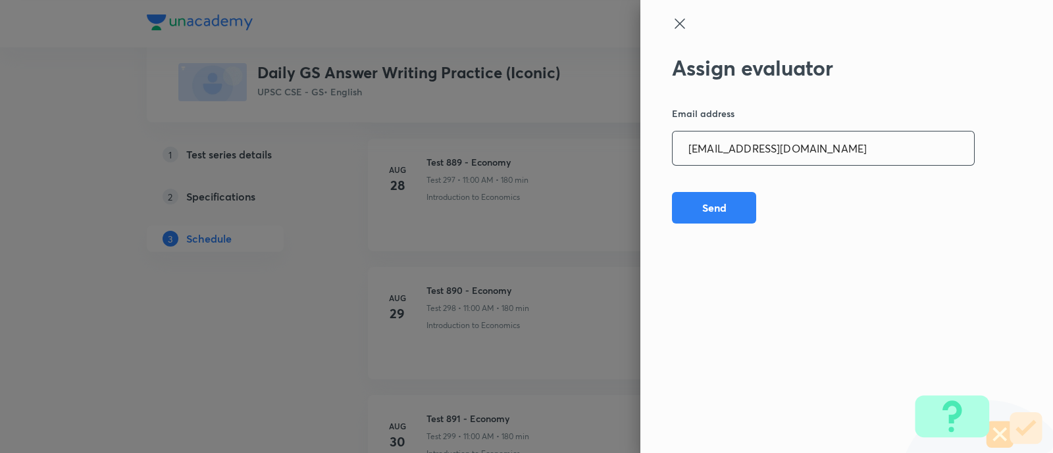
click at [855, 153] on input "[EMAIL_ADDRESS][DOMAIN_NAME]" at bounding box center [822, 149] width 301 height 34
paste input "preethihs1999"
type input "[EMAIL_ADDRESS][DOMAIN_NAME]"
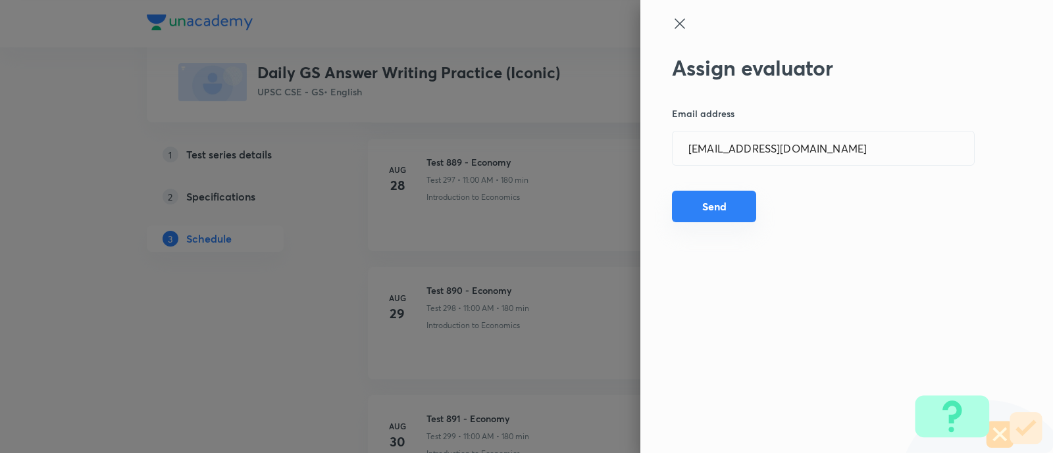
click at [730, 201] on button "Send" at bounding box center [714, 207] width 84 height 32
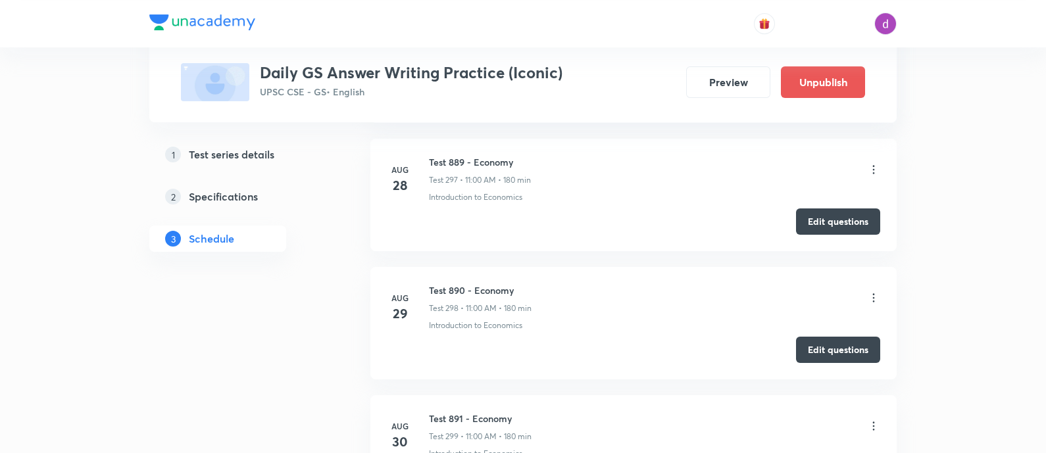
click at [874, 291] on icon at bounding box center [873, 297] width 13 height 13
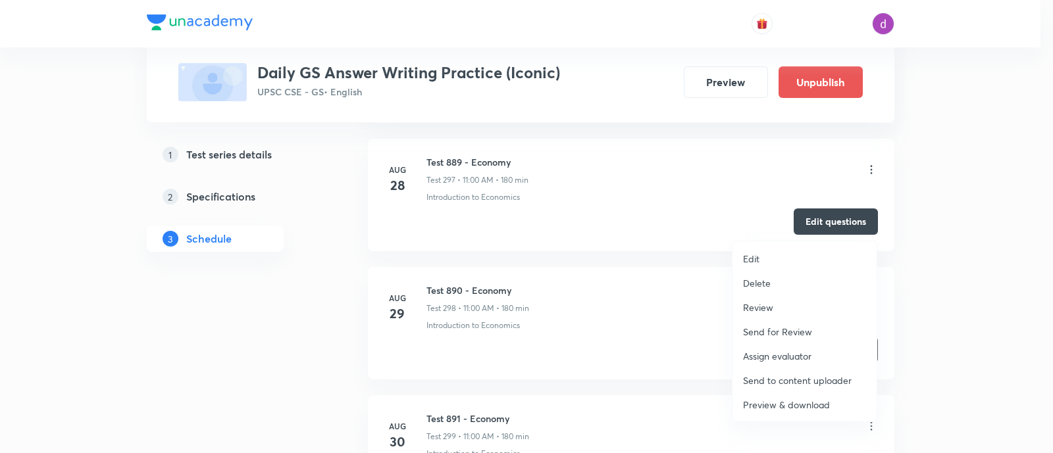
click at [791, 353] on p "Assign evaluator" at bounding box center [777, 356] width 68 height 14
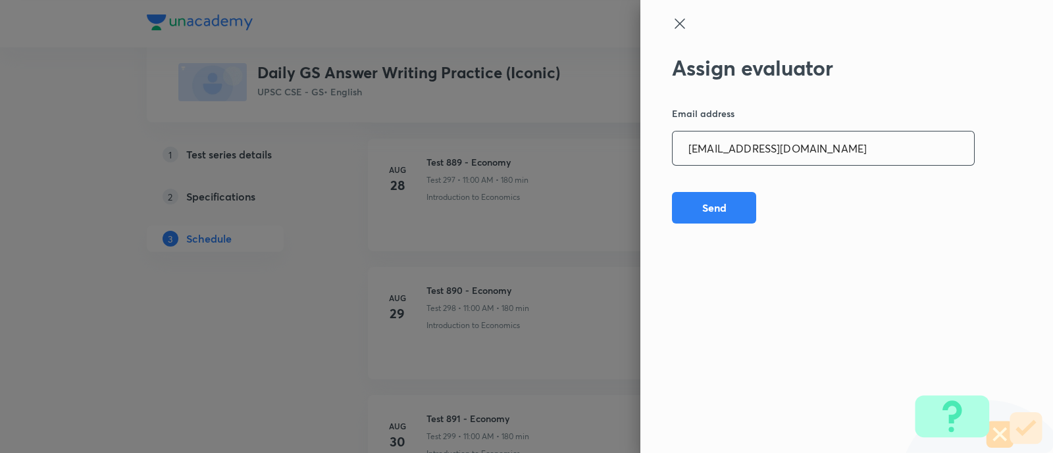
click at [840, 143] on input "[EMAIL_ADDRESS][DOMAIN_NAME]" at bounding box center [822, 149] width 301 height 34
paste input "madhusharma26506"
type input "[EMAIL_ADDRESS][DOMAIN_NAME]"
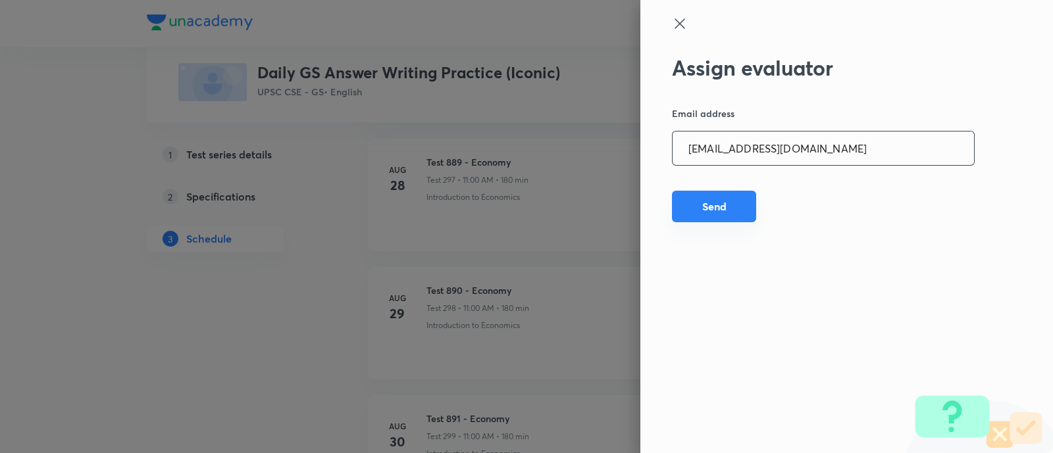
click at [722, 195] on button "Send" at bounding box center [714, 207] width 84 height 32
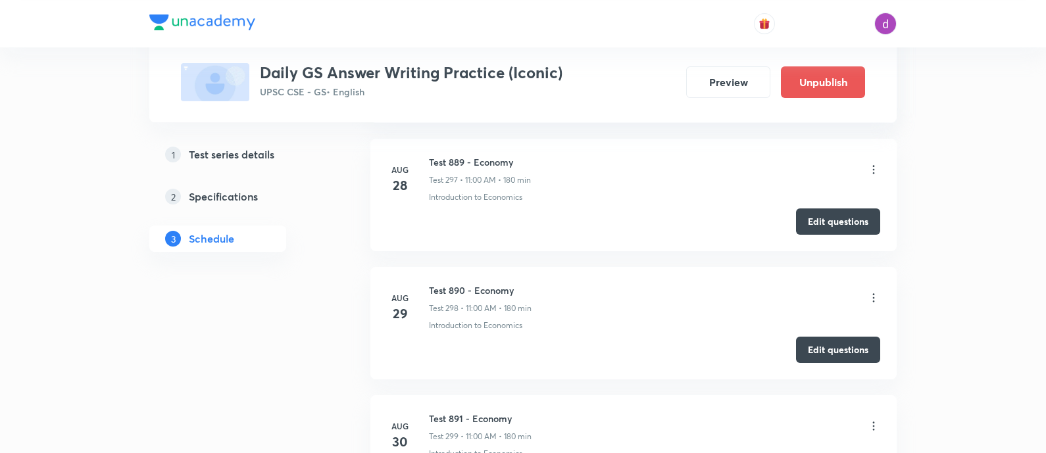
click at [875, 291] on icon at bounding box center [873, 297] width 13 height 13
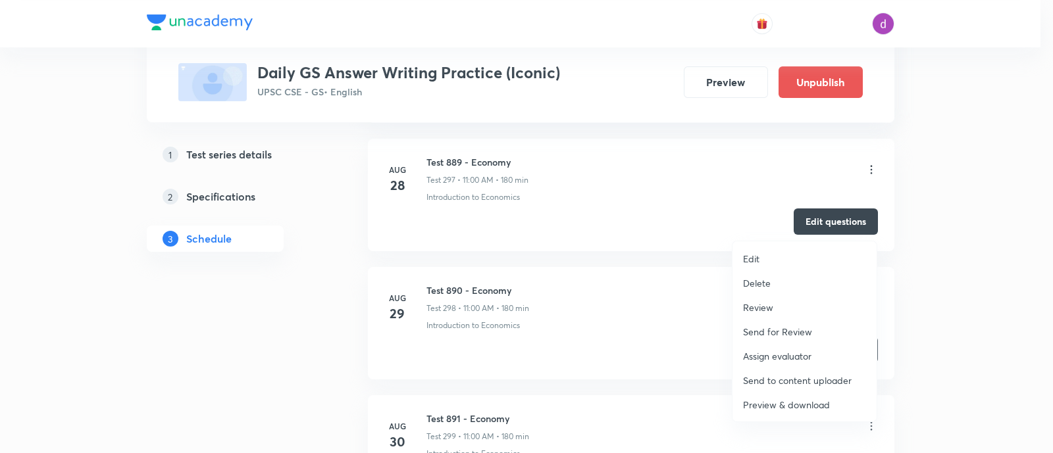
click at [801, 353] on p "Assign evaluator" at bounding box center [777, 356] width 68 height 14
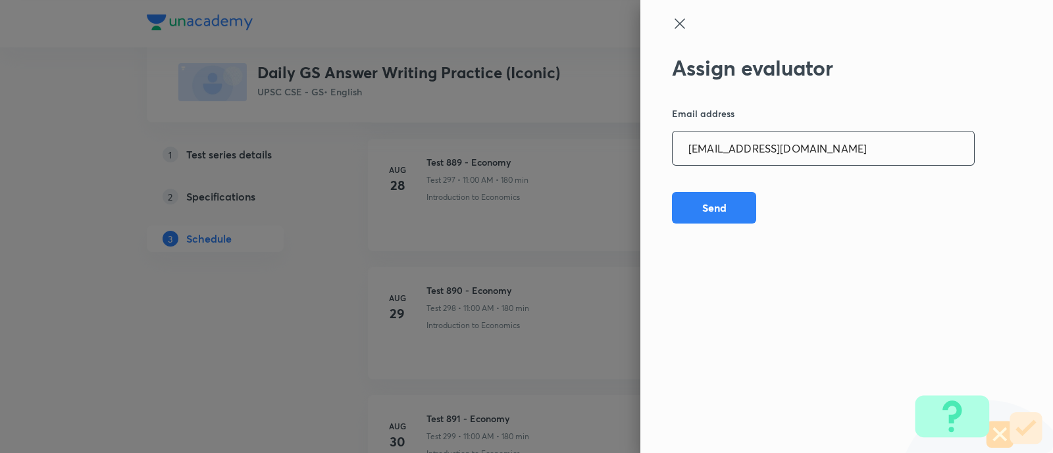
click at [851, 136] on input "[EMAIL_ADDRESS][DOMAIN_NAME]" at bounding box center [822, 149] width 301 height 34
paste input "niharikasinghchauhan125"
type input "[EMAIL_ADDRESS][DOMAIN_NAME]"
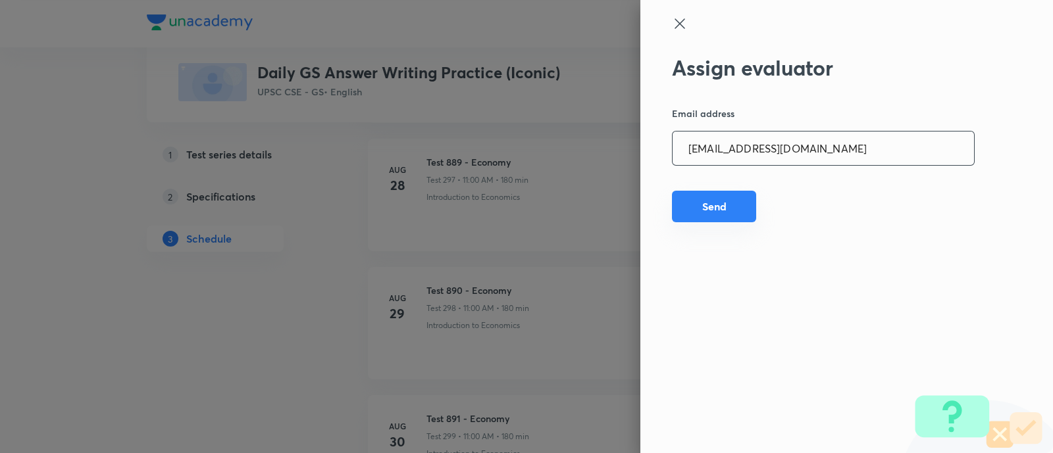
click at [723, 211] on button "Send" at bounding box center [714, 207] width 84 height 32
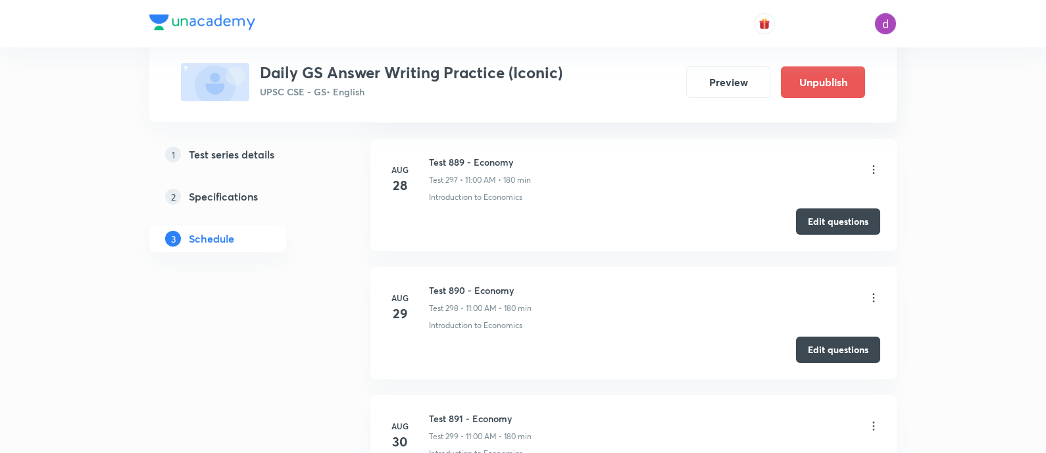
click at [874, 291] on icon at bounding box center [873, 297] width 13 height 13
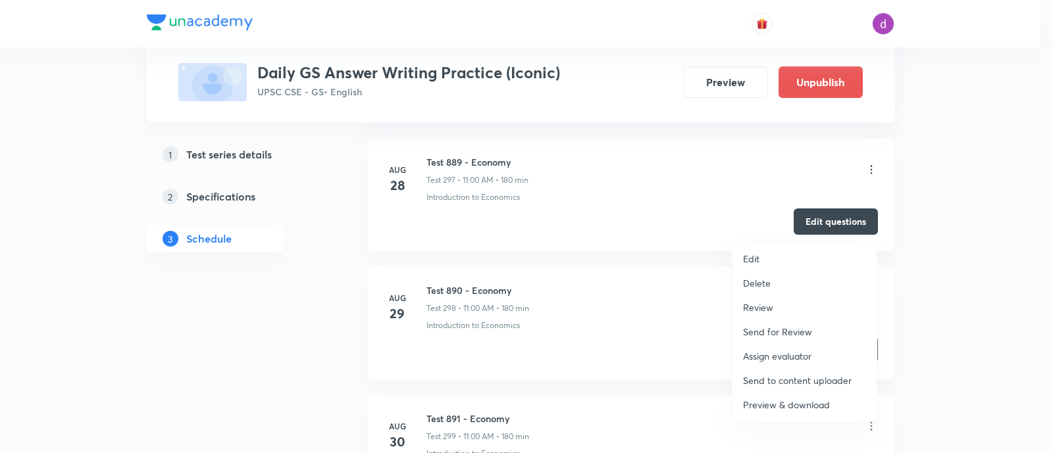
click at [768, 353] on p "Assign evaluator" at bounding box center [777, 356] width 68 height 14
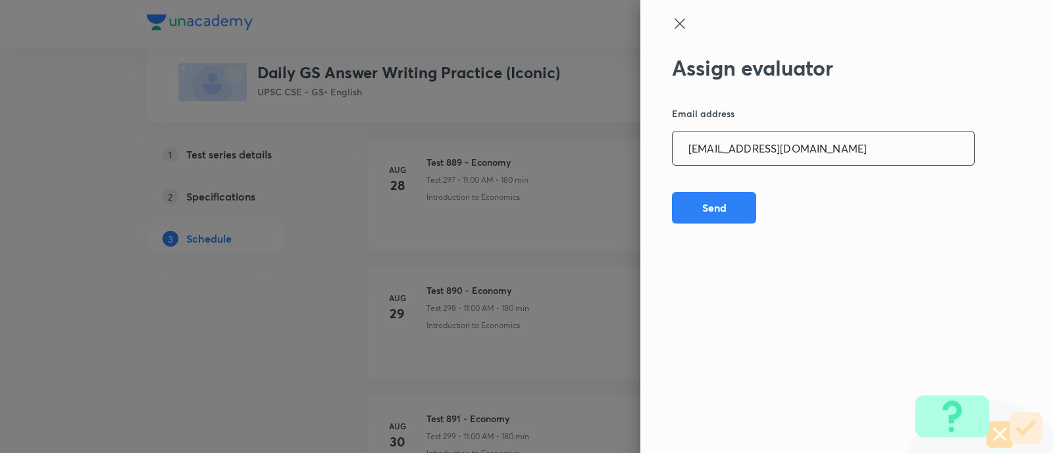
drag, startPoint x: 845, startPoint y: 155, endPoint x: 809, endPoint y: 144, distance: 37.1
click at [809, 144] on input "[EMAIL_ADDRESS][DOMAIN_NAME]" at bounding box center [822, 149] width 301 height 34
paste input "sheetalbhambhu"
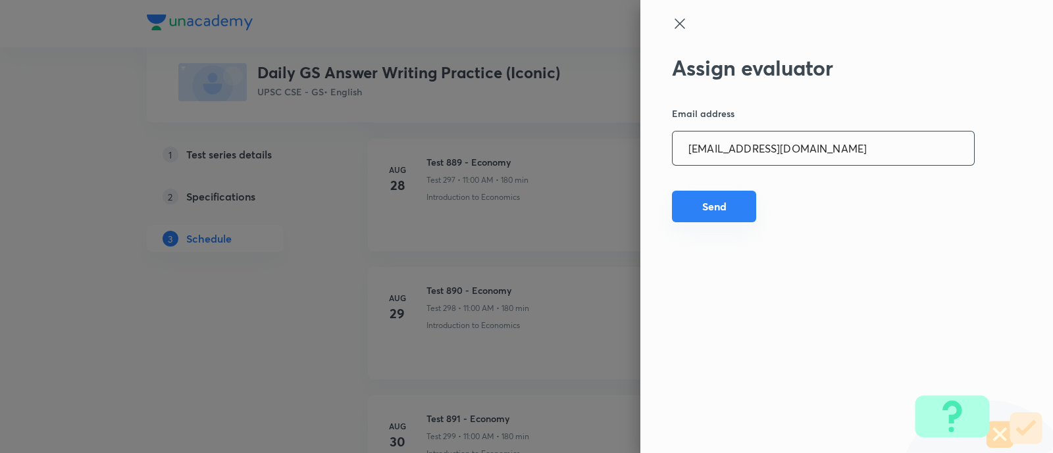
type input "[EMAIL_ADDRESS][DOMAIN_NAME]"
click at [715, 205] on button "Send" at bounding box center [714, 207] width 84 height 32
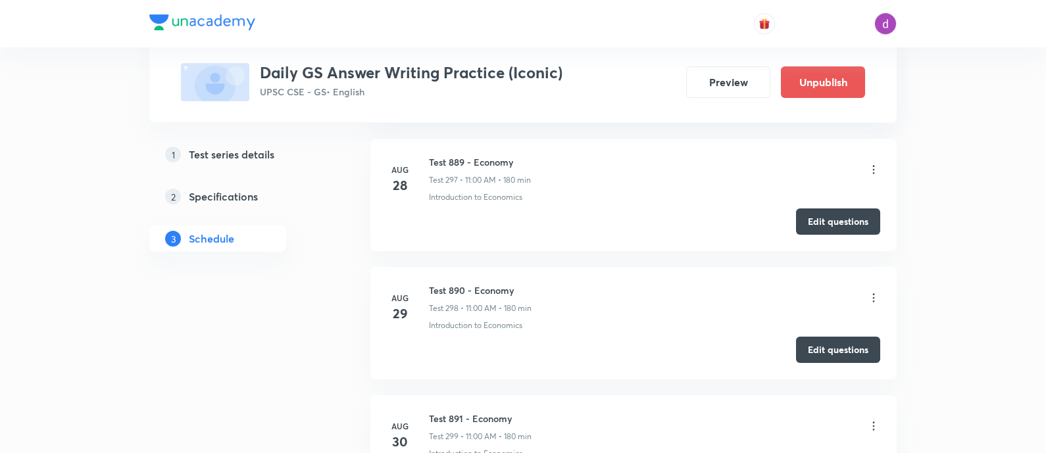
click at [876, 291] on icon at bounding box center [873, 297] width 13 height 13
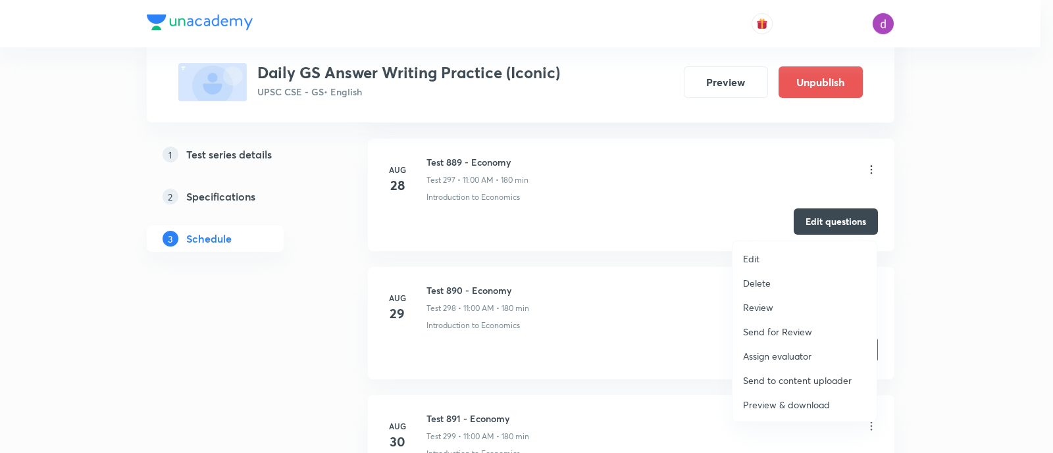
click at [793, 354] on p "Assign evaluator" at bounding box center [777, 356] width 68 height 14
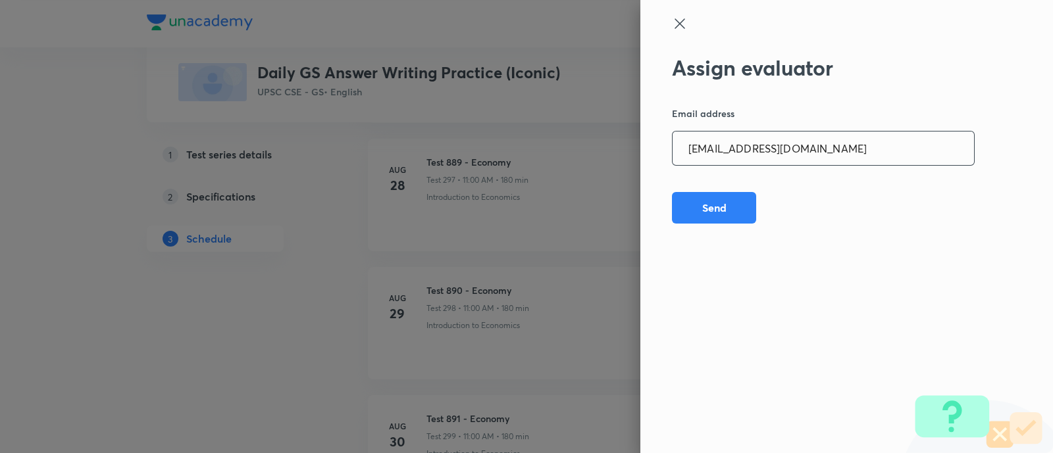
click at [850, 151] on input "[EMAIL_ADDRESS][DOMAIN_NAME]" at bounding box center [822, 149] width 301 height 34
paste input "rahulagrawal23476"
type input "[EMAIL_ADDRESS][DOMAIN_NAME]"
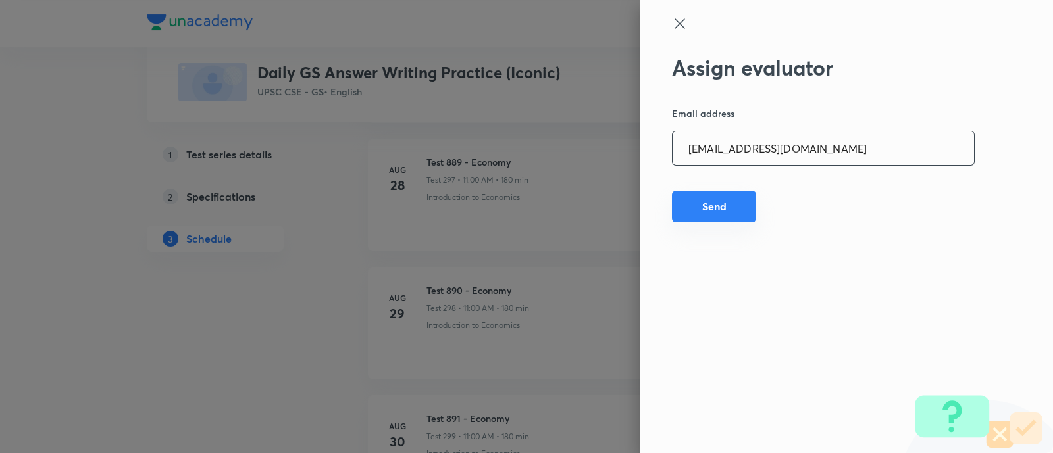
click at [714, 202] on button "Send" at bounding box center [714, 207] width 84 height 32
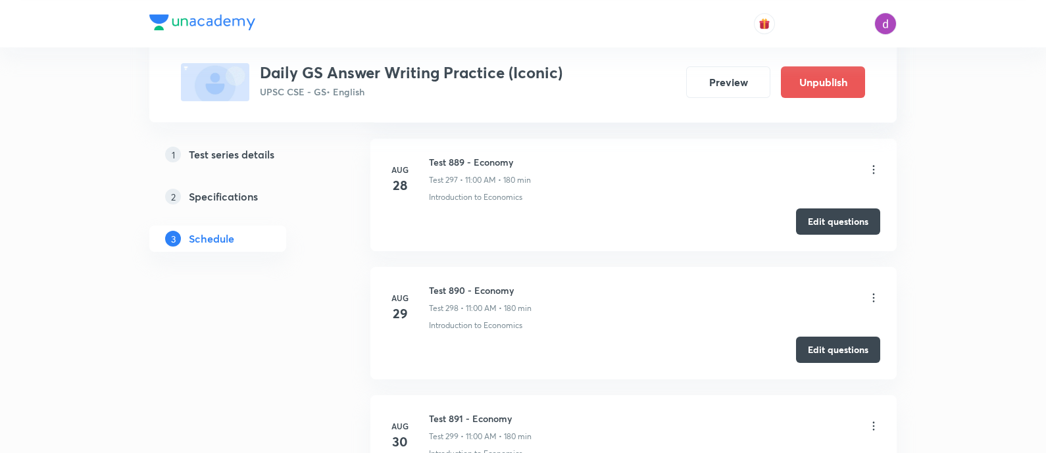
click at [872, 291] on icon at bounding box center [873, 297] width 13 height 13
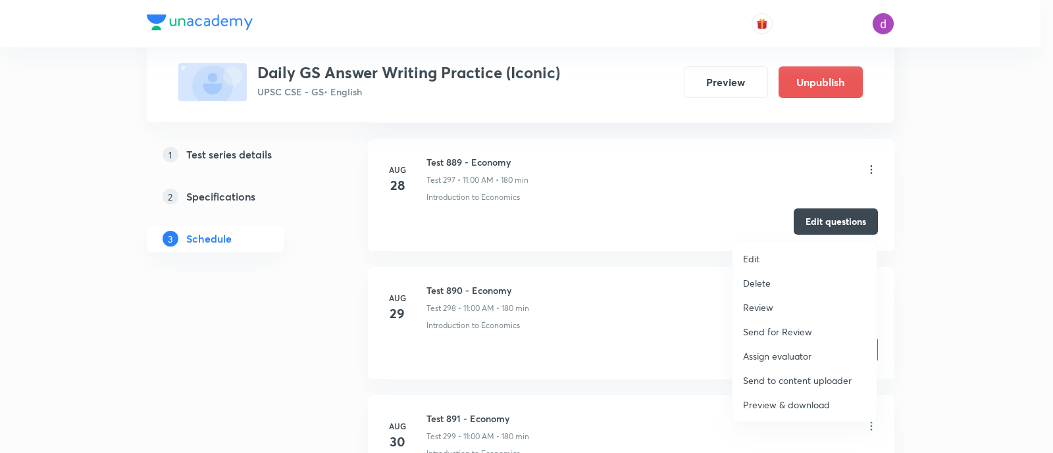
click at [779, 353] on p "Assign evaluator" at bounding box center [777, 356] width 68 height 14
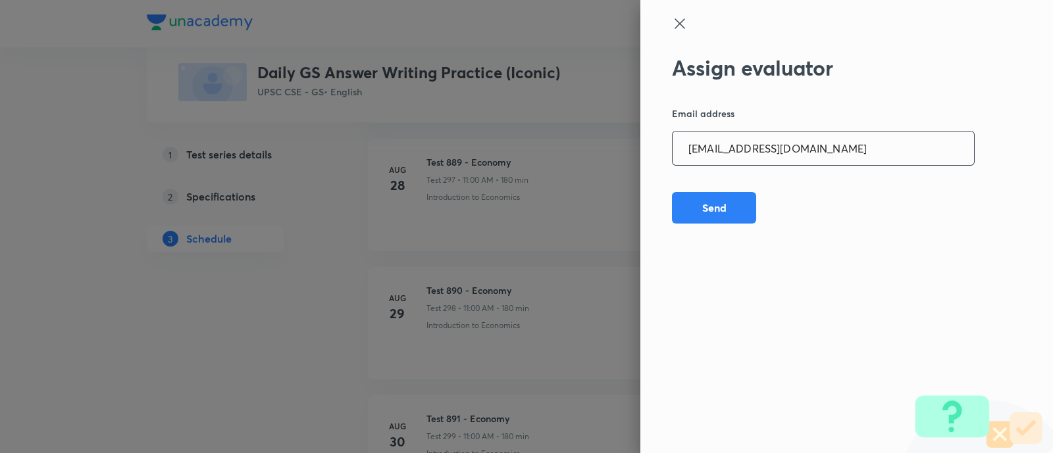
click at [789, 156] on input "[EMAIL_ADDRESS][DOMAIN_NAME]" at bounding box center [822, 149] width 301 height 34
paste input "npmainsevaluation"
type input "[EMAIL_ADDRESS][DOMAIN_NAME]"
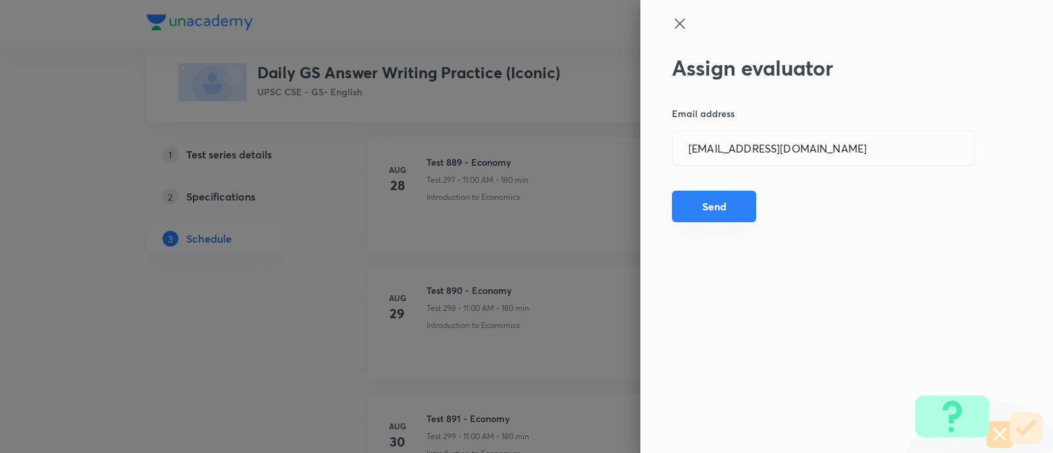
click at [717, 199] on button "Send" at bounding box center [714, 207] width 84 height 32
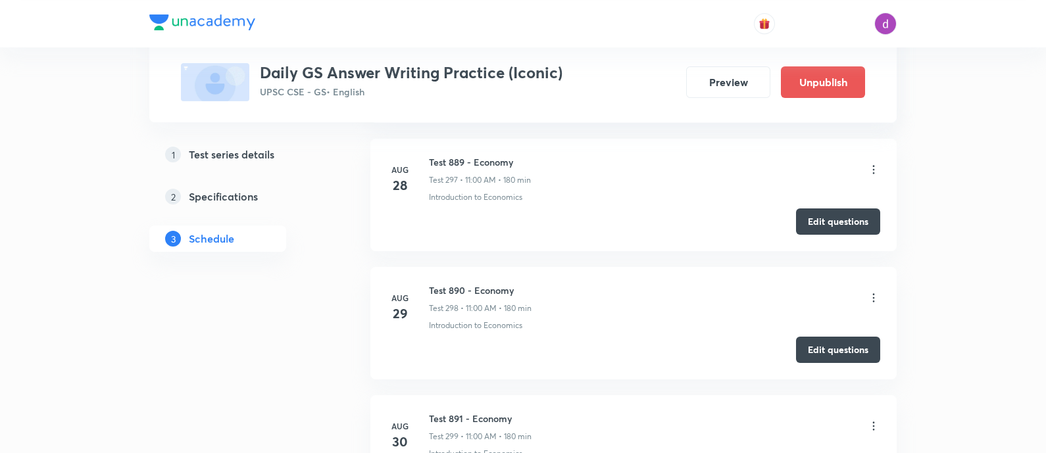
click at [875, 291] on icon at bounding box center [873, 297] width 13 height 13
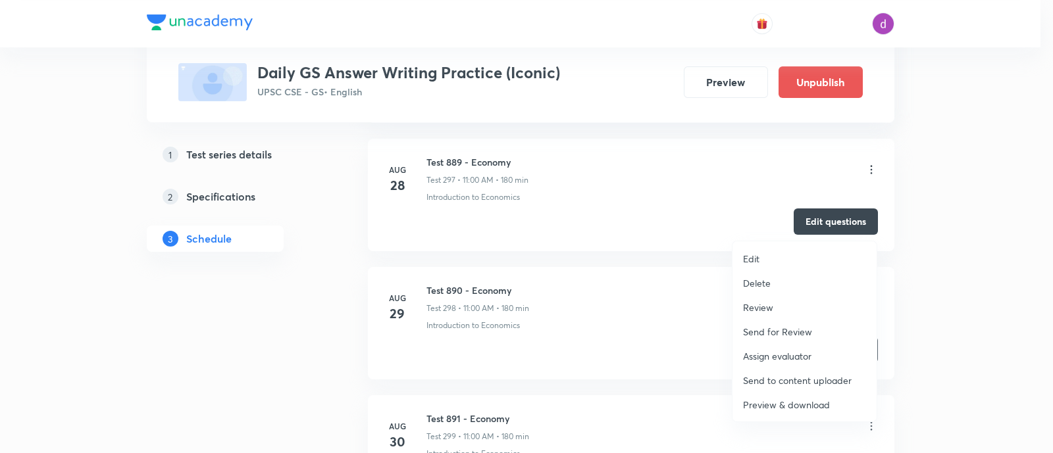
click at [769, 355] on p "Assign evaluator" at bounding box center [777, 356] width 68 height 14
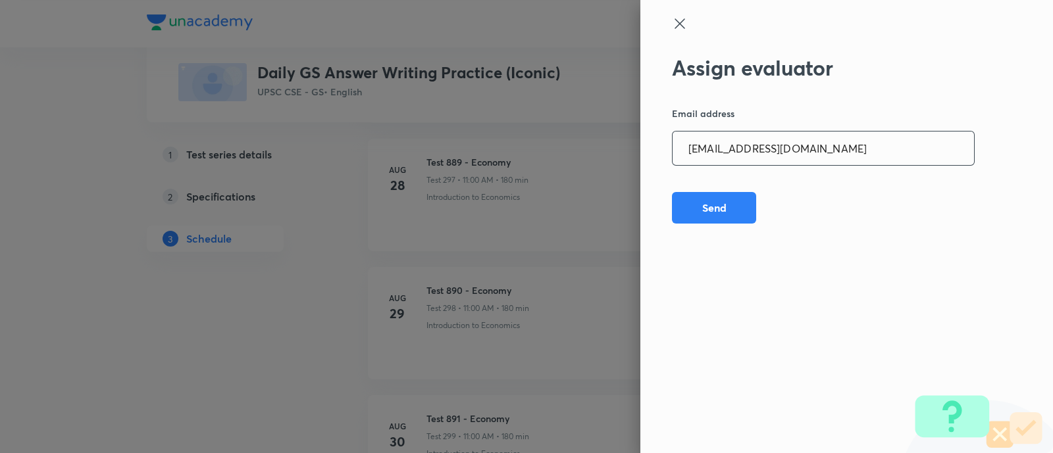
click at [775, 146] on input "[EMAIL_ADDRESS][DOMAIN_NAME]" at bounding box center [822, 149] width 301 height 34
paste input "sharuyadavias2021"
type input "[EMAIL_ADDRESS][DOMAIN_NAME]"
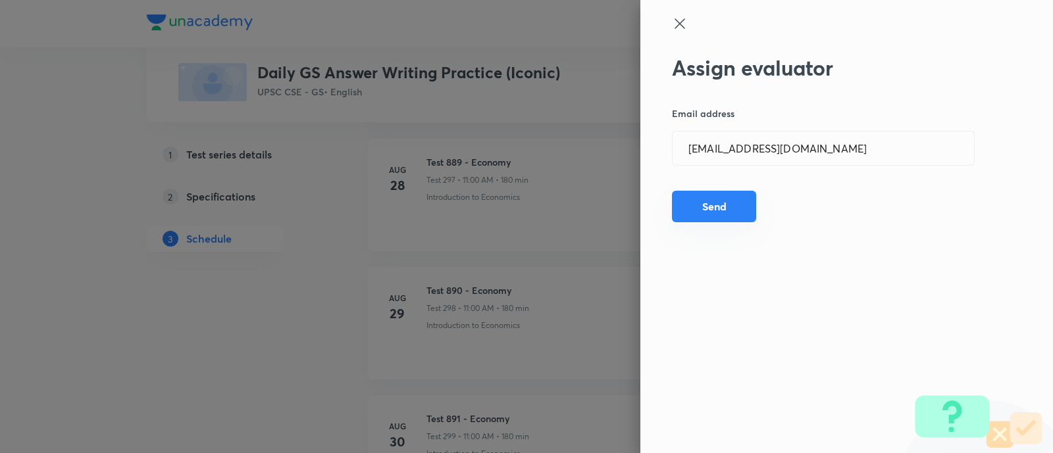
click at [719, 199] on button "Send" at bounding box center [714, 207] width 84 height 32
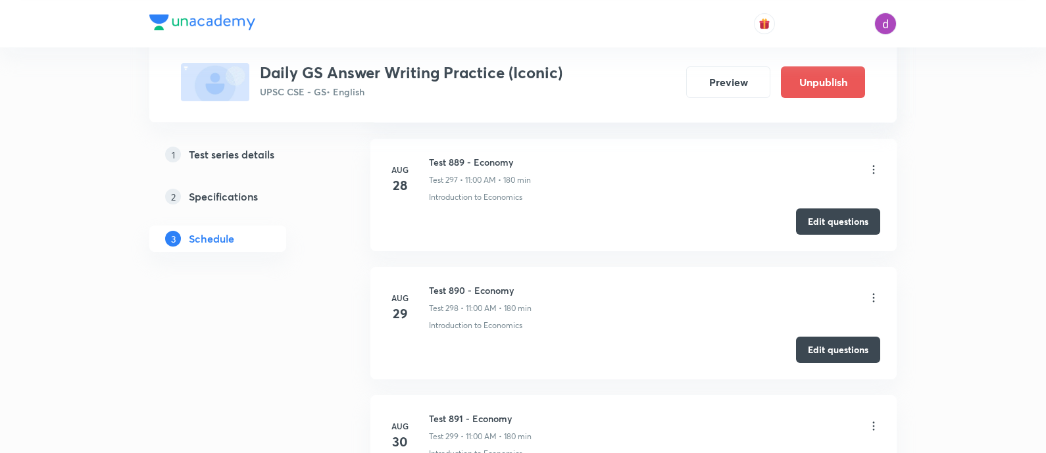
click at [872, 291] on icon at bounding box center [873, 297] width 13 height 13
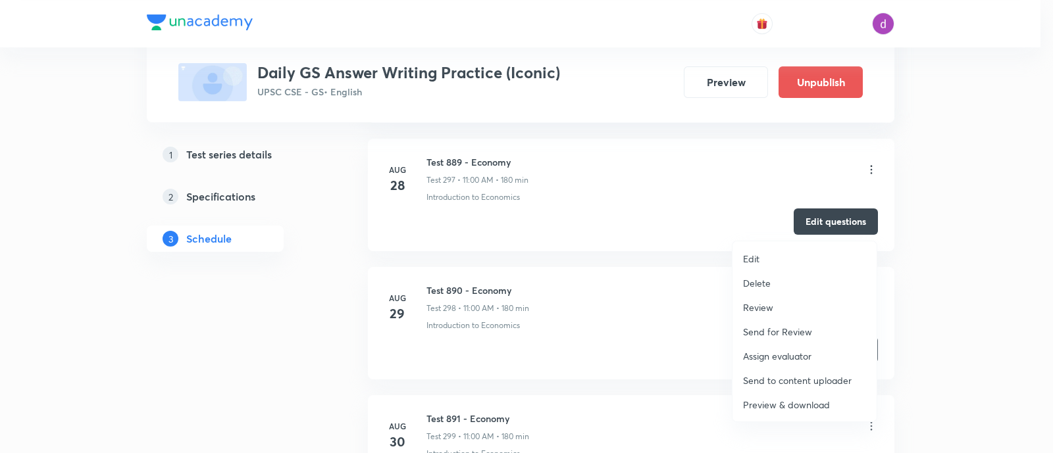
click at [782, 349] on p "Assign evaluator" at bounding box center [777, 356] width 68 height 14
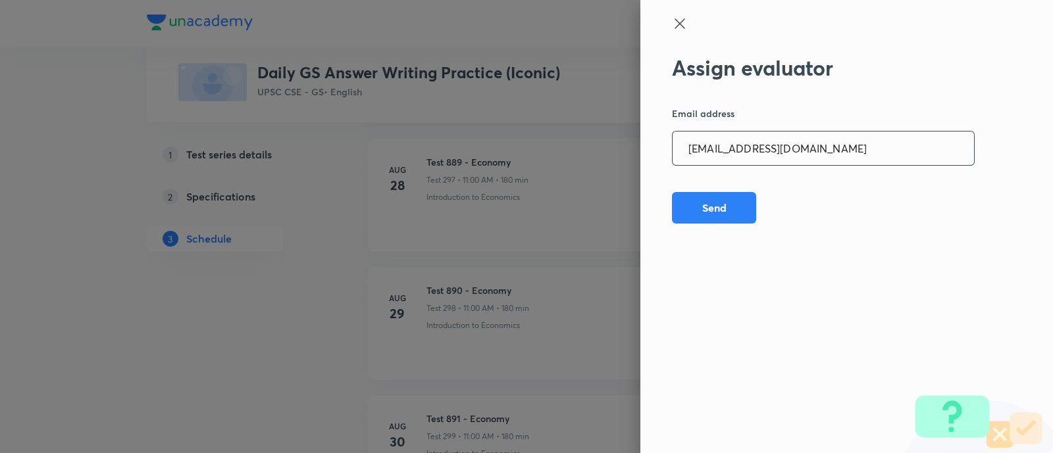
click at [846, 159] on input "[EMAIL_ADDRESS][DOMAIN_NAME]" at bounding box center [822, 149] width 301 height 34
paste input "adarshkraao"
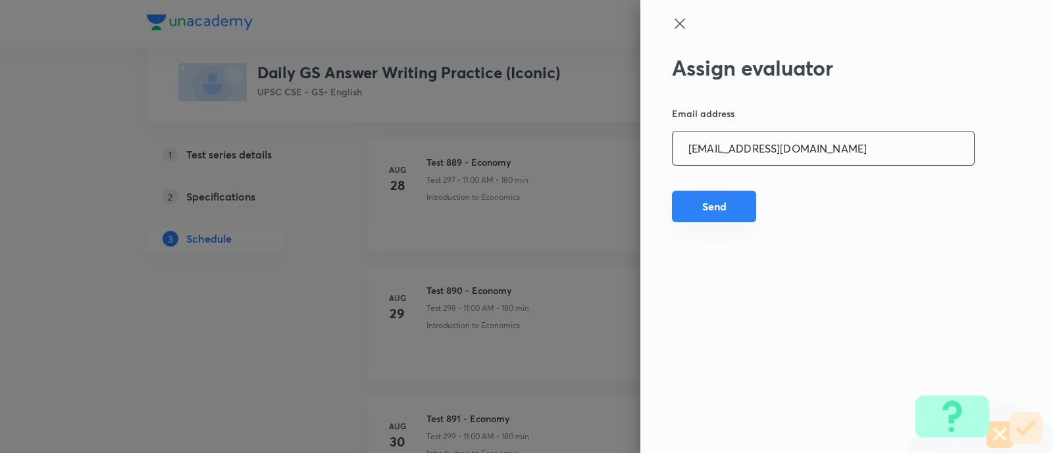
type input "[EMAIL_ADDRESS][DOMAIN_NAME]"
click at [733, 207] on button "Send" at bounding box center [714, 207] width 84 height 32
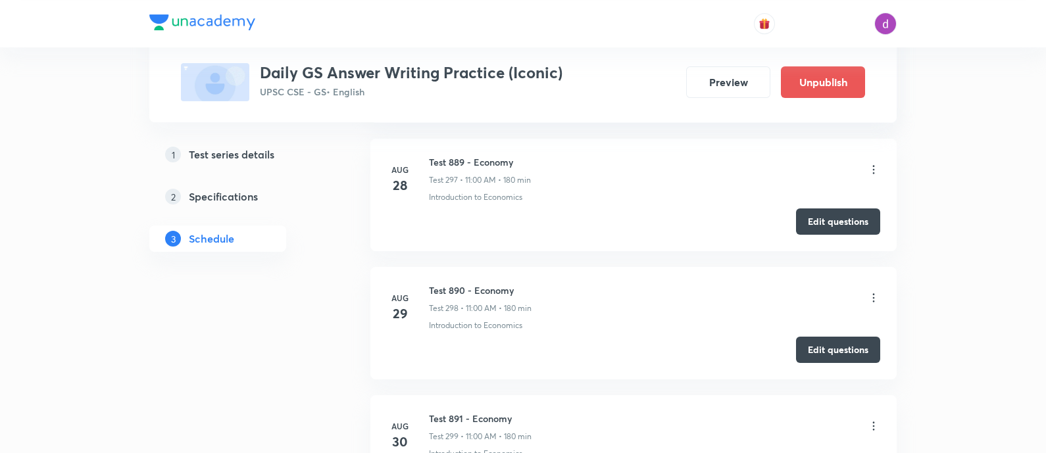
click at [875, 291] on icon at bounding box center [873, 297] width 13 height 13
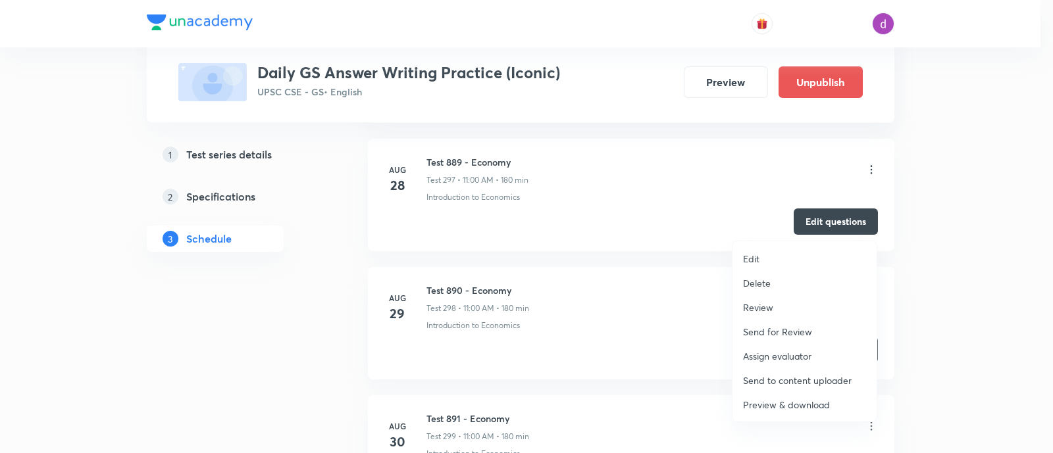
click at [774, 352] on p "Assign evaluator" at bounding box center [777, 356] width 68 height 14
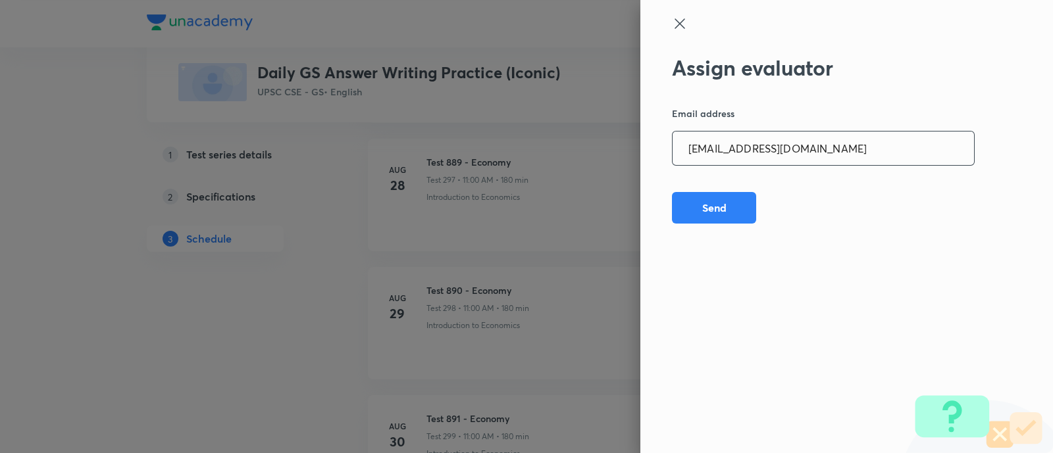
click at [824, 157] on input "[EMAIL_ADDRESS][DOMAIN_NAME]" at bounding box center [822, 149] width 301 height 34
paste input "Mailspratyush"
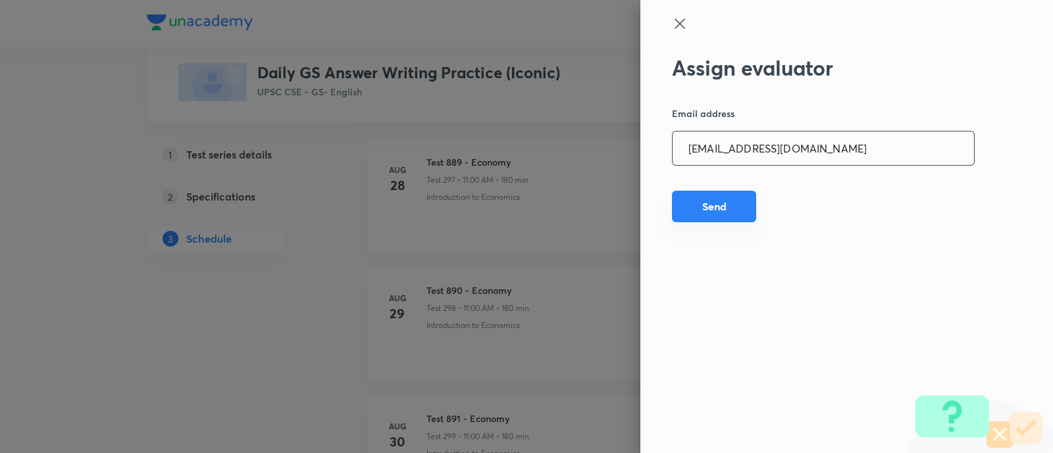
type input "[EMAIL_ADDRESS][DOMAIN_NAME]"
click at [713, 206] on button "Send" at bounding box center [714, 207] width 84 height 32
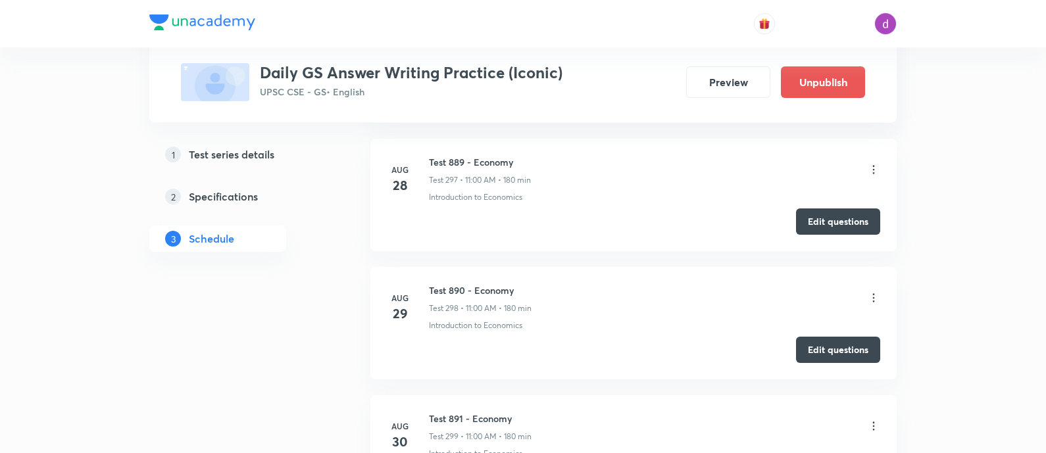
click at [488, 284] on h6 "Test 890 - Economy" at bounding box center [480, 291] width 103 height 14
copy h6 "Test 890 - Economy"
